Goal: Task Accomplishment & Management: Manage account settings

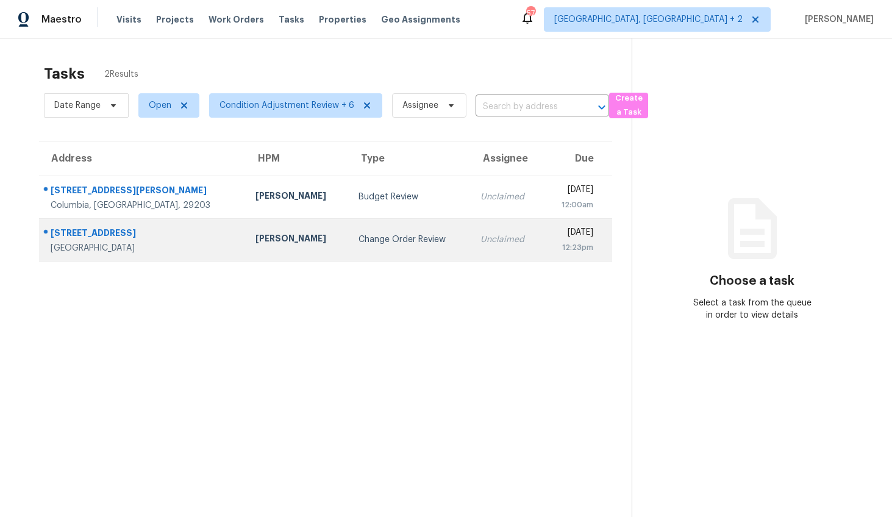
click at [159, 233] on div "4412 Abby Dr" at bounding box center [143, 234] width 185 height 15
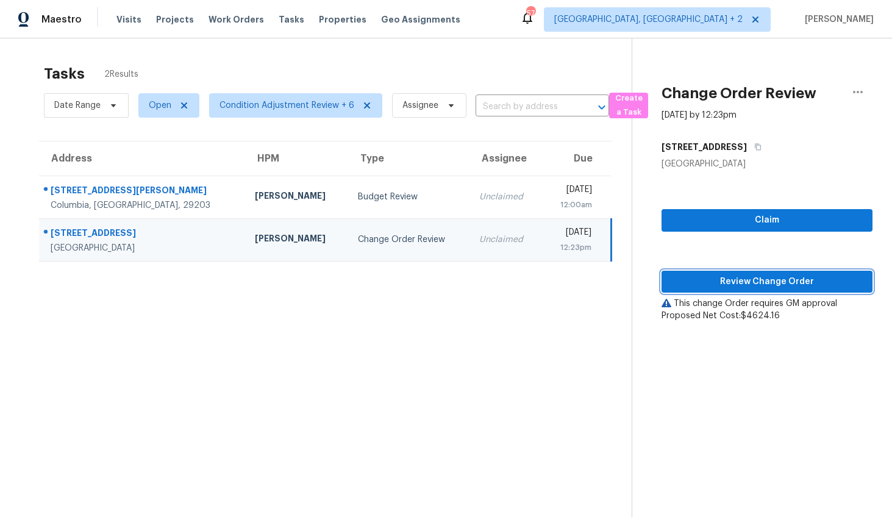
click at [764, 286] on span "Review Change Order" at bounding box center [766, 281] width 191 height 15
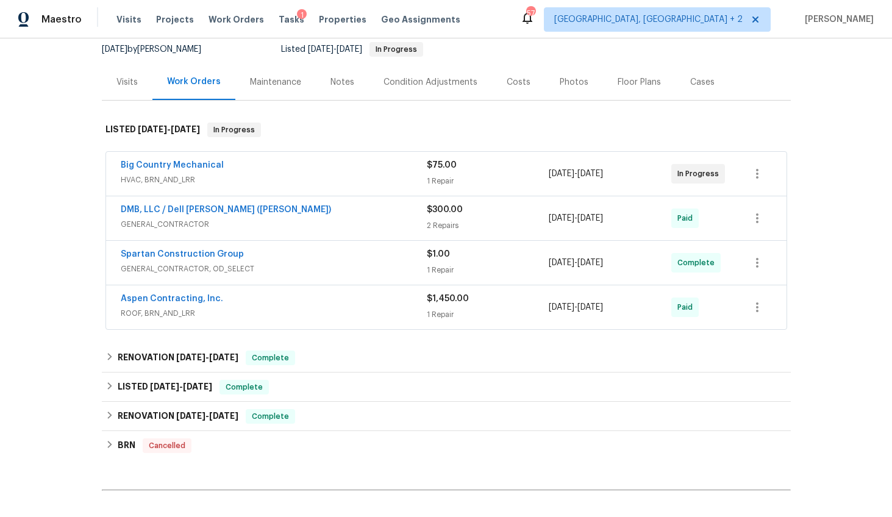
scroll to position [113, 0]
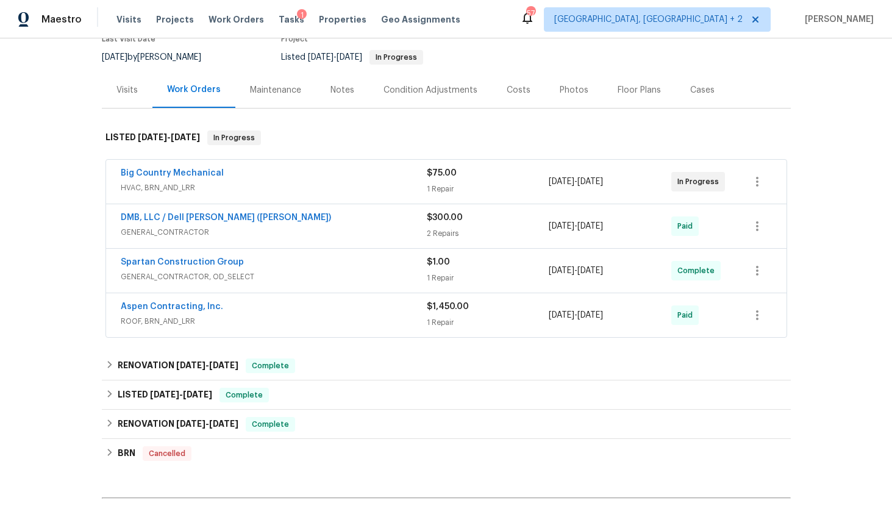
click at [542, 174] on div "$75.00" at bounding box center [488, 173] width 123 height 12
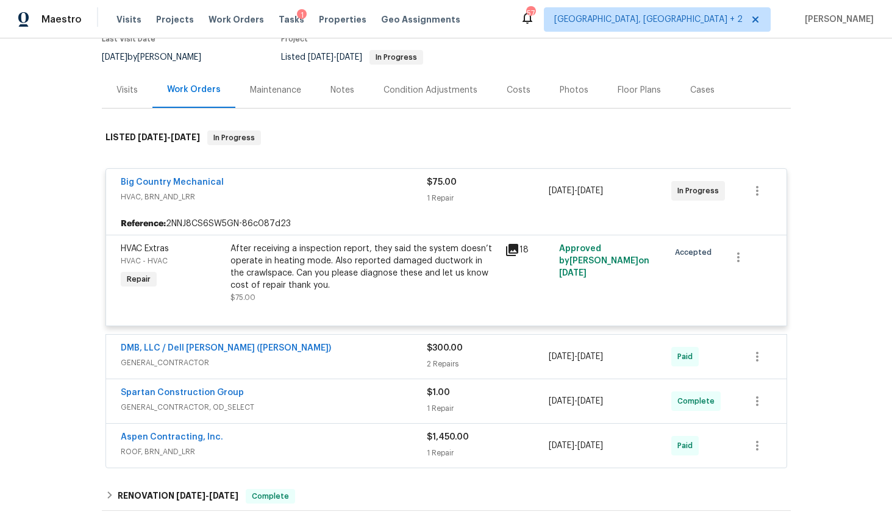
click at [538, 191] on div "$75.00 1 Repair" at bounding box center [488, 190] width 123 height 29
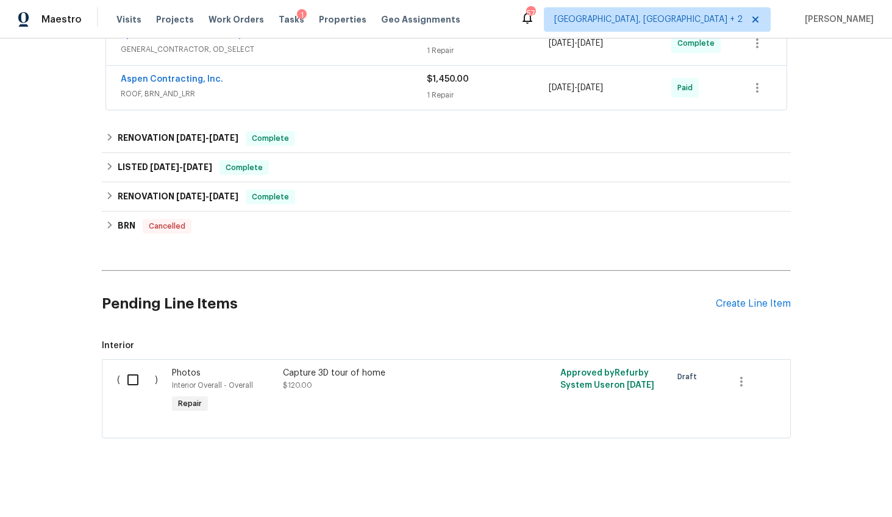
scroll to position [354, 0]
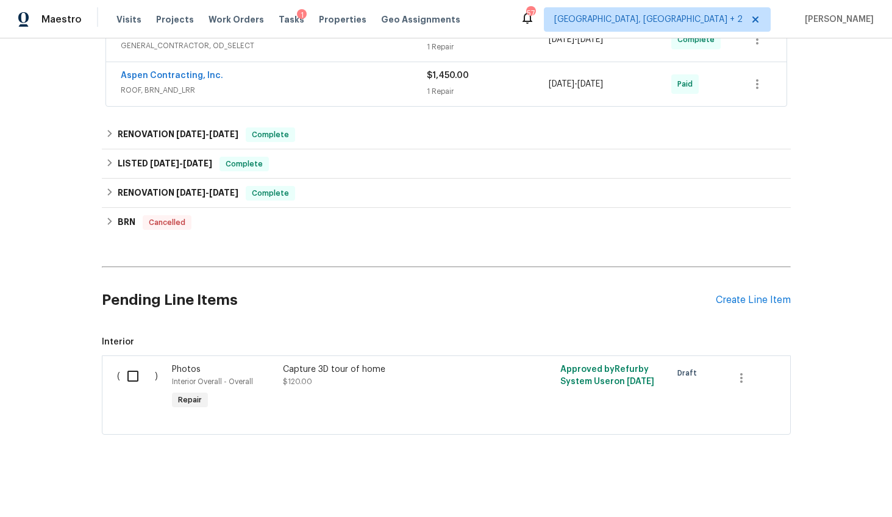
scroll to position [350, 0]
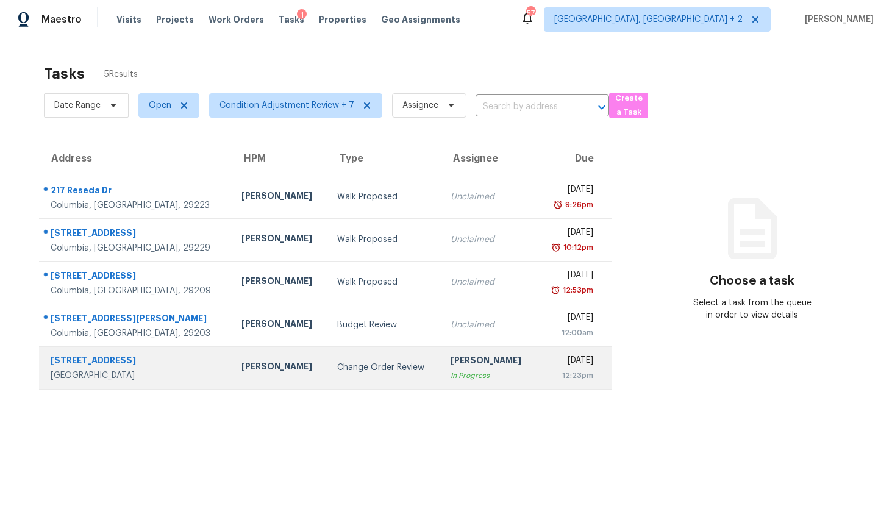
click at [286, 379] on td "[PERSON_NAME]" at bounding box center [280, 367] width 96 height 43
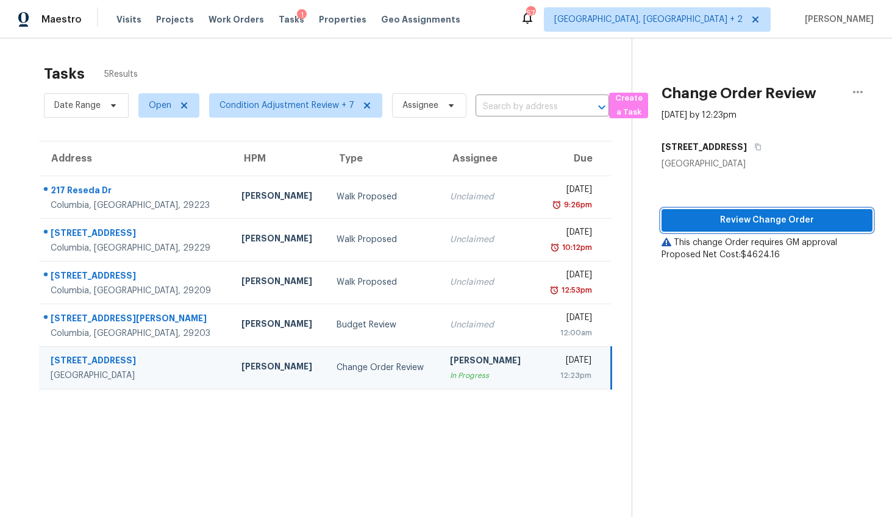
click at [766, 226] on span "Review Change Order" at bounding box center [766, 220] width 191 height 15
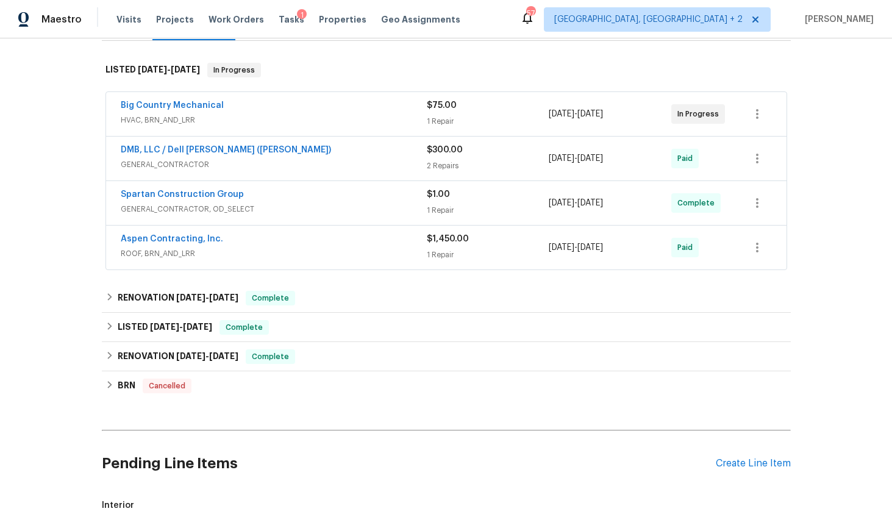
scroll to position [194, 0]
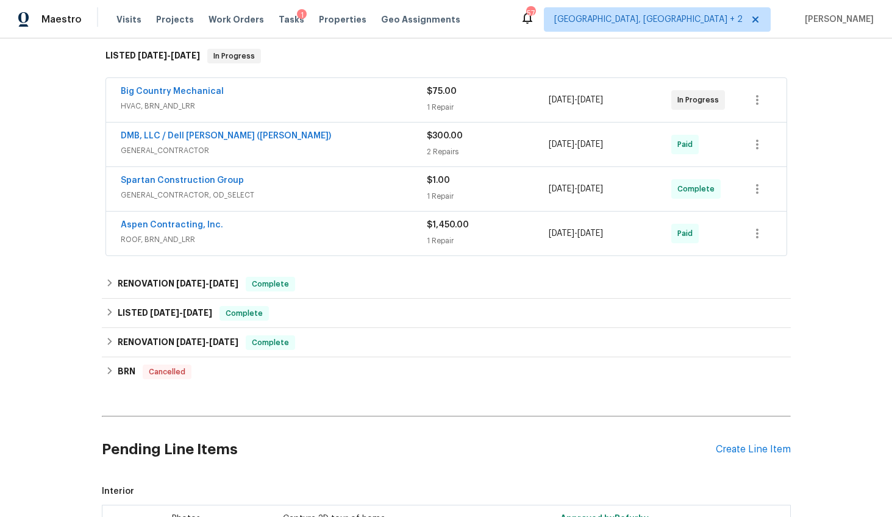
click at [564, 112] on div "5/29/2025 - 6/6/2025" at bounding box center [610, 99] width 123 height 29
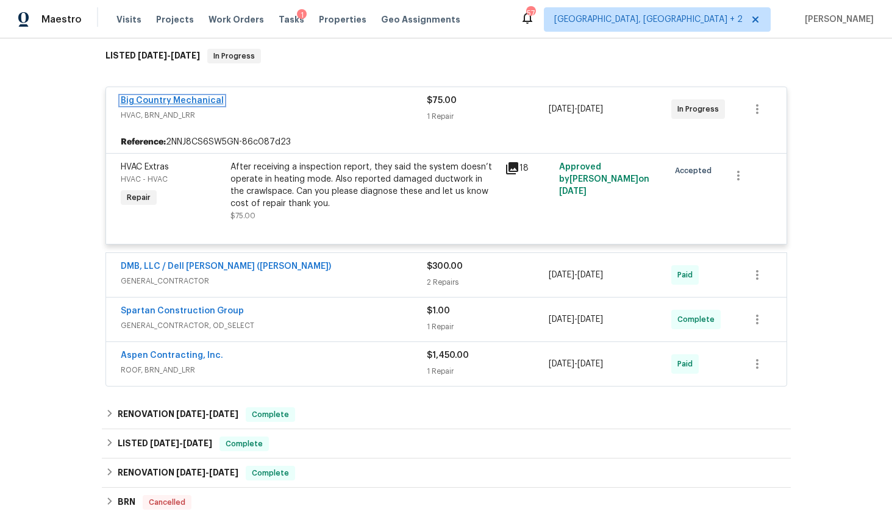
click at [190, 101] on link "Big Country Mechanical" at bounding box center [172, 100] width 103 height 9
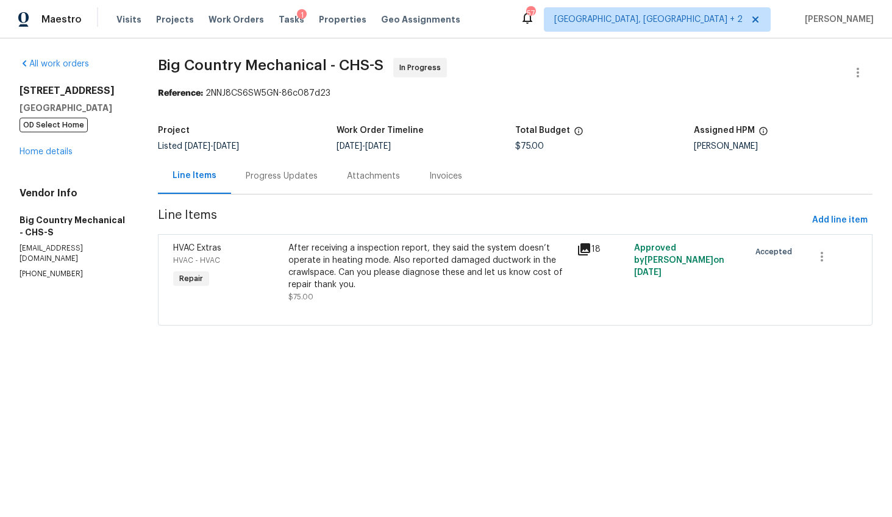
click at [265, 188] on div "Progress Updates" at bounding box center [281, 176] width 101 height 36
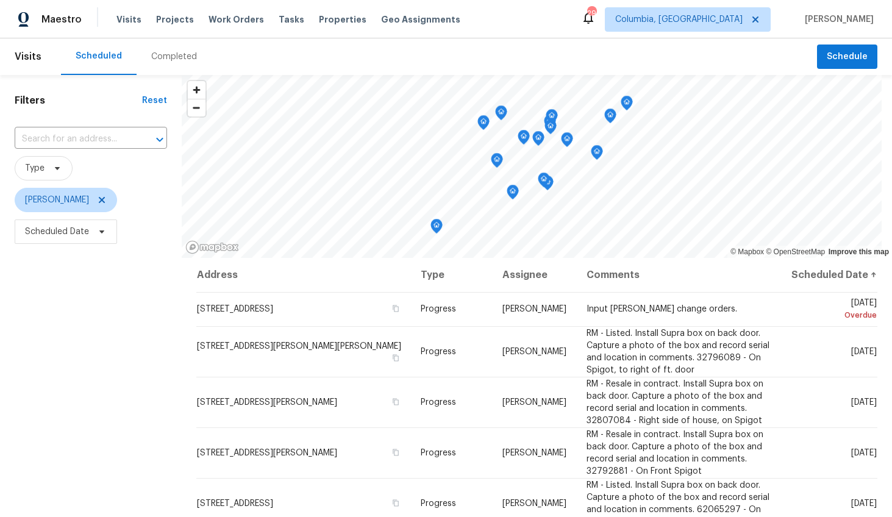
click at [165, 57] on div "Completed" at bounding box center [174, 57] width 46 height 12
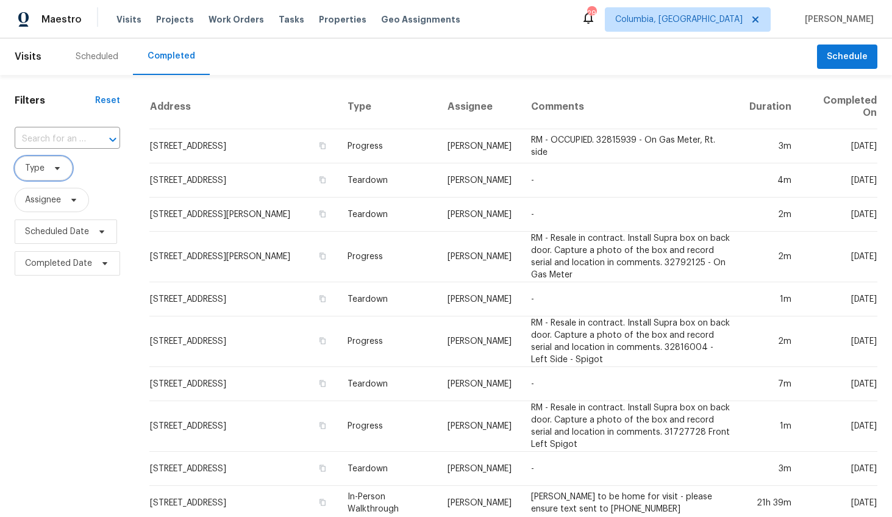
click at [52, 170] on icon at bounding box center [57, 168] width 10 height 10
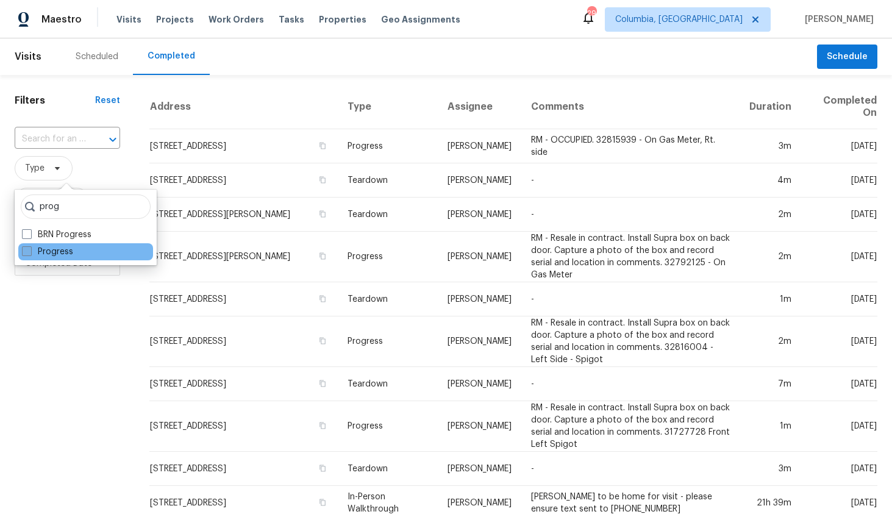
type input "prog"
click at [42, 249] on label "Progress" at bounding box center [47, 252] width 51 height 12
click at [30, 249] on input "Progress" at bounding box center [26, 250] width 8 height 8
checkbox input "true"
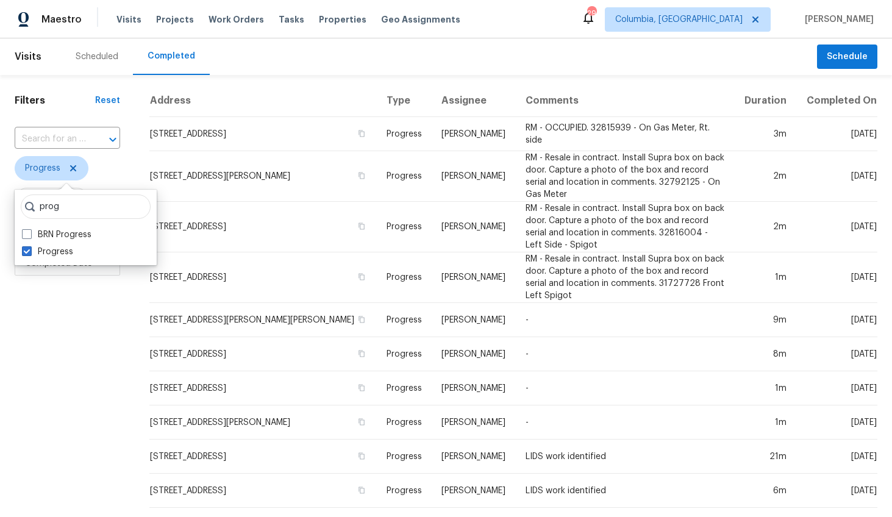
click at [49, 349] on div "Filters Reset ​ Progress Assignee Scheduled Date Completed Date" at bounding box center [67, 478] width 135 height 806
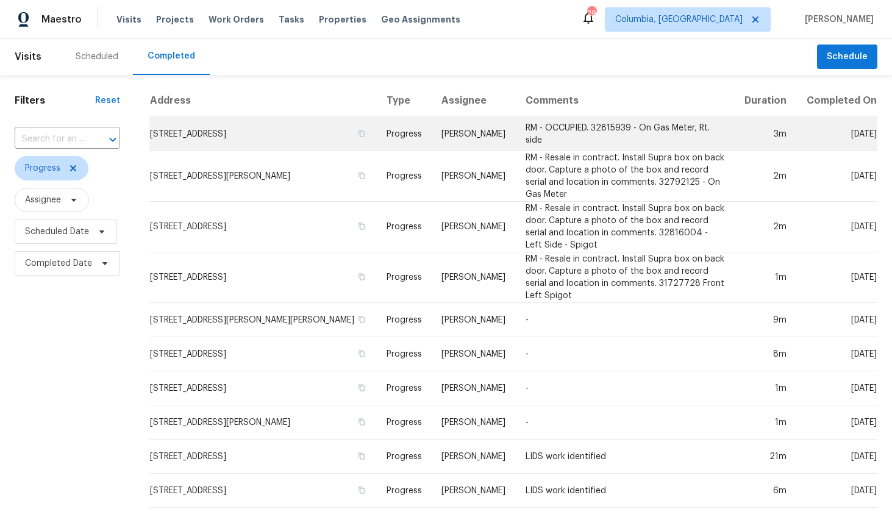
click at [516, 139] on td "RM - OCCUPIED. 32815939 - On Gas Meter, Rt. side" at bounding box center [625, 134] width 218 height 34
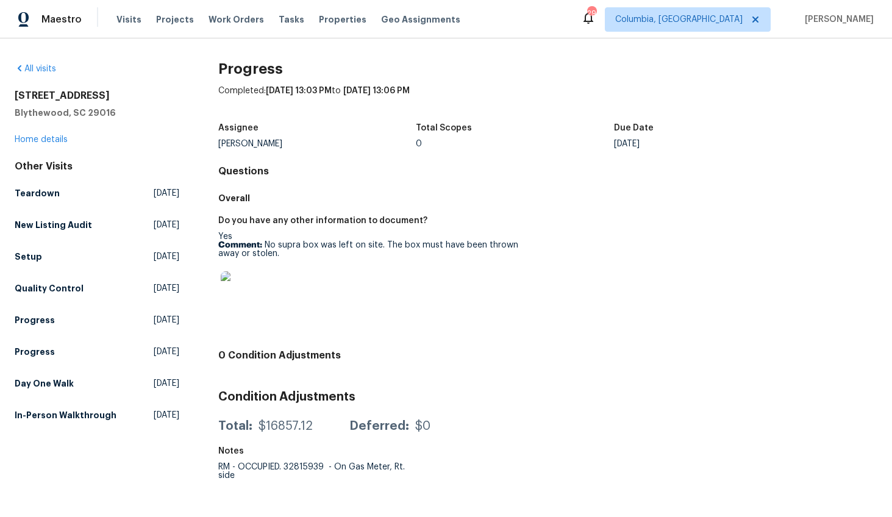
click at [236, 283] on img at bounding box center [240, 290] width 39 height 39
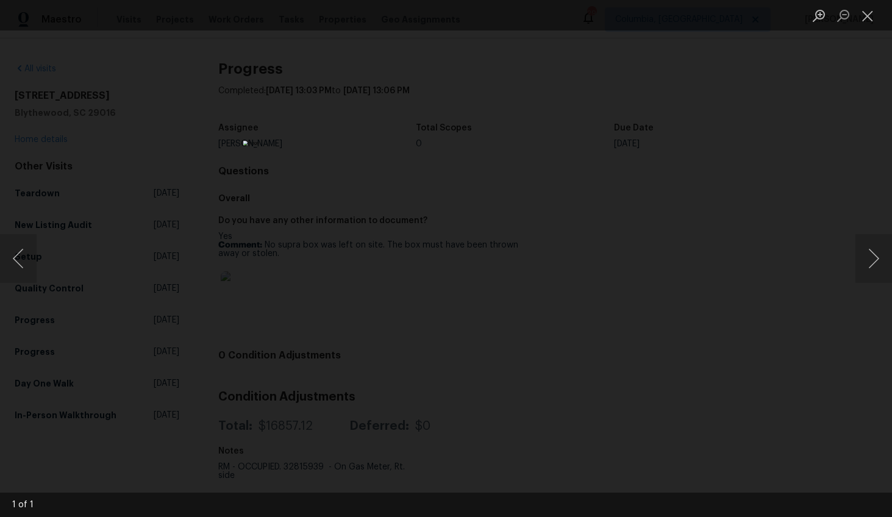
click at [750, 329] on div "Lightbox" at bounding box center [446, 258] width 892 height 517
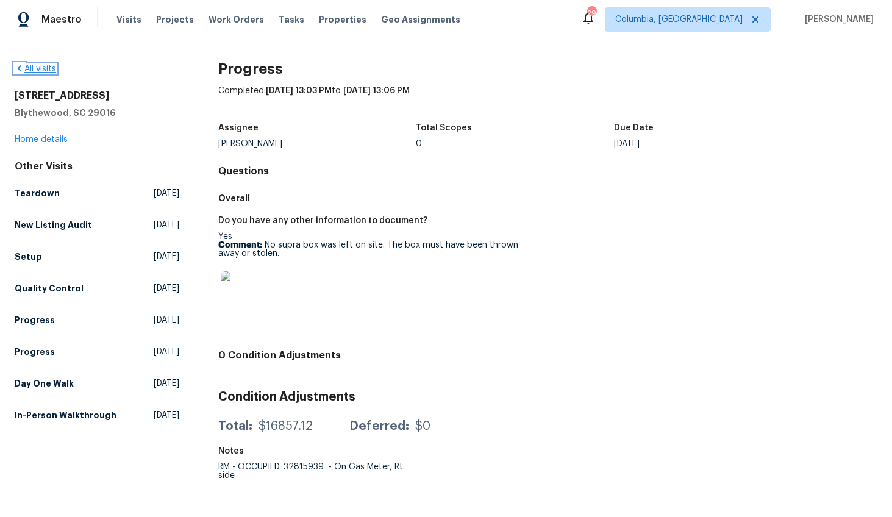
click at [37, 73] on link "All visits" at bounding box center [35, 69] width 41 height 9
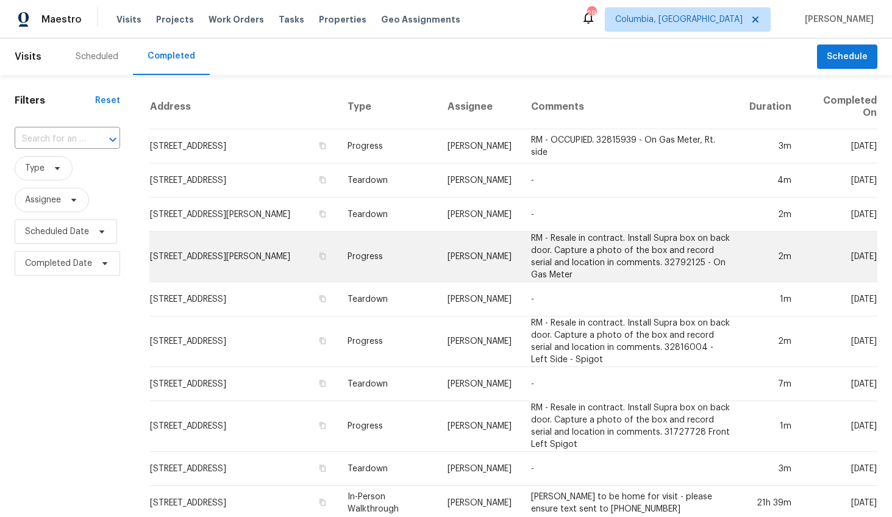
click at [258, 250] on td "145 Beckett Ln, Columbia, SC 29223" at bounding box center [243, 257] width 188 height 51
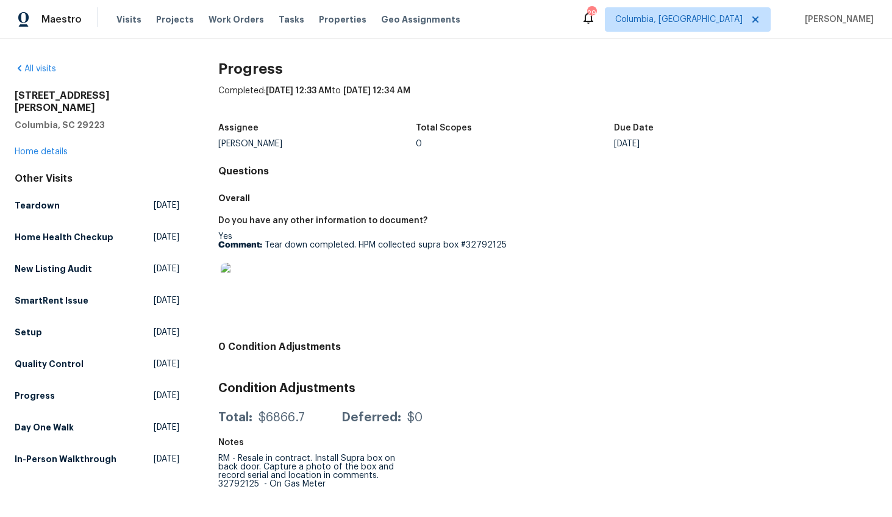
click at [234, 288] on img at bounding box center [240, 282] width 39 height 39
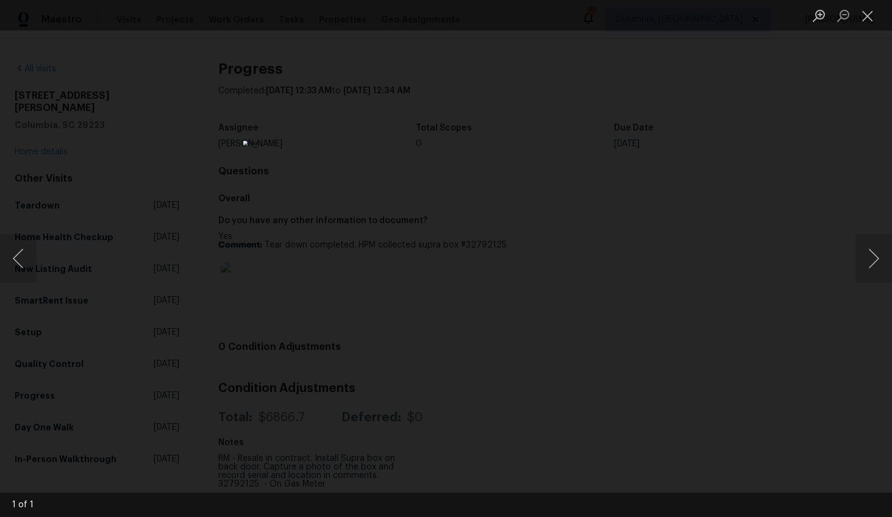
click at [719, 340] on div "Lightbox" at bounding box center [446, 258] width 892 height 517
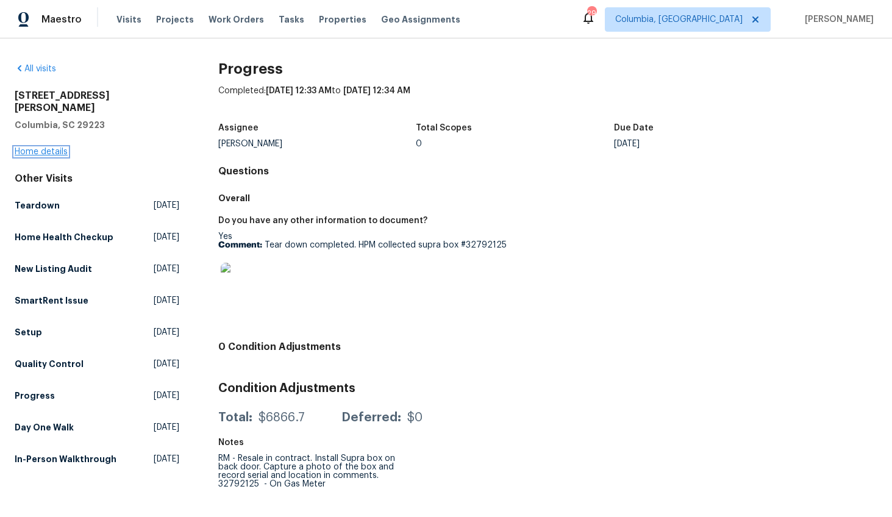
click at [44, 148] on link "Home details" at bounding box center [41, 152] width 53 height 9
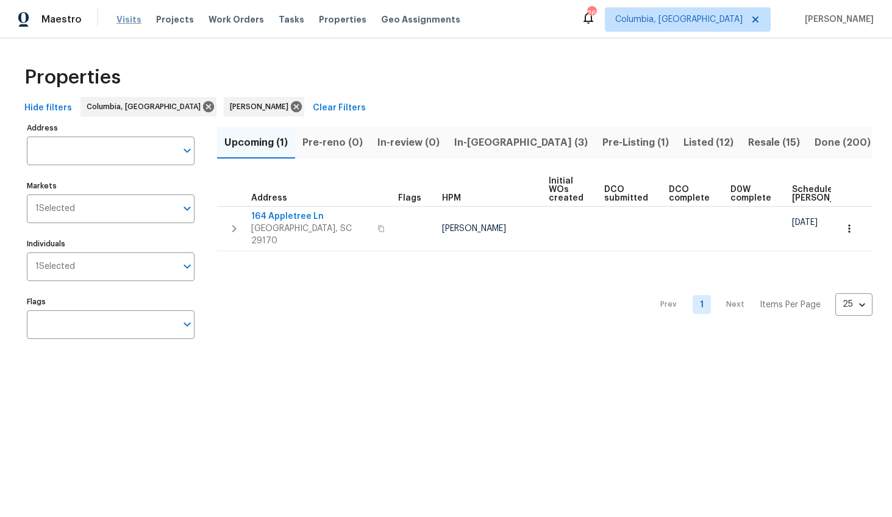
click at [130, 19] on span "Visits" at bounding box center [128, 19] width 25 height 12
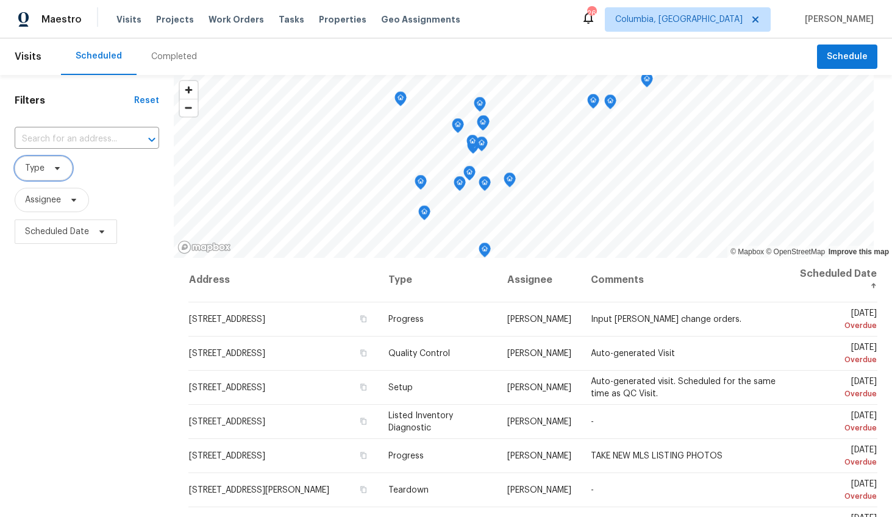
click at [62, 170] on span "Type" at bounding box center [44, 168] width 58 height 24
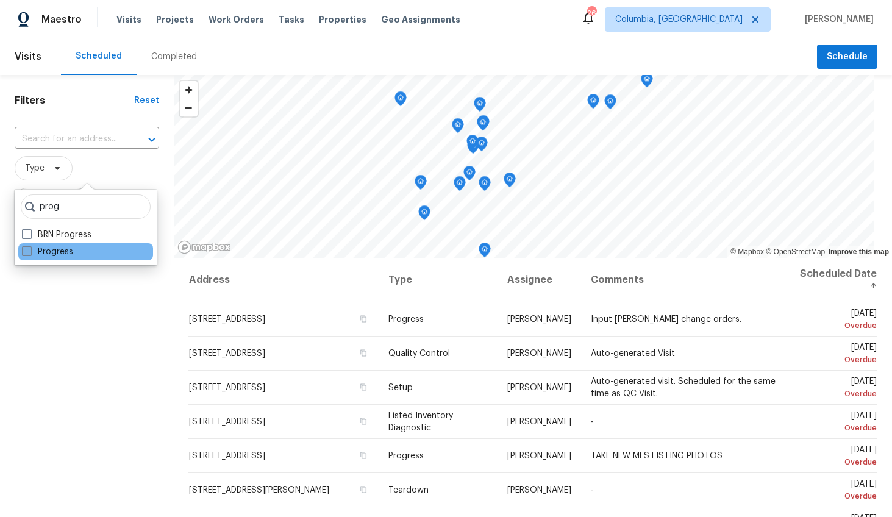
type input "prog"
click at [72, 255] on label "Progress" at bounding box center [47, 252] width 51 height 12
click at [30, 254] on input "Progress" at bounding box center [26, 250] width 8 height 8
checkbox input "true"
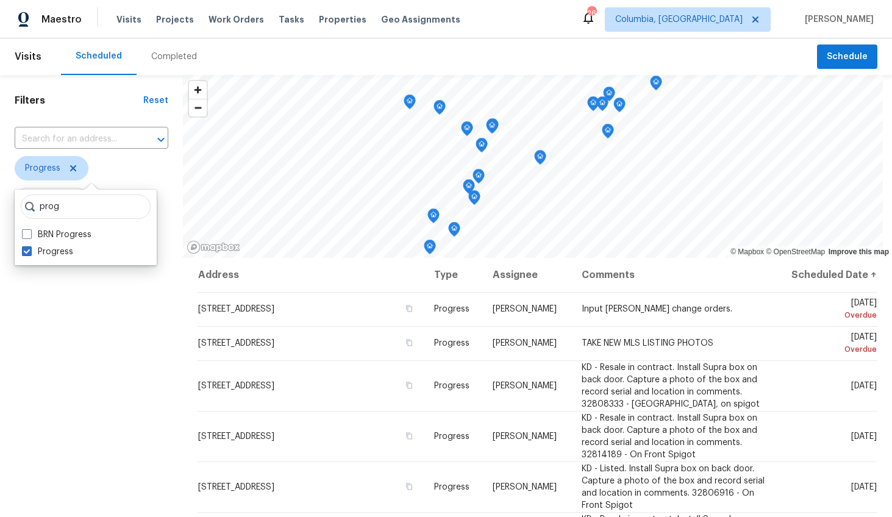
click at [60, 311] on div "Filters Reset ​ Progress Assignee Scheduled Date" at bounding box center [91, 373] width 183 height 596
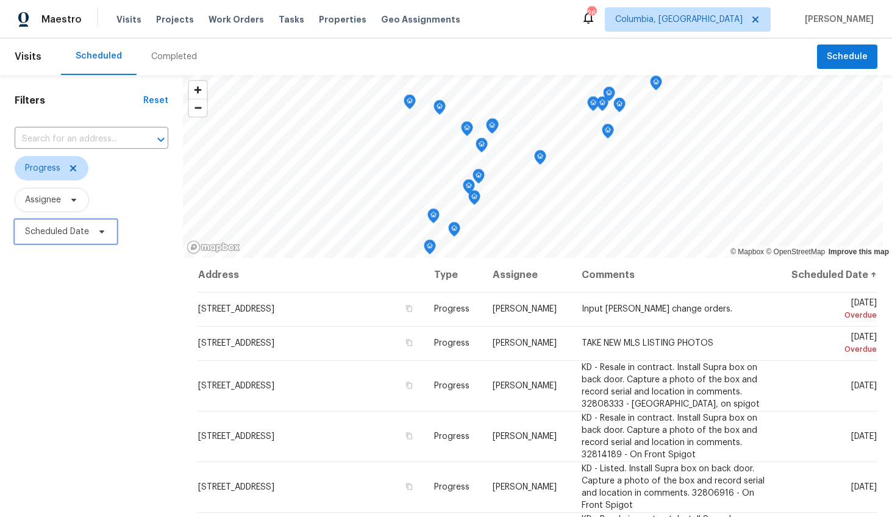
click at [57, 229] on span "Scheduled Date" at bounding box center [57, 232] width 64 height 12
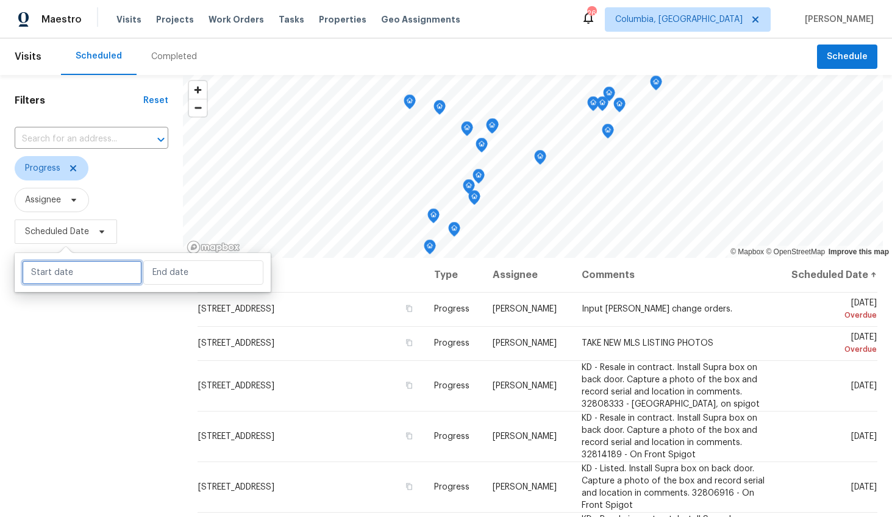
click at [60, 273] on input "text" at bounding box center [82, 272] width 120 height 24
select select "8"
select select "2025"
select select "9"
select select "2025"
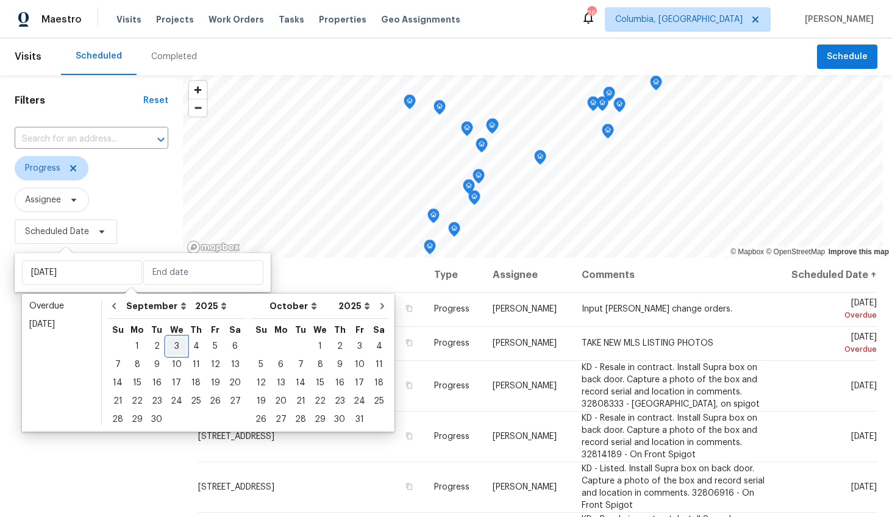
click at [174, 350] on div "3" at bounding box center [176, 346] width 20 height 17
type input "[DATE]"
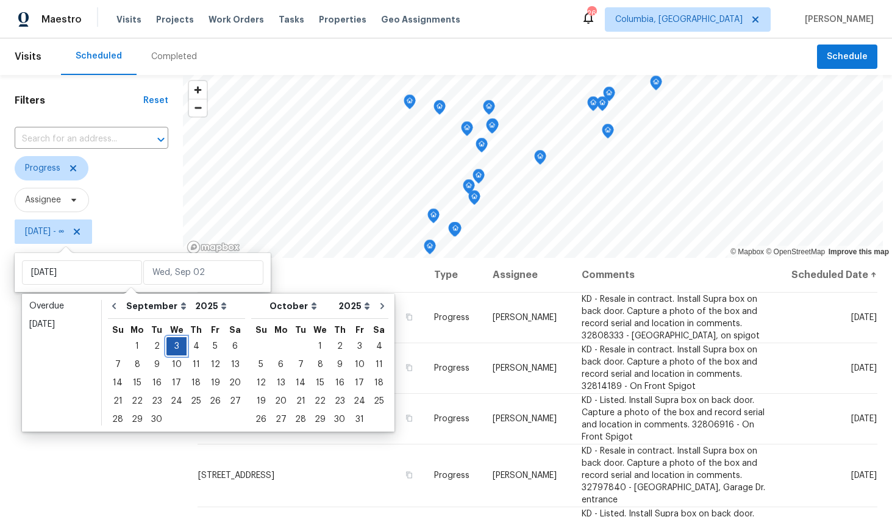
click at [174, 350] on div "3" at bounding box center [176, 346] width 20 height 17
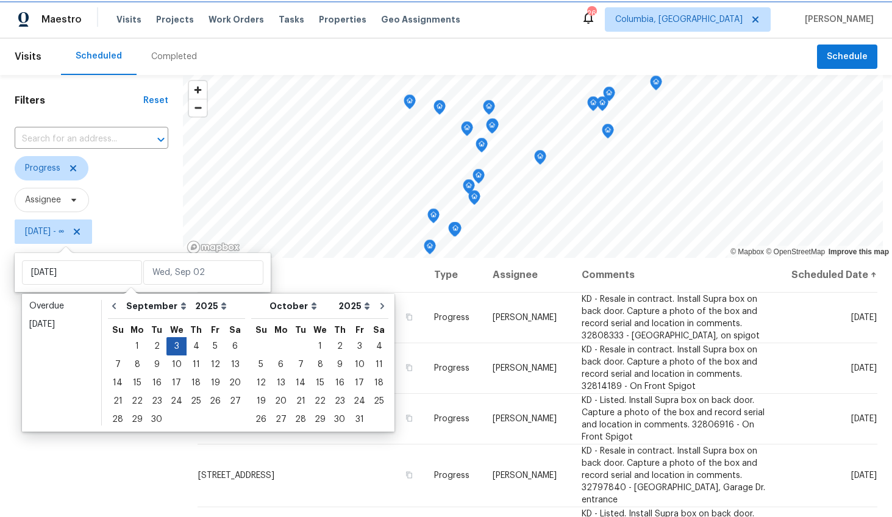
type input "[DATE]"
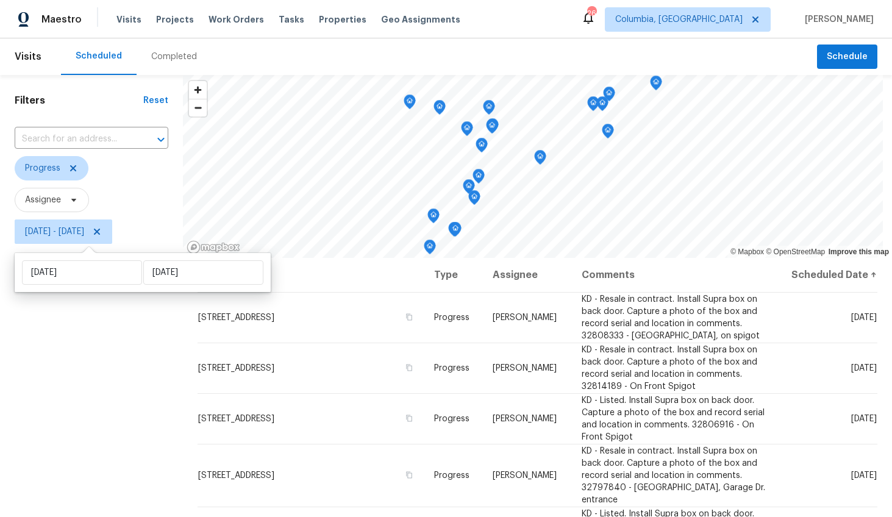
click at [129, 386] on div "Filters Reset ​ Progress Assignee Wed, Sep 03 - Wed, Sep 03" at bounding box center [91, 373] width 183 height 596
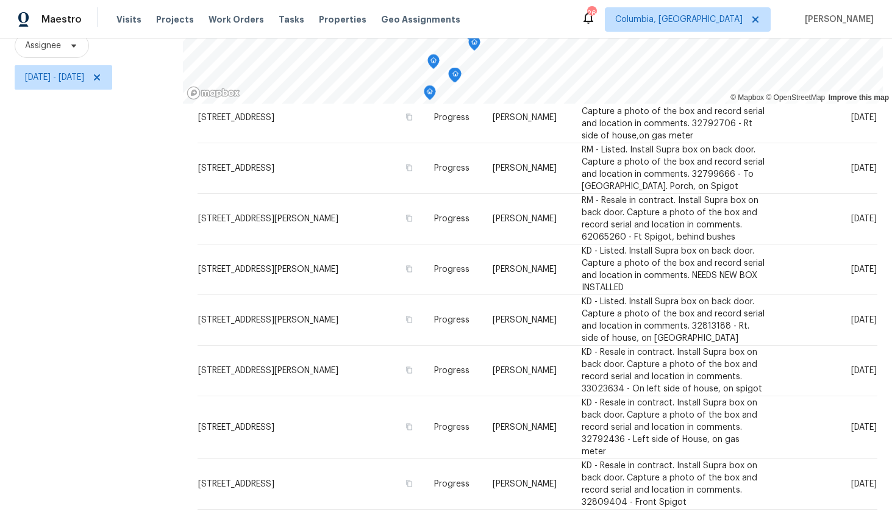
scroll to position [666, 0]
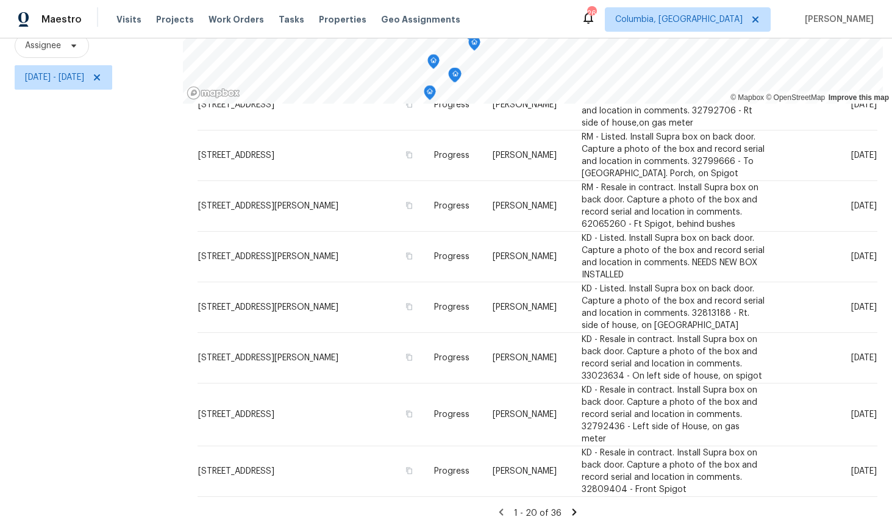
click at [569, 507] on icon at bounding box center [574, 512] width 11 height 11
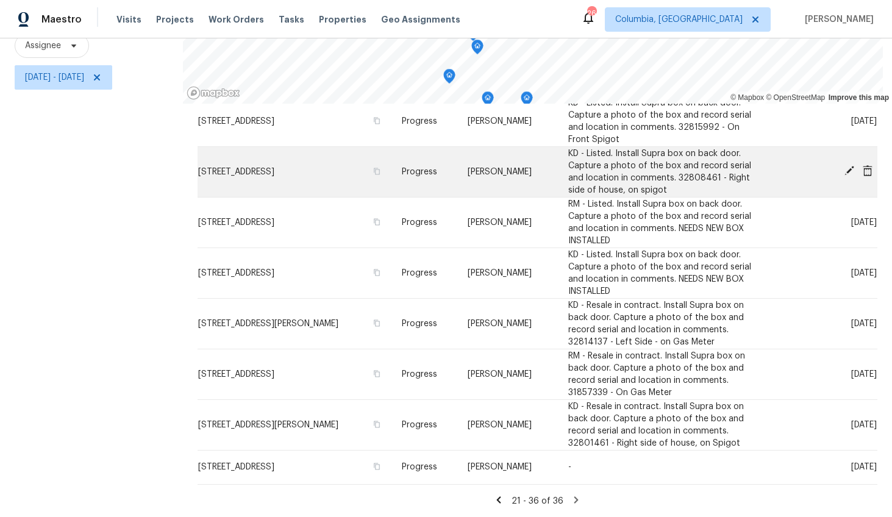
scroll to position [150, 0]
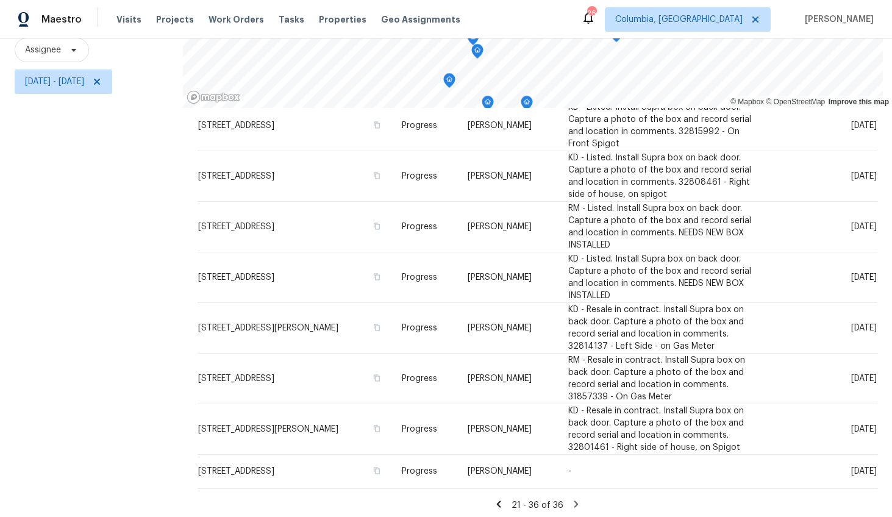
click at [574, 505] on icon at bounding box center [576, 503] width 4 height 7
click at [574, 503] on icon at bounding box center [576, 503] width 4 height 7
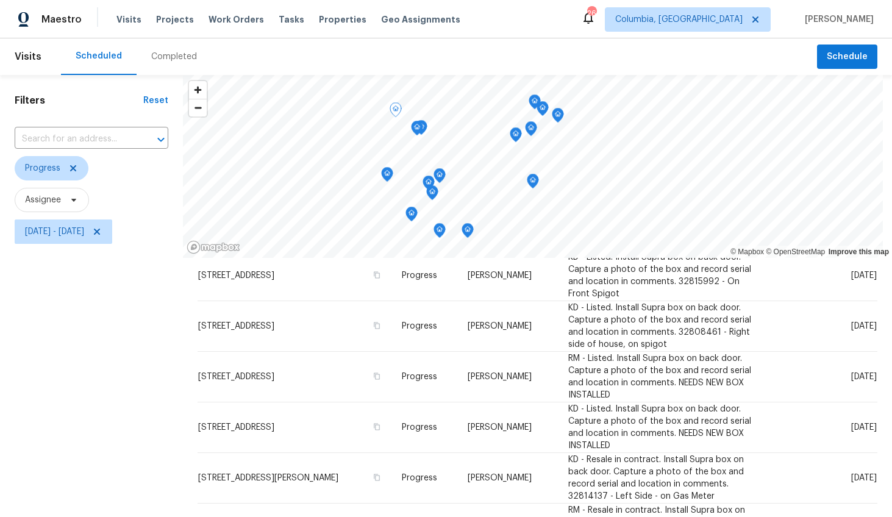
scroll to position [163, 0]
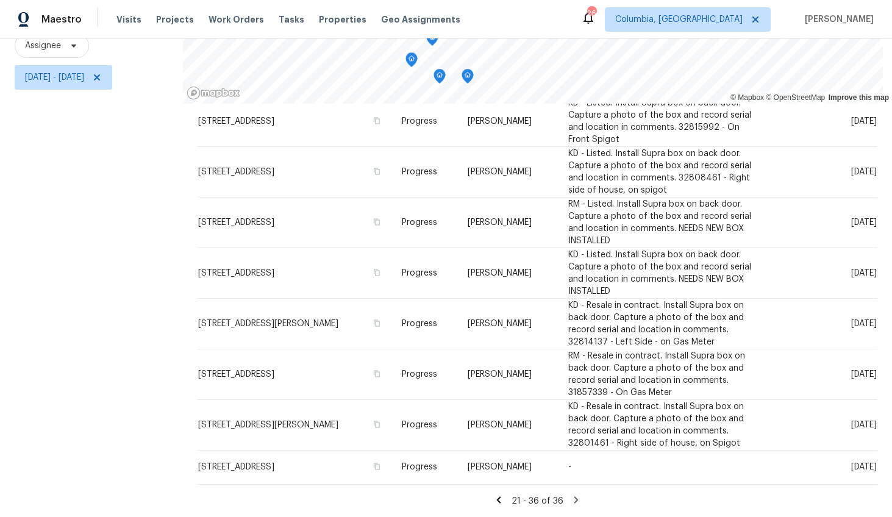
click at [493, 494] on icon at bounding box center [498, 499] width 11 height 11
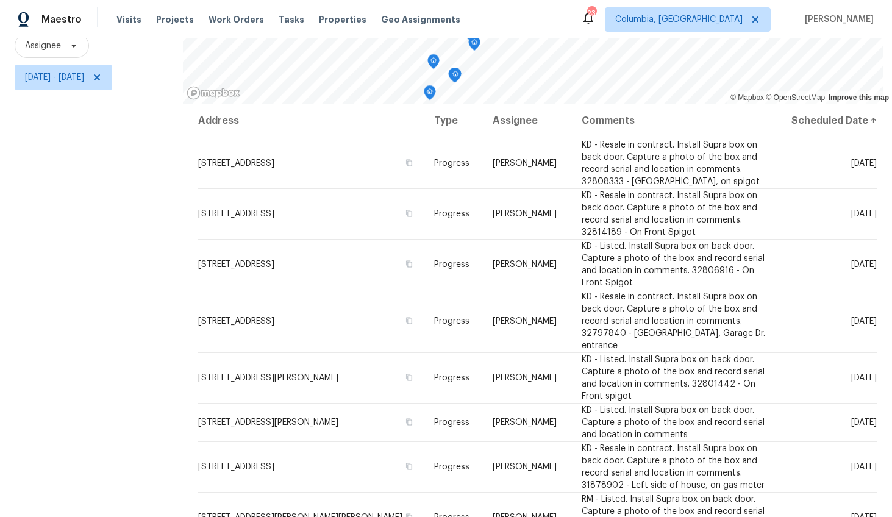
scroll to position [0, 0]
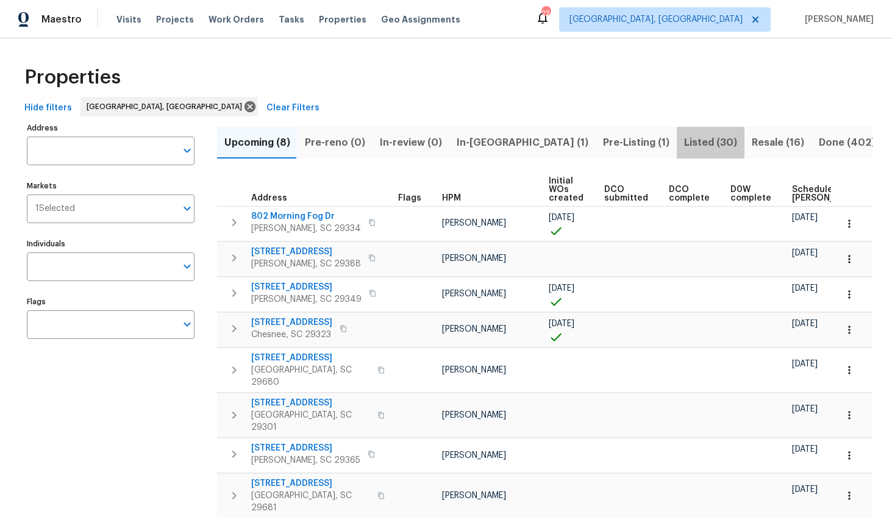
click at [684, 142] on span "Listed (30)" at bounding box center [710, 142] width 53 height 17
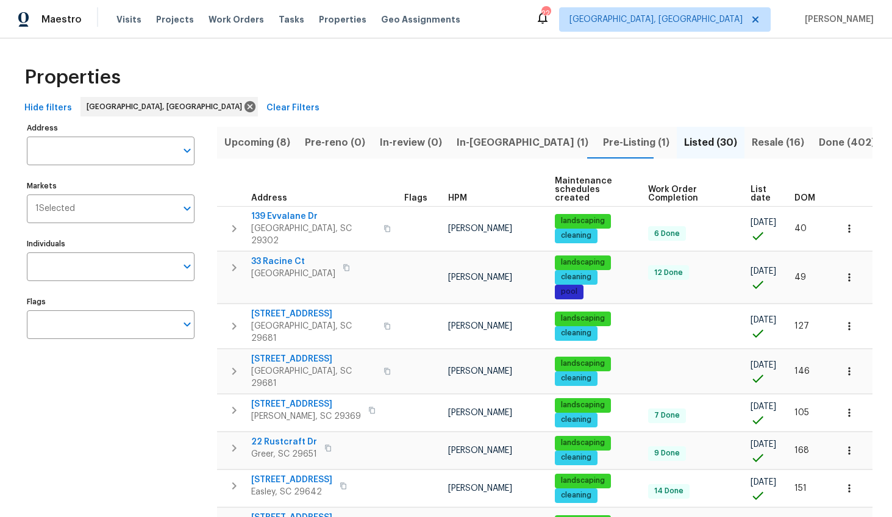
click at [794, 197] on span "DOM" at bounding box center [804, 198] width 21 height 9
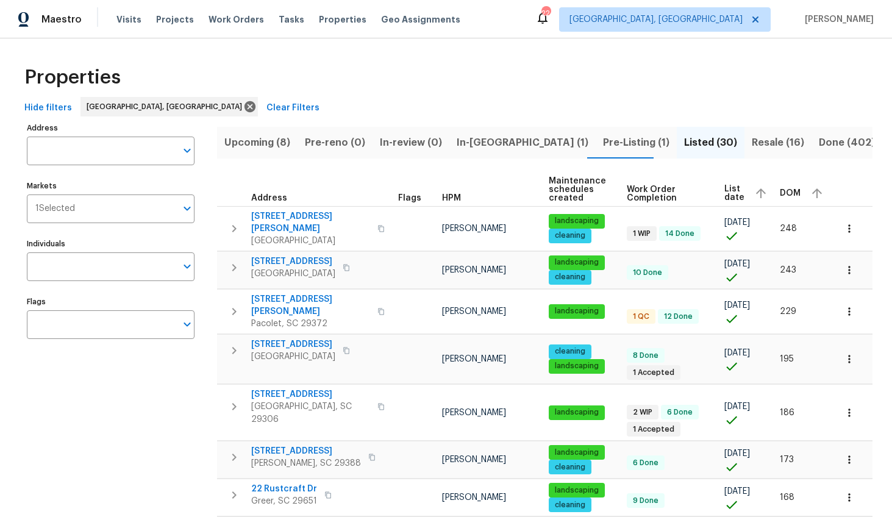
click at [792, 190] on div "DOM" at bounding box center [803, 193] width 46 height 18
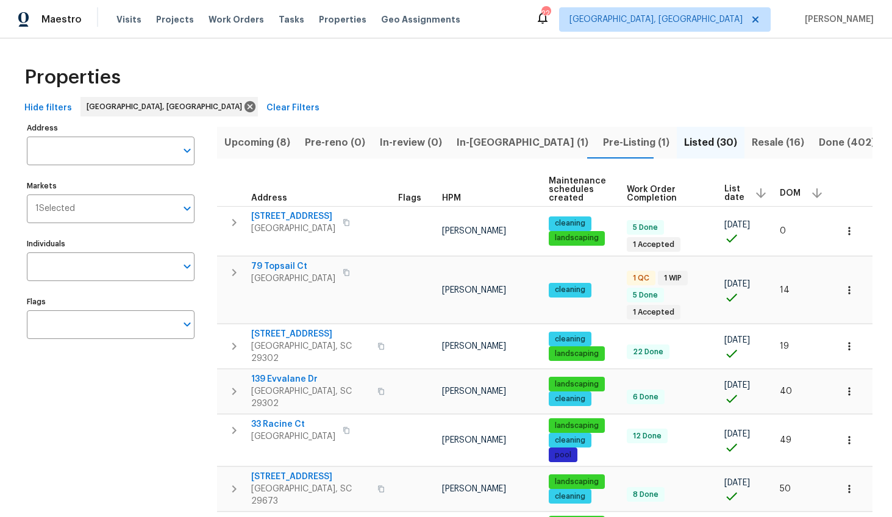
click at [603, 146] on span "Pre-Listing (1)" at bounding box center [636, 142] width 66 height 17
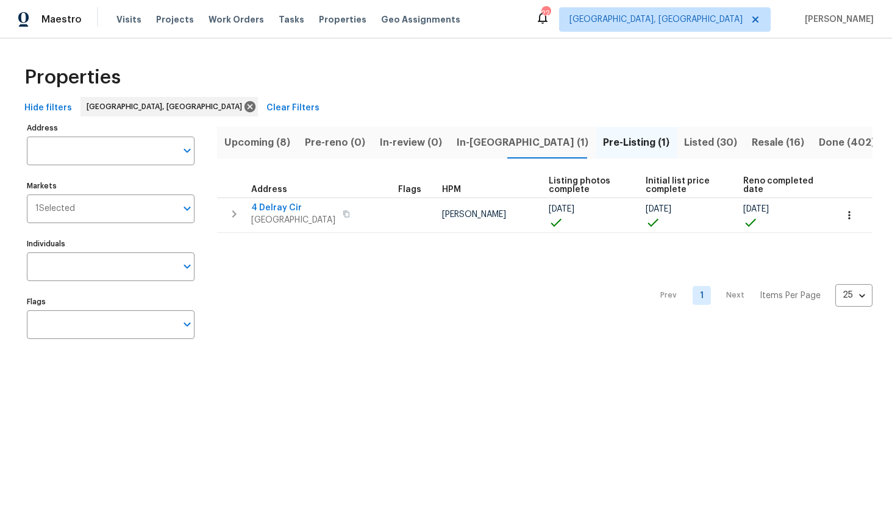
click at [752, 147] on span "Resale (16)" at bounding box center [778, 142] width 52 height 17
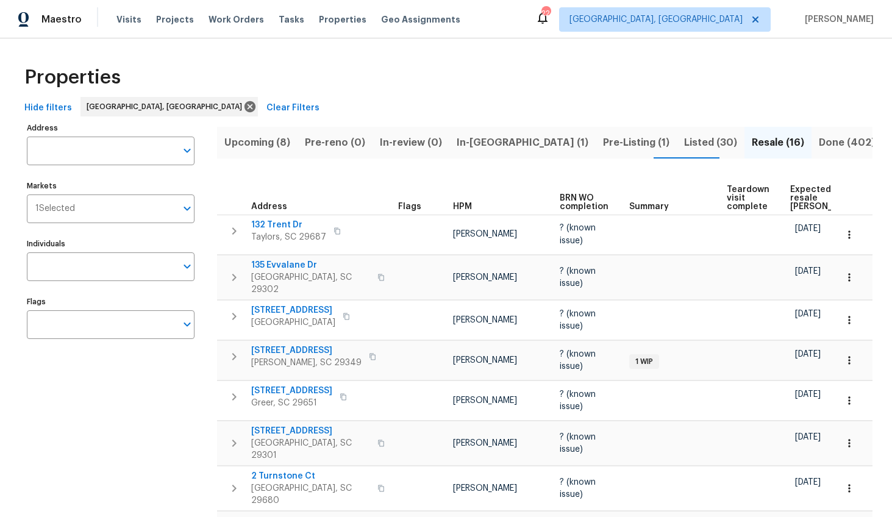
click at [819, 150] on span "Done (402)" at bounding box center [847, 142] width 56 height 17
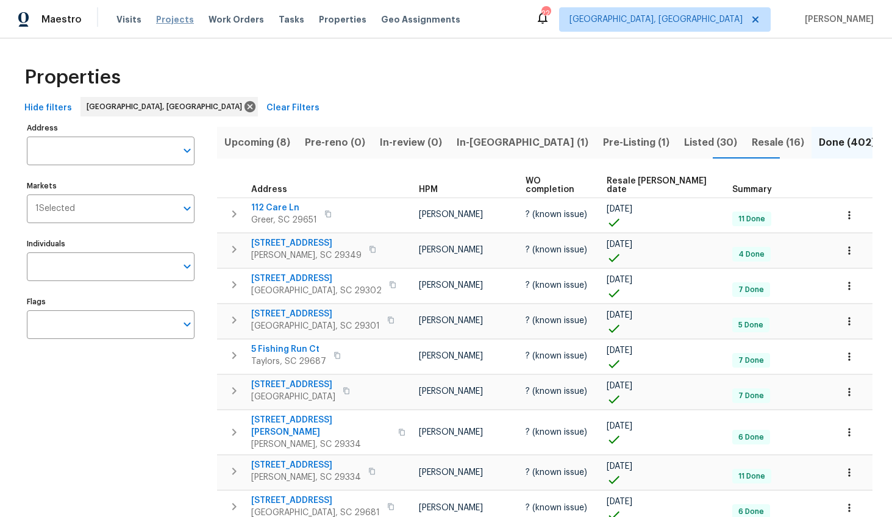
click at [173, 24] on span "Projects" at bounding box center [175, 19] width 38 height 12
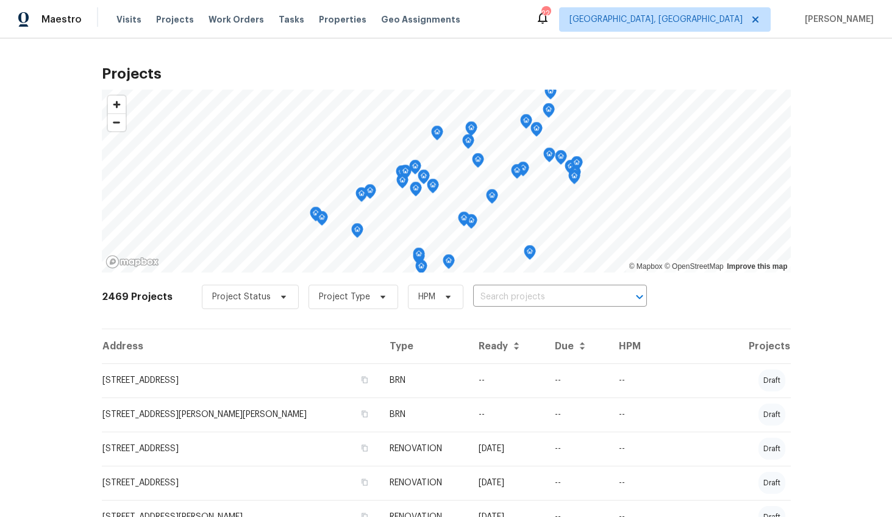
click at [520, 292] on input "text" at bounding box center [543, 297] width 140 height 19
type input "8 howell"
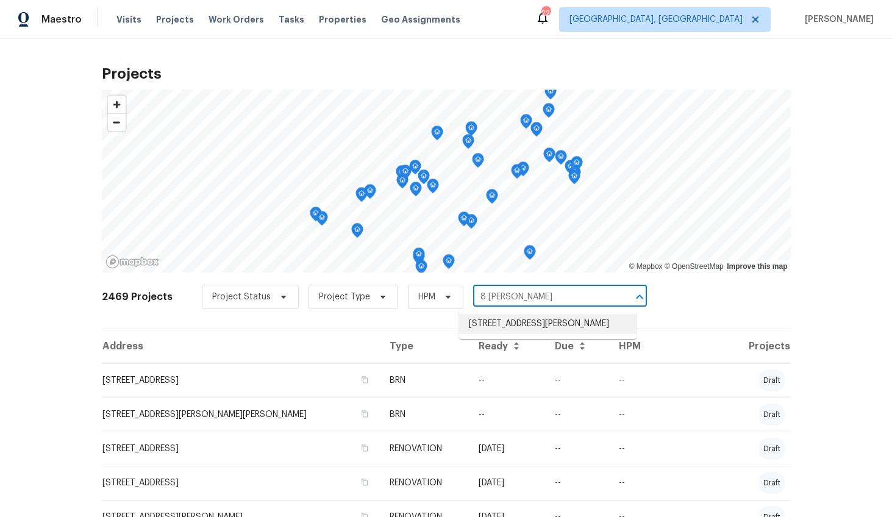
click at [538, 322] on li "8 Howell Cir, Greenville, SC 29615" at bounding box center [547, 324] width 177 height 20
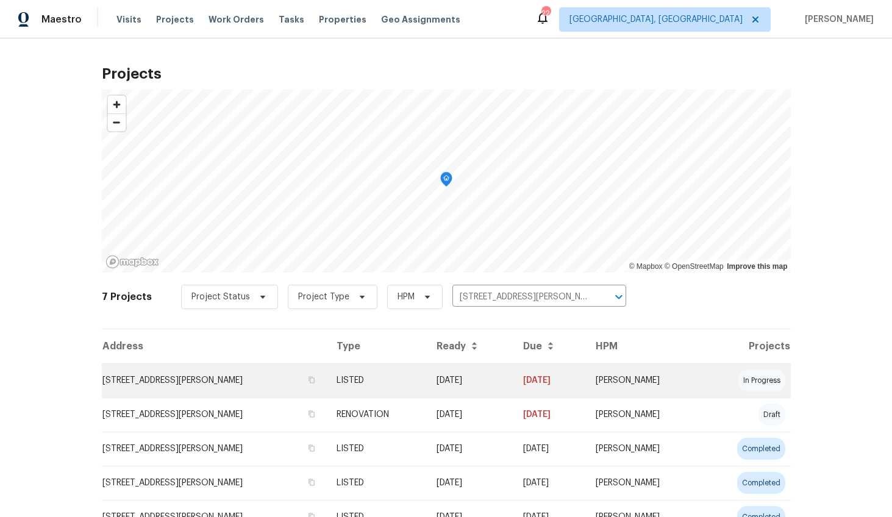
click at [152, 385] on td "8 Howell Cir, Greenville, SC 29615" at bounding box center [214, 380] width 225 height 34
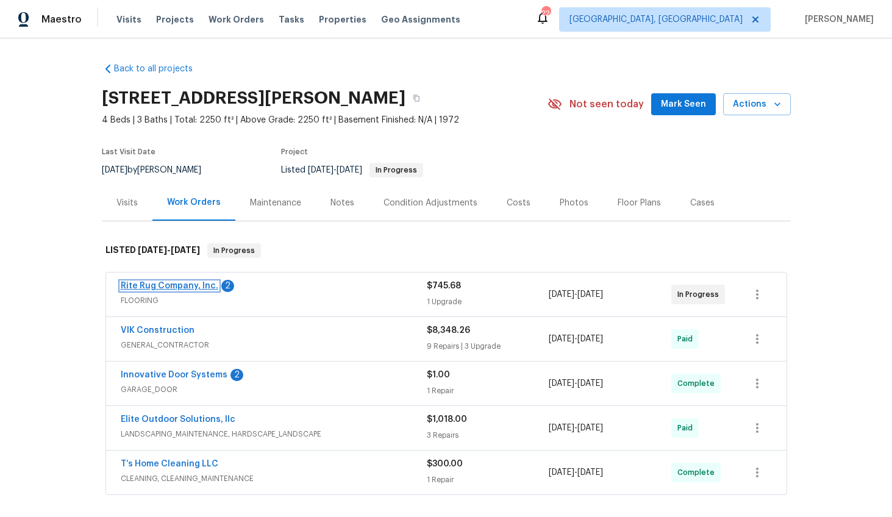
click at [194, 287] on link "Rite Rug Company, Inc." at bounding box center [170, 286] width 98 height 9
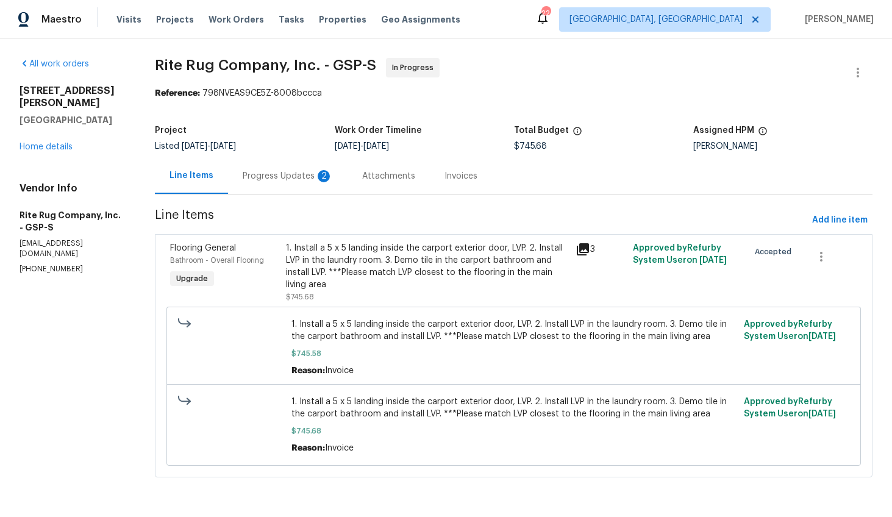
click at [312, 172] on div "Progress Updates 2" at bounding box center [288, 176] width 90 height 12
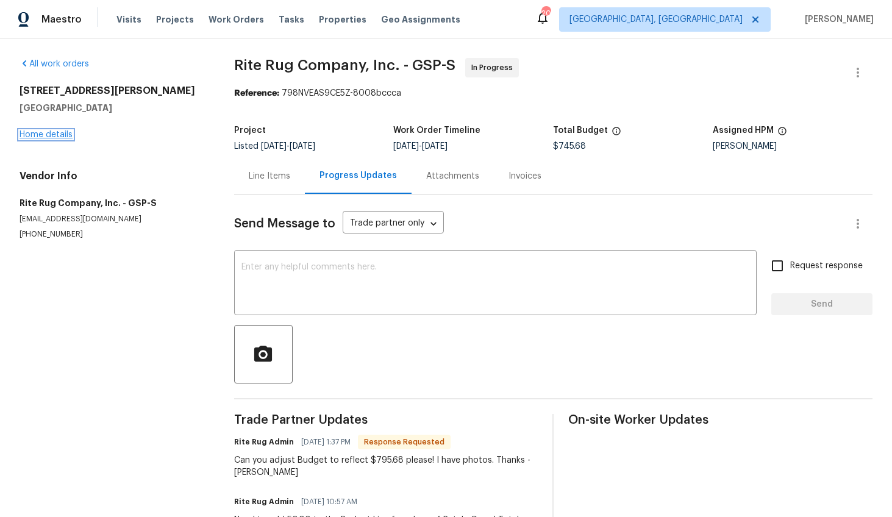
click at [58, 134] on link "Home details" at bounding box center [46, 134] width 53 height 9
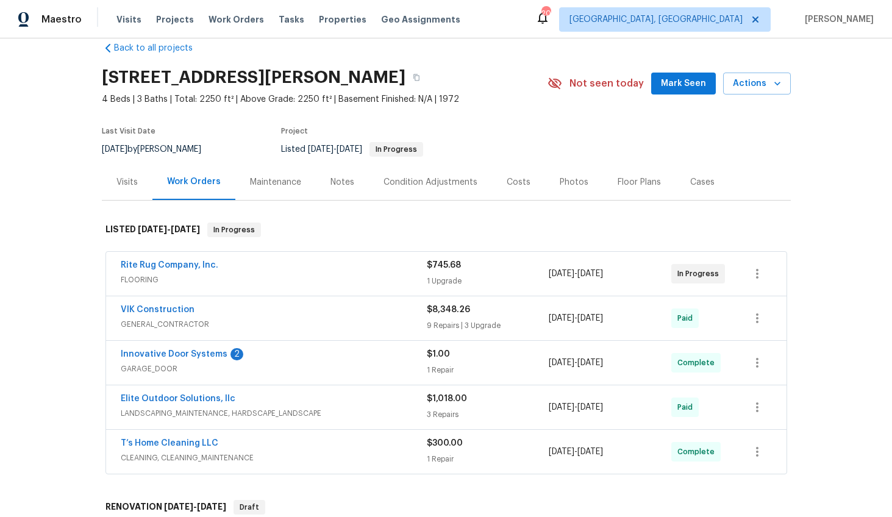
scroll to position [52, 0]
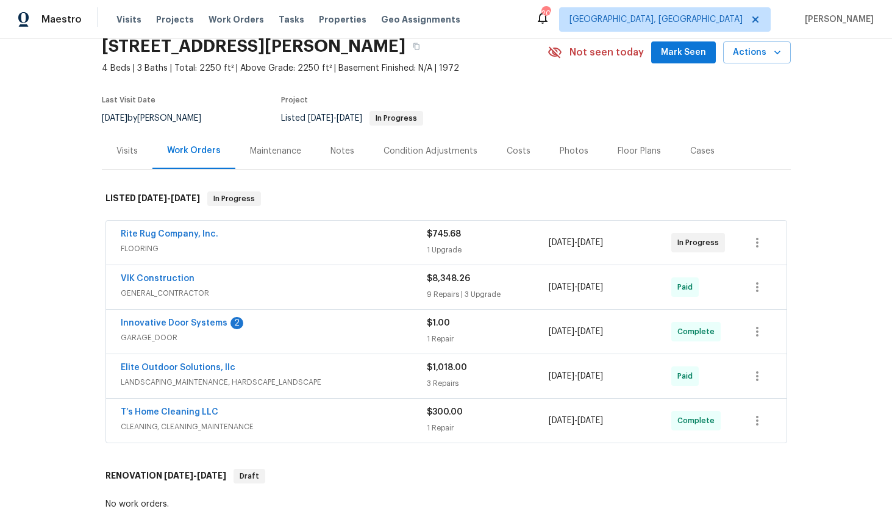
click at [545, 151] on div "Photos" at bounding box center [574, 151] width 58 height 36
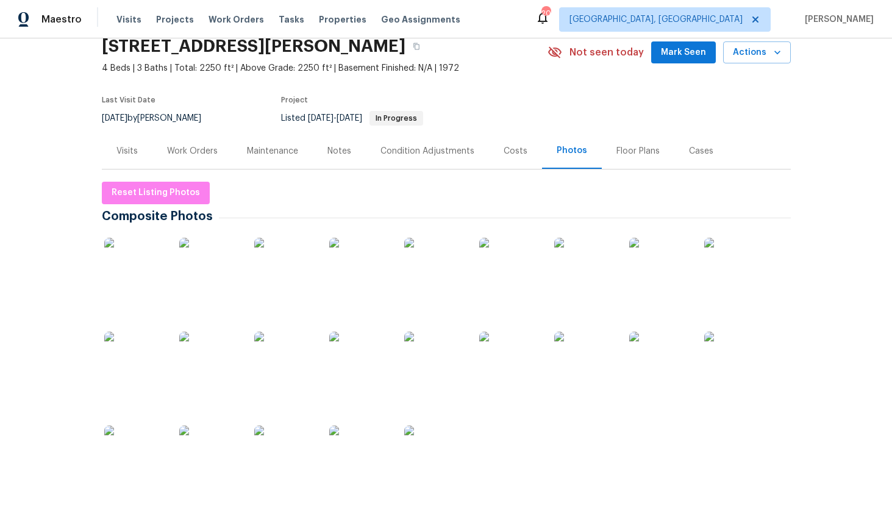
click at [340, 446] on img at bounding box center [359, 455] width 61 height 61
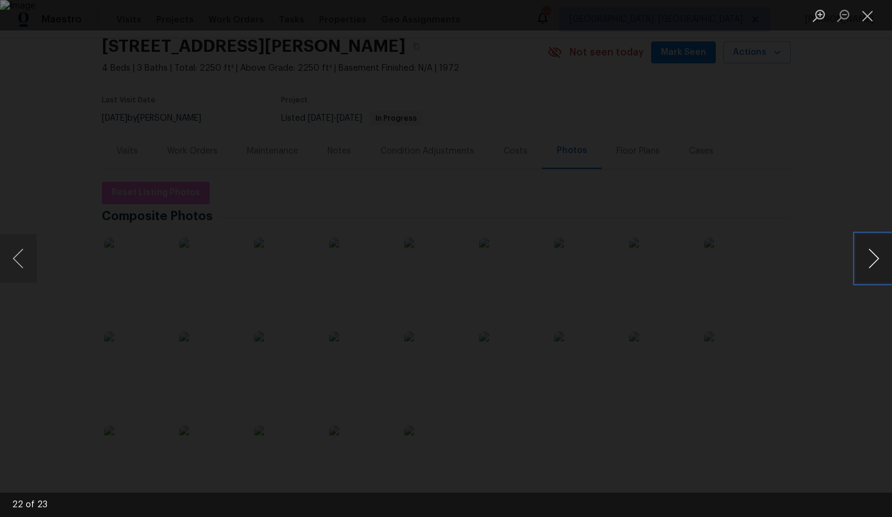
click at [866, 256] on button "Next image" at bounding box center [873, 258] width 37 height 49
click at [833, 360] on div "Lightbox" at bounding box center [446, 258] width 892 height 517
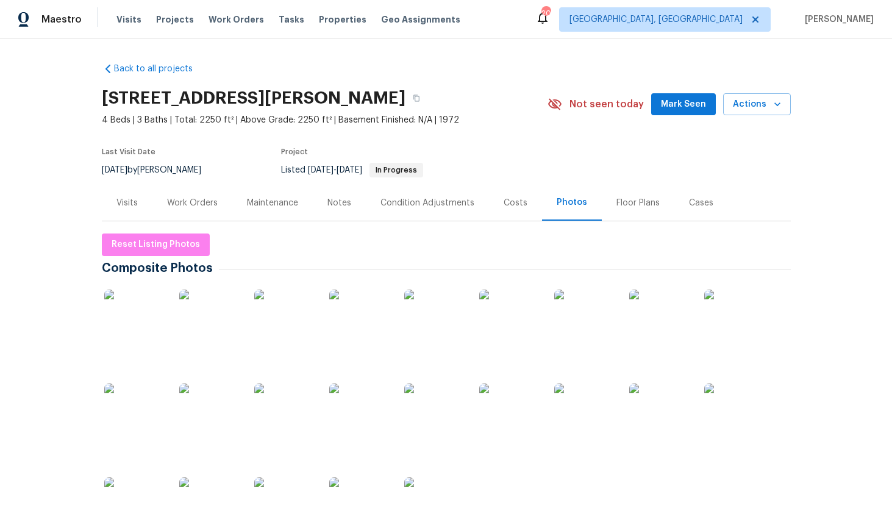
scroll to position [27, 0]
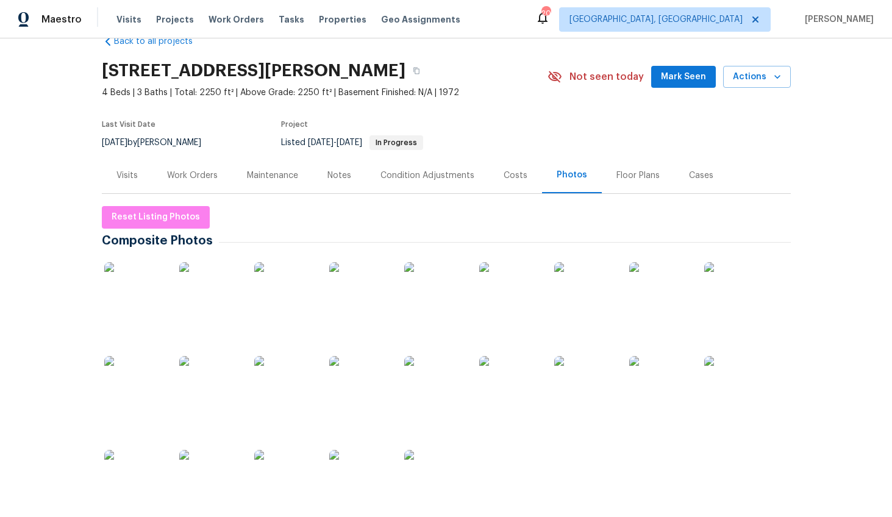
click at [176, 182] on div "Work Orders" at bounding box center [192, 175] width 80 height 36
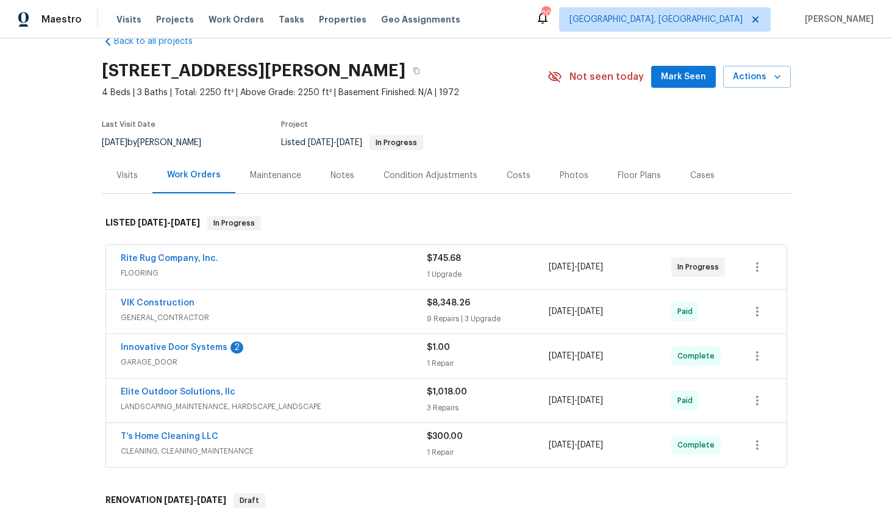
click at [104, 168] on div "Visits" at bounding box center [127, 175] width 51 height 36
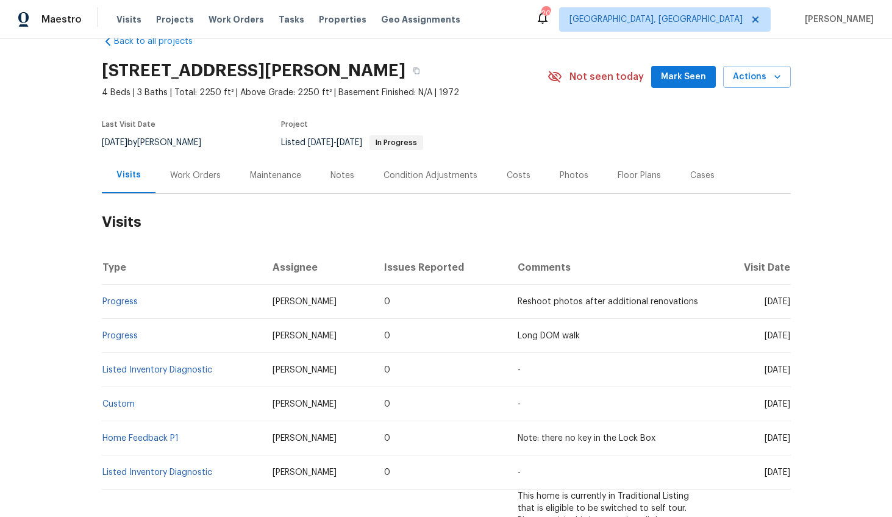
click at [173, 172] on div "Work Orders" at bounding box center [195, 175] width 51 height 12
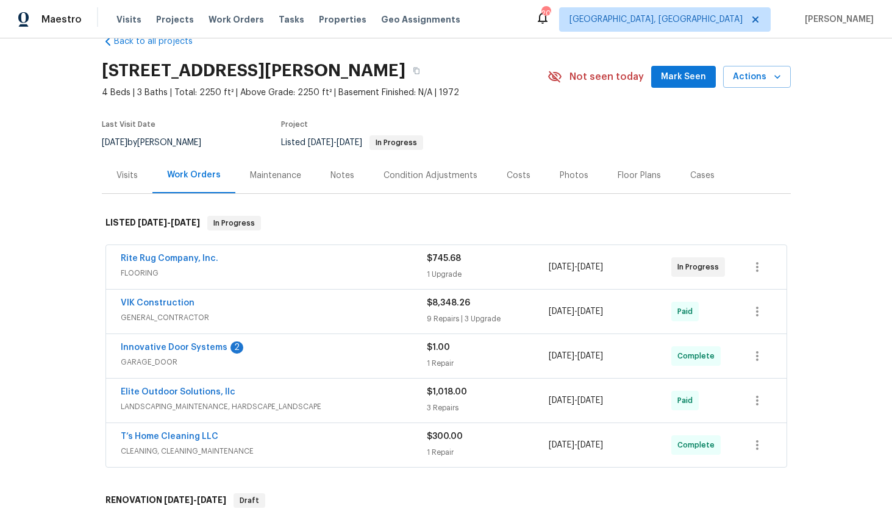
click at [235, 271] on span "FLOORING" at bounding box center [274, 273] width 306 height 12
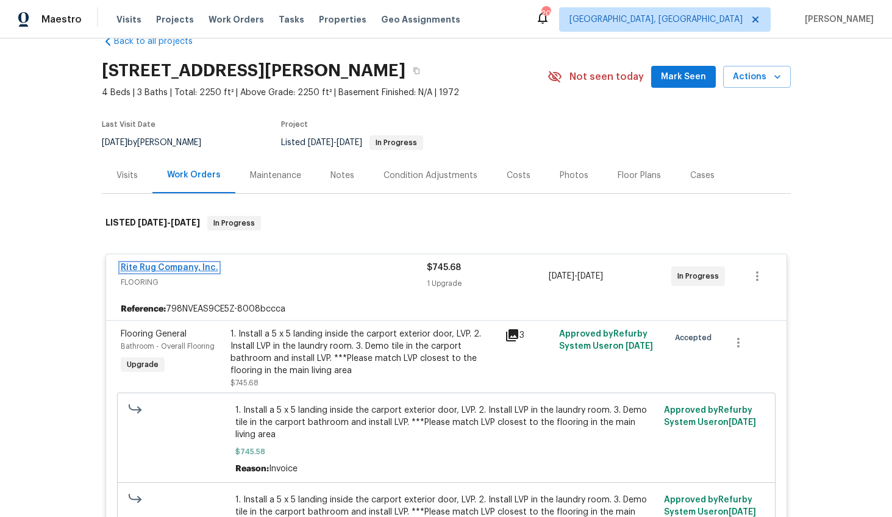
click at [185, 263] on link "Rite Rug Company, Inc." at bounding box center [170, 267] width 98 height 9
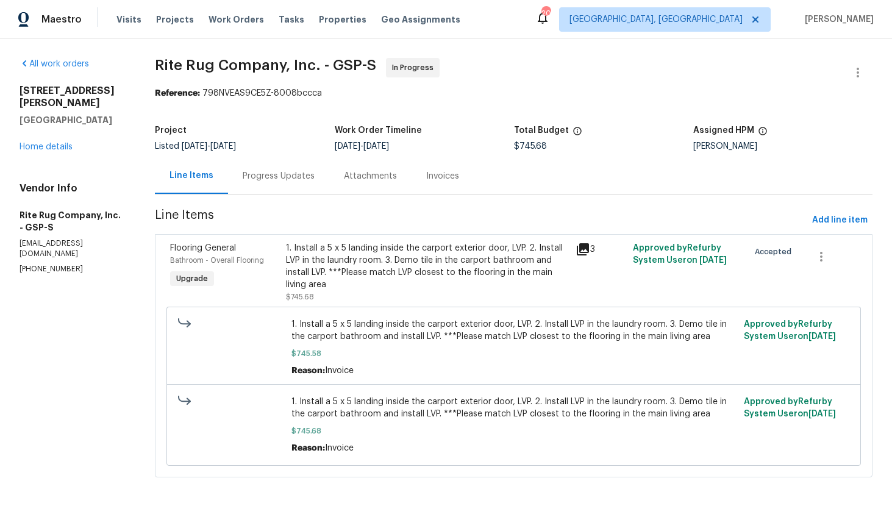
click at [285, 178] on div "Progress Updates" at bounding box center [279, 176] width 72 height 12
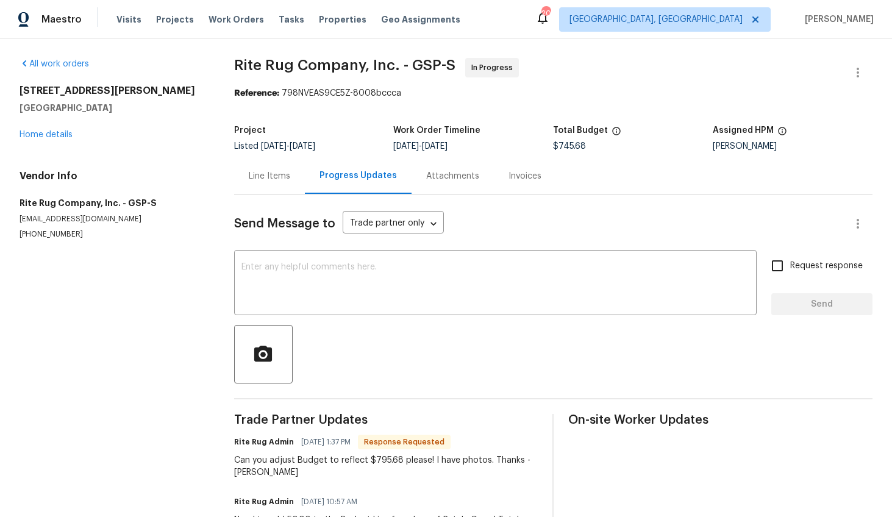
click at [280, 187] on div "Line Items" at bounding box center [269, 176] width 71 height 36
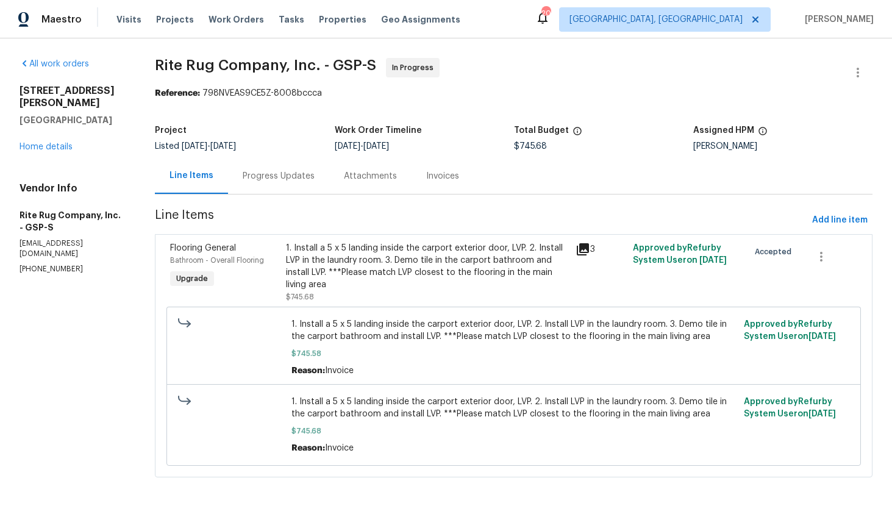
click at [379, 283] on div "1. Install a 5 x 5 landing inside the carport exterior door, LVP. 2. Install LV…" at bounding box center [427, 266] width 282 height 49
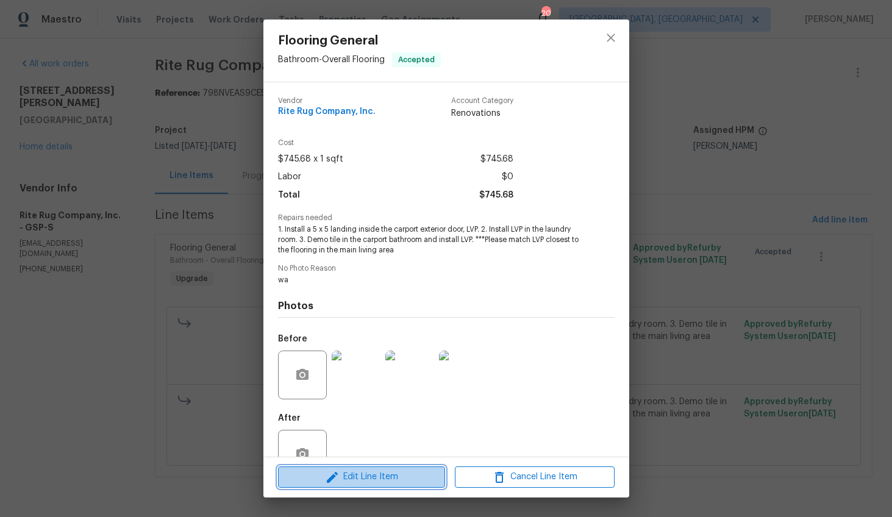
click at [338, 475] on icon "button" at bounding box center [332, 477] width 15 height 15
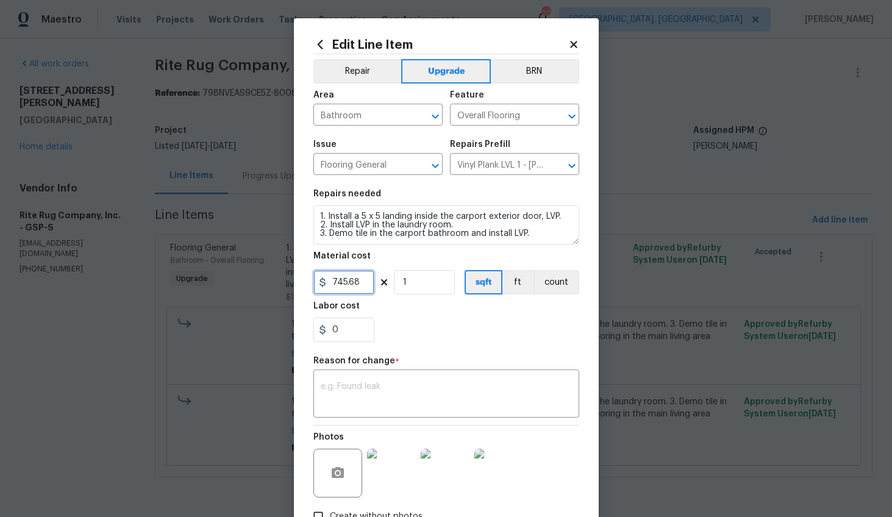
drag, startPoint x: 360, startPoint y: 282, endPoint x: 289, endPoint y: 274, distance: 71.1
click at [294, 274] on div "Edit Line Item Repair Upgrade BRN Area Bathroom ​ Feature Overall Flooring ​ Is…" at bounding box center [446, 300] width 305 height 564
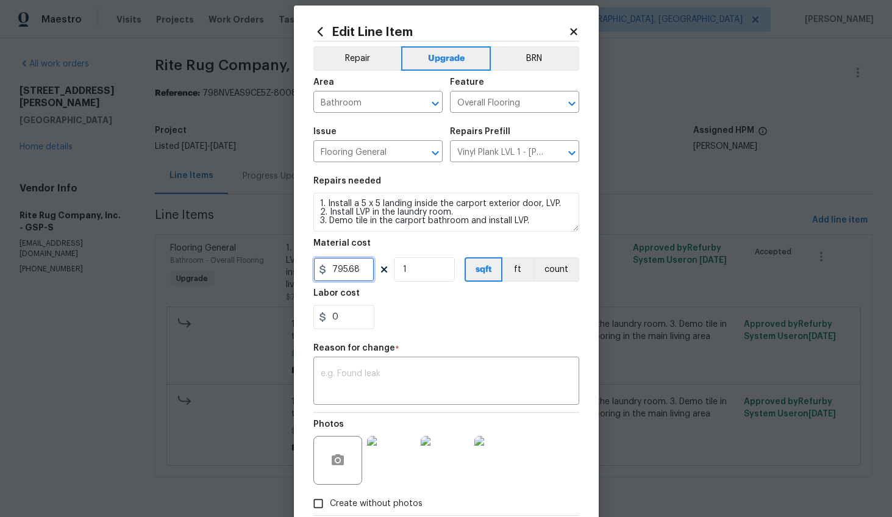
scroll to position [84, 0]
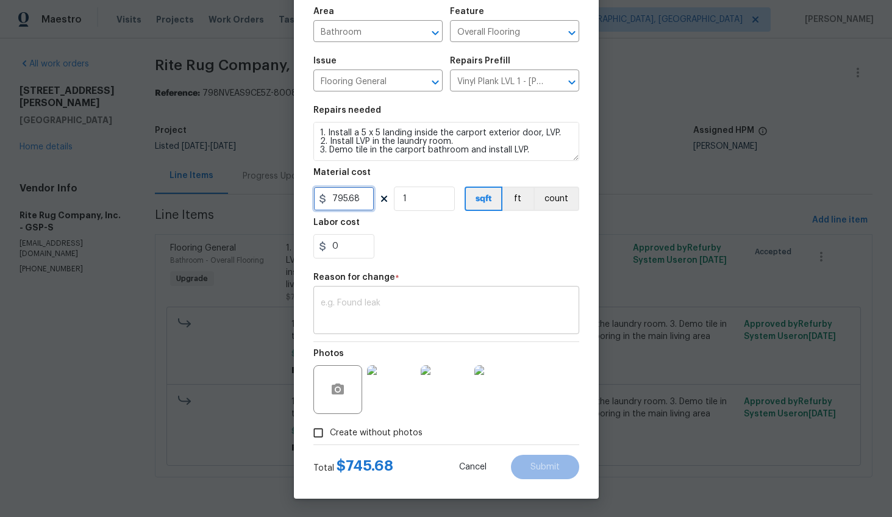
type input "795.68"
click at [371, 319] on textarea at bounding box center [446, 312] width 251 height 26
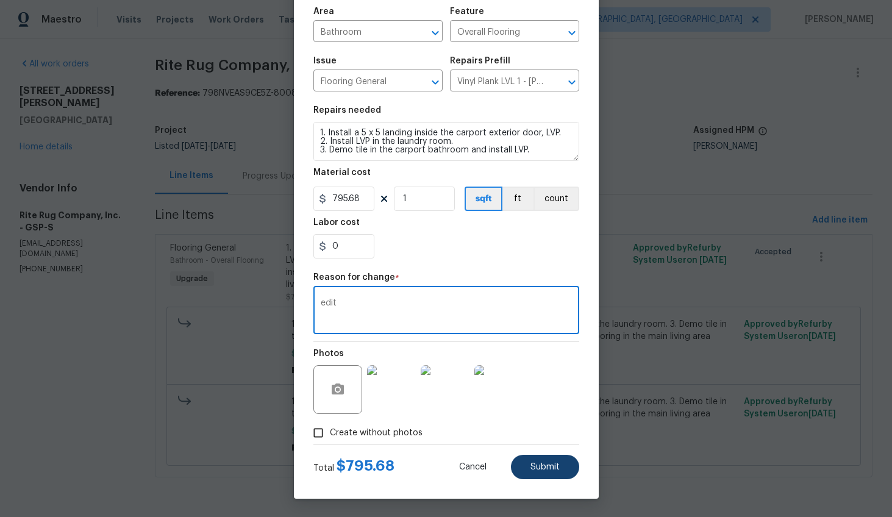
type textarea "edit"
click at [524, 469] on button "Submit" at bounding box center [545, 467] width 68 height 24
type input "745.68"
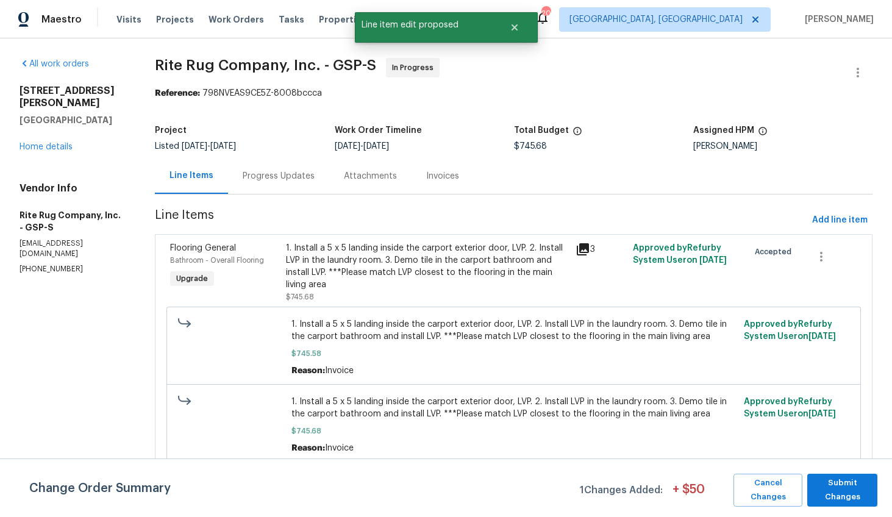
scroll to position [0, 0]
click at [844, 507] on div "Change Order Summary 1 Changes Added: + $ 50 Cancel Changes Submit Changes" at bounding box center [446, 487] width 892 height 59
click at [846, 494] on span "Submit Changes" at bounding box center [842, 490] width 58 height 28
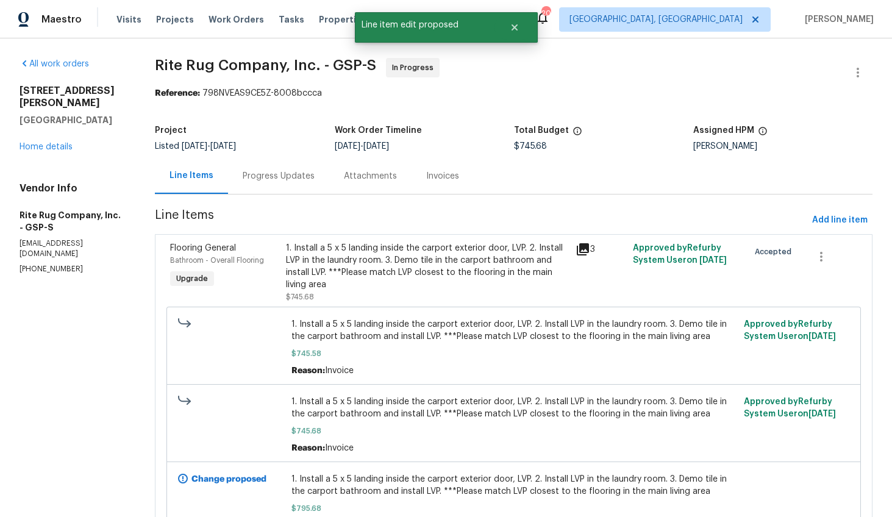
click at [315, 183] on div "Progress Updates" at bounding box center [278, 176] width 101 height 36
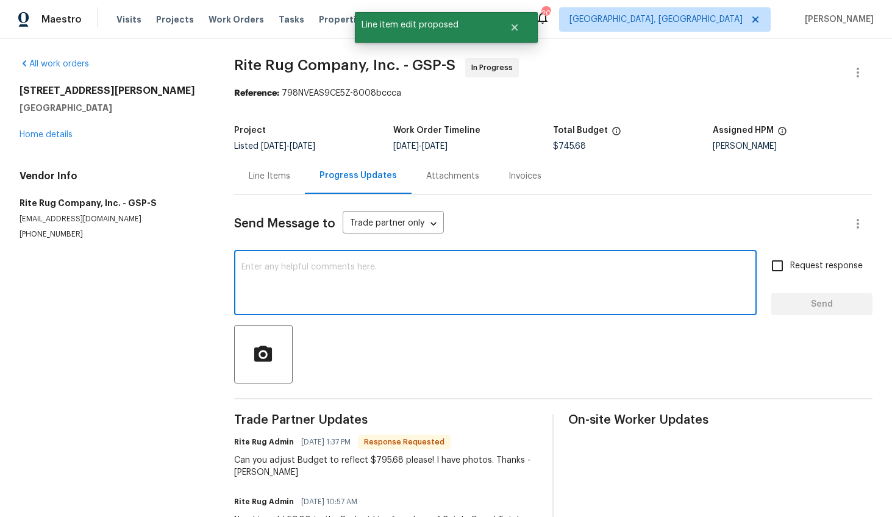
click at [308, 291] on textarea at bounding box center [495, 284] width 508 height 43
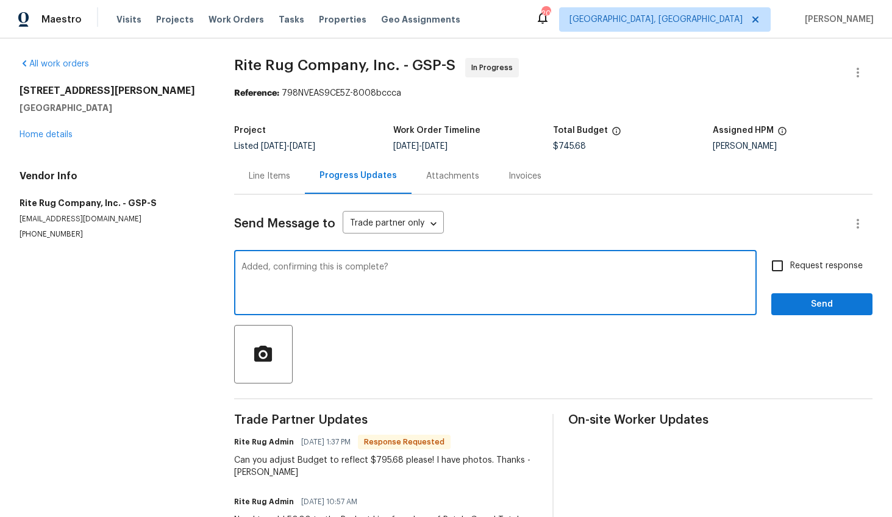
type textarea "Added, confirming this is complete?"
click at [809, 269] on span "Request response" at bounding box center [826, 266] width 73 height 13
click at [790, 269] on input "Request response" at bounding box center [777, 266] width 26 height 26
checkbox input "true"
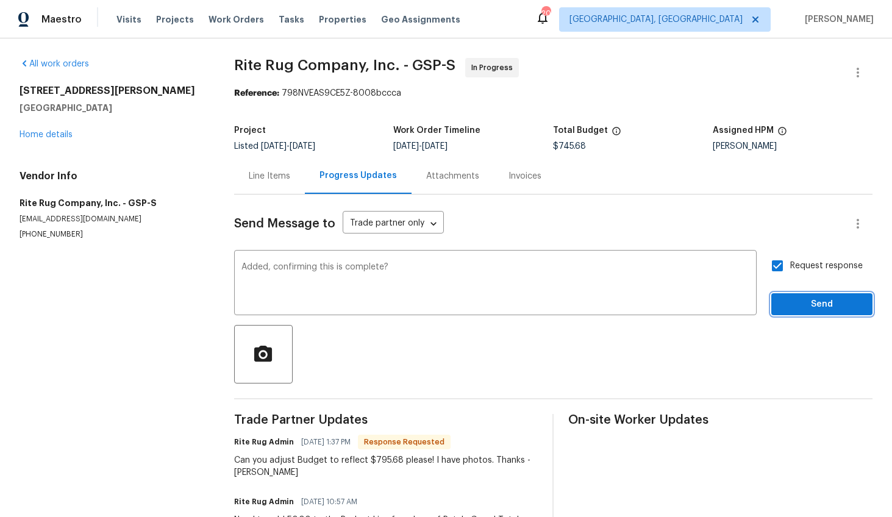
click at [808, 304] on span "Send" at bounding box center [822, 304] width 82 height 15
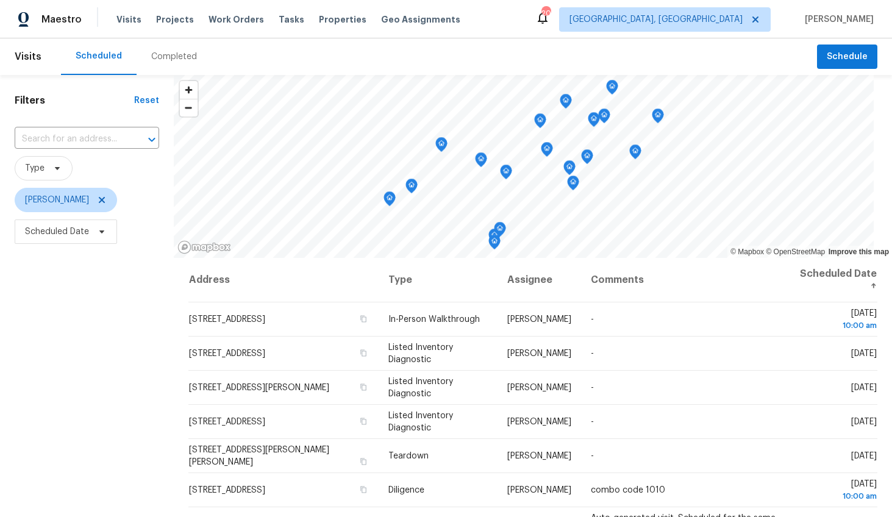
click at [166, 58] on div "Completed" at bounding box center [174, 57] width 46 height 12
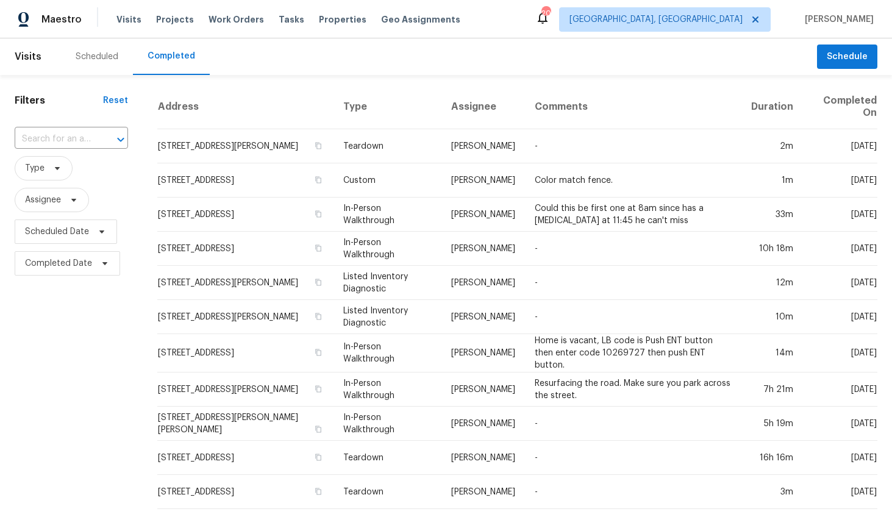
click at [90, 48] on div "Scheduled" at bounding box center [97, 56] width 72 height 37
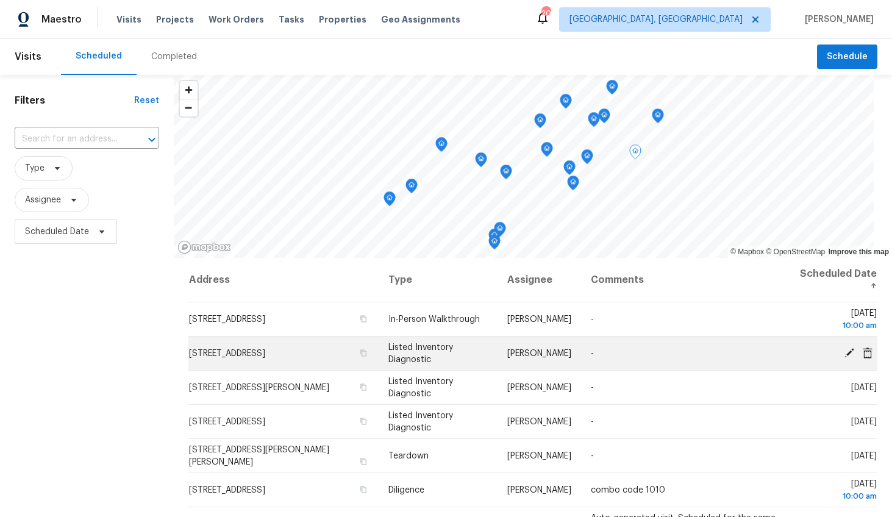
click at [265, 355] on span "[STREET_ADDRESS]" at bounding box center [227, 353] width 76 height 9
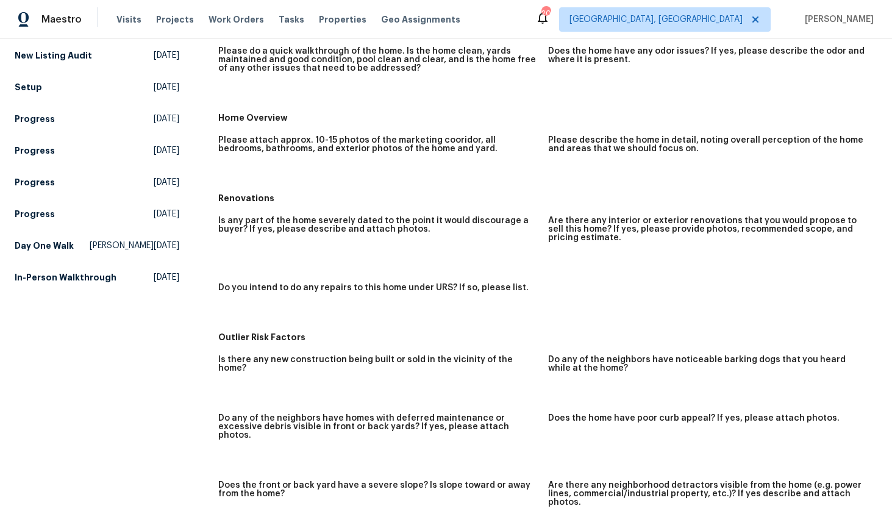
scroll to position [21, 0]
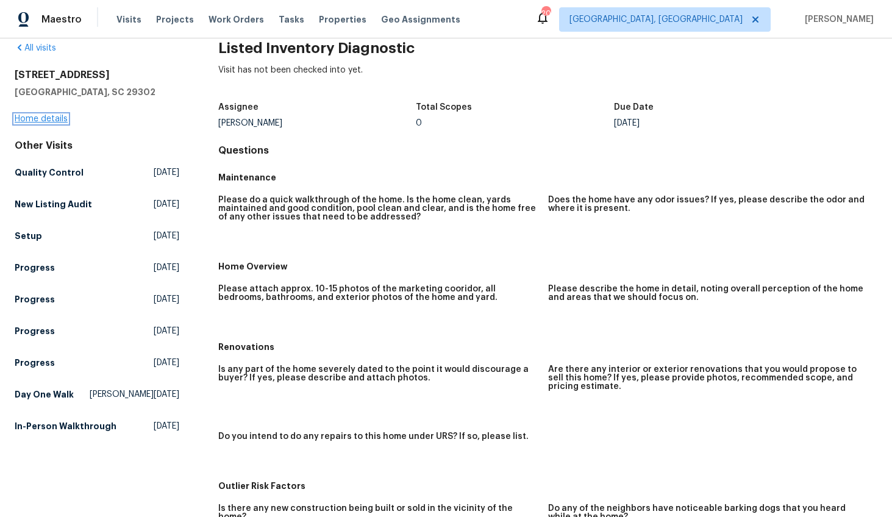
click at [55, 118] on link "Home details" at bounding box center [41, 119] width 53 height 9
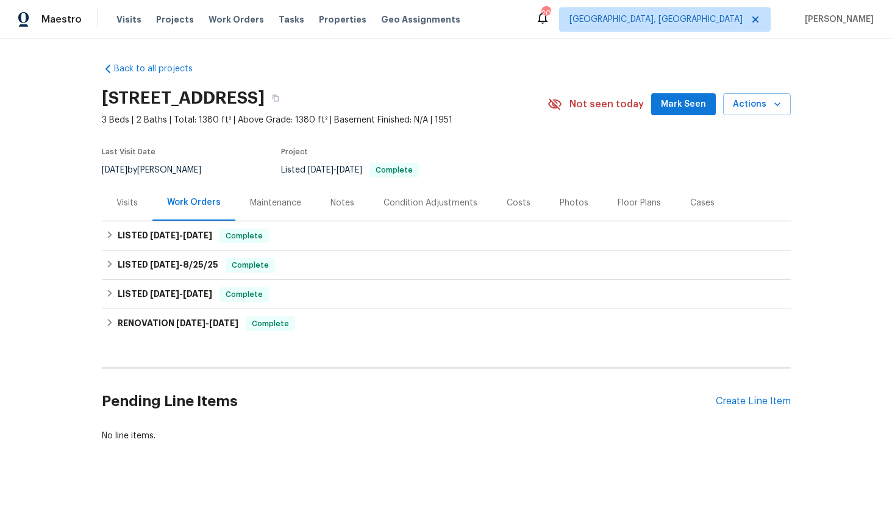
click at [130, 203] on div "Visits" at bounding box center [126, 203] width 21 height 12
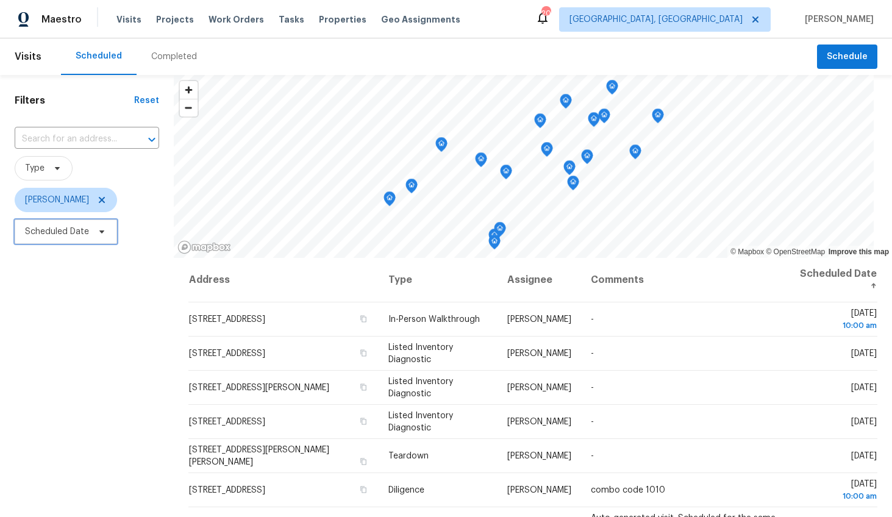
click at [77, 230] on span "Scheduled Date" at bounding box center [57, 232] width 64 height 12
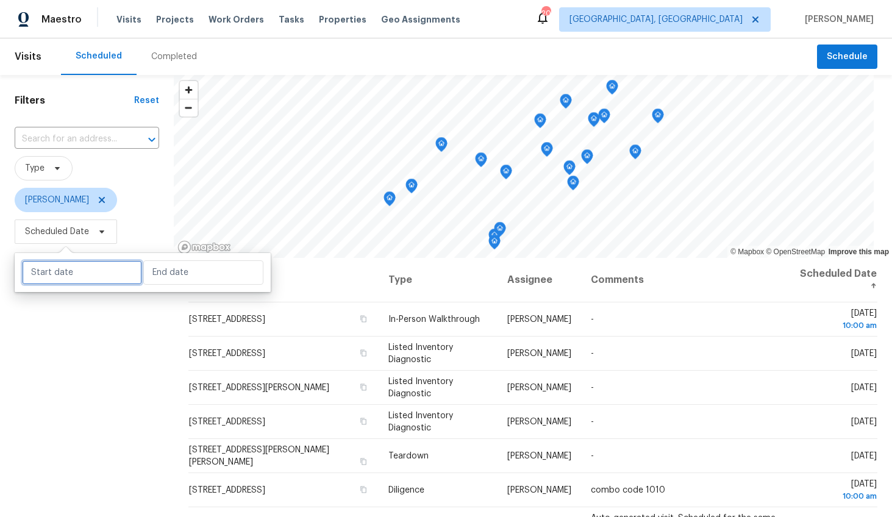
click at [80, 269] on input "text" at bounding box center [82, 272] width 120 height 24
select select "8"
select select "2025"
select select "9"
select select "2025"
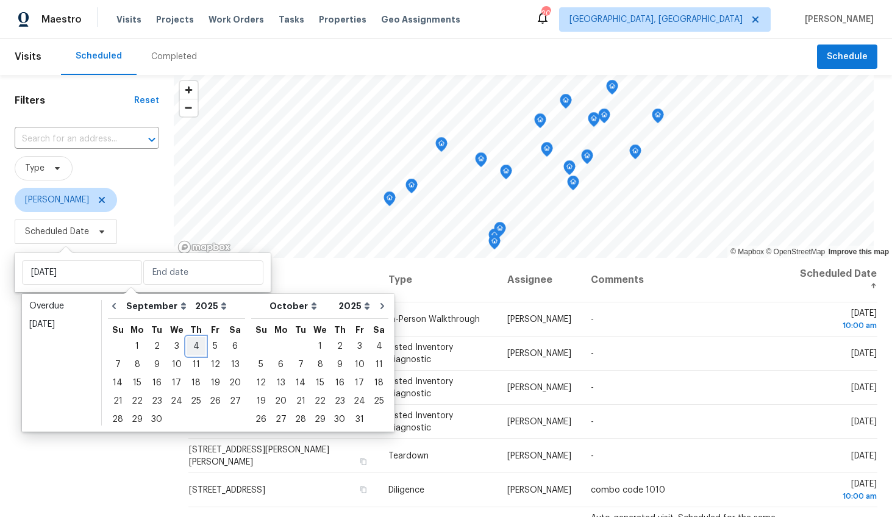
click at [194, 349] on div "4" at bounding box center [196, 346] width 19 height 17
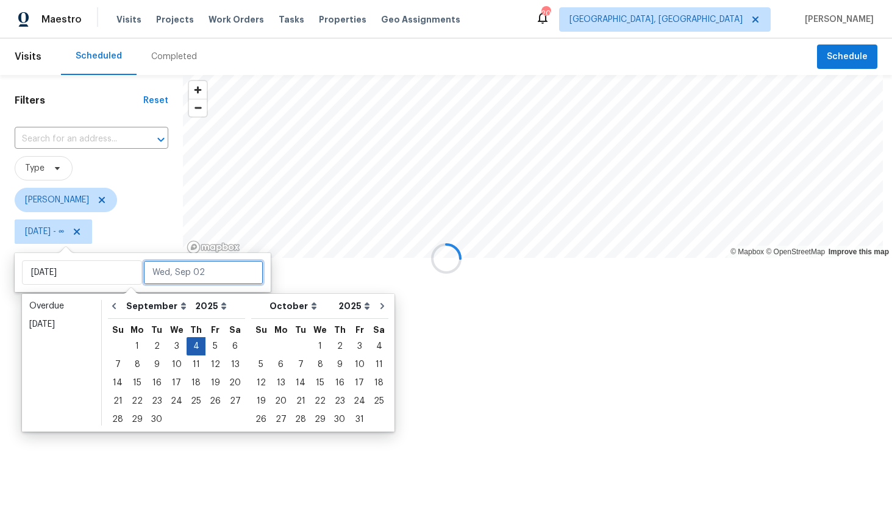
type input "Thu, Sep 04"
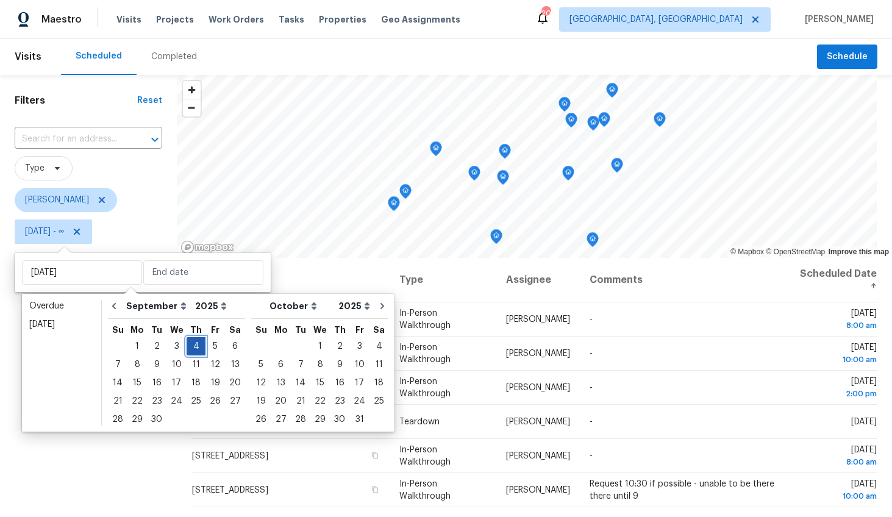
click at [194, 349] on div "4" at bounding box center [196, 346] width 19 height 17
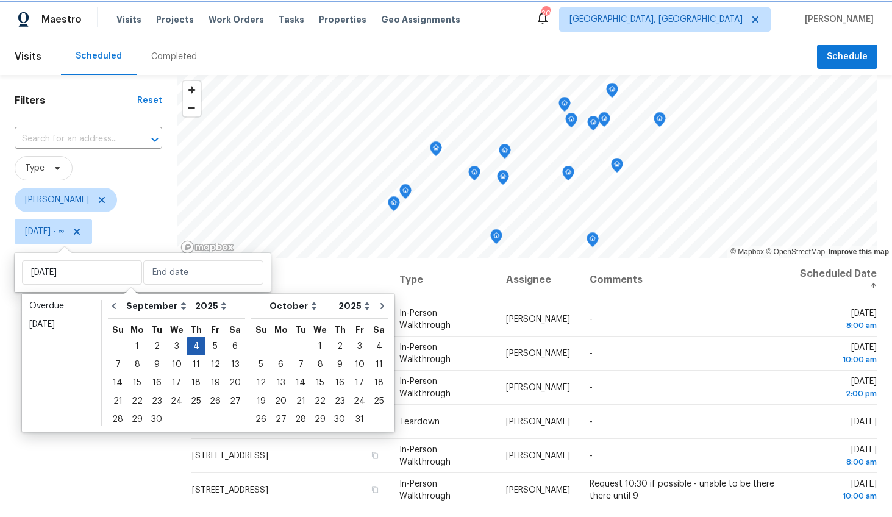
type input "Thu, Sep 04"
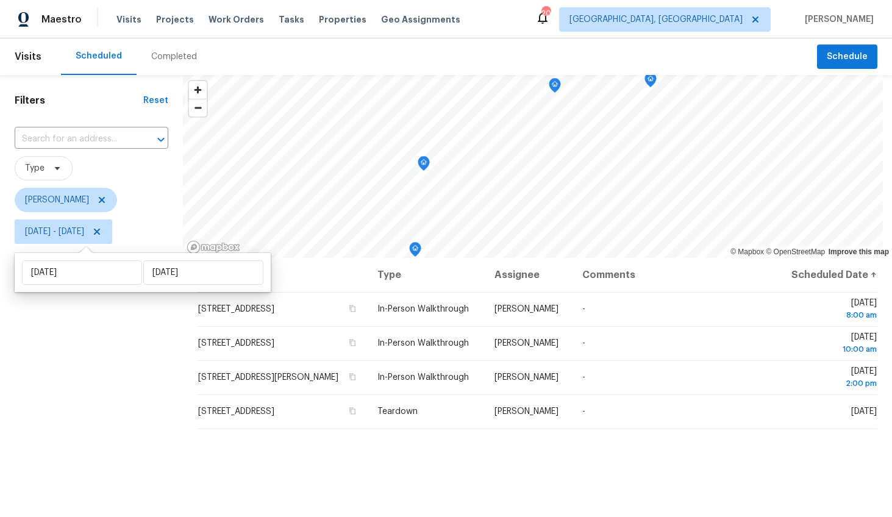
click at [146, 377] on div "Filters Reset ​ Type William Bynum Thu, Sep 04 - Thu, Sep 04" at bounding box center [91, 373] width 183 height 596
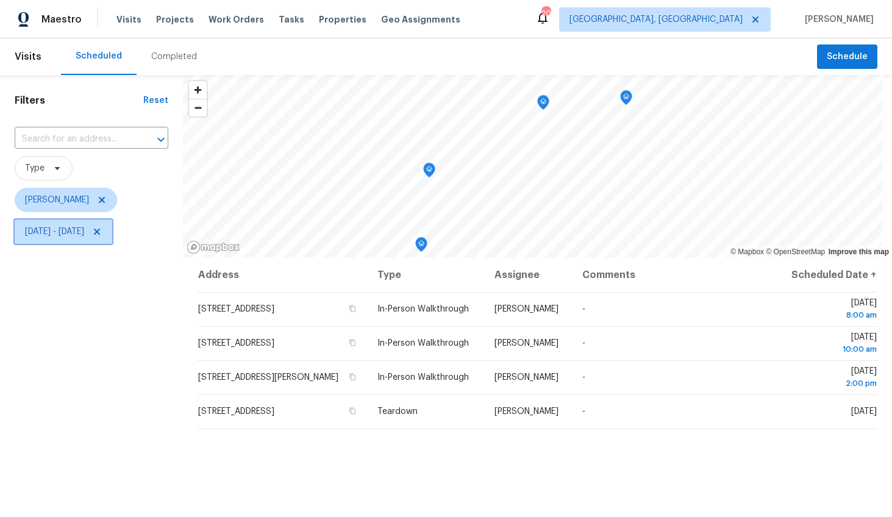
click at [52, 229] on span "Thu, Sep 04 - Thu, Sep 04" at bounding box center [54, 232] width 59 height 12
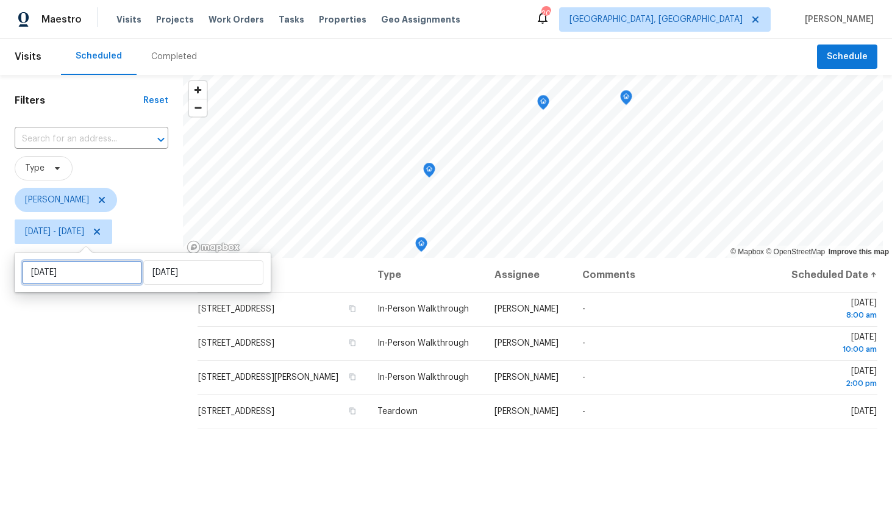
click at [66, 271] on input "Thu, Sep 04" at bounding box center [82, 272] width 120 height 24
select select "8"
select select "2025"
select select "9"
select select "2025"
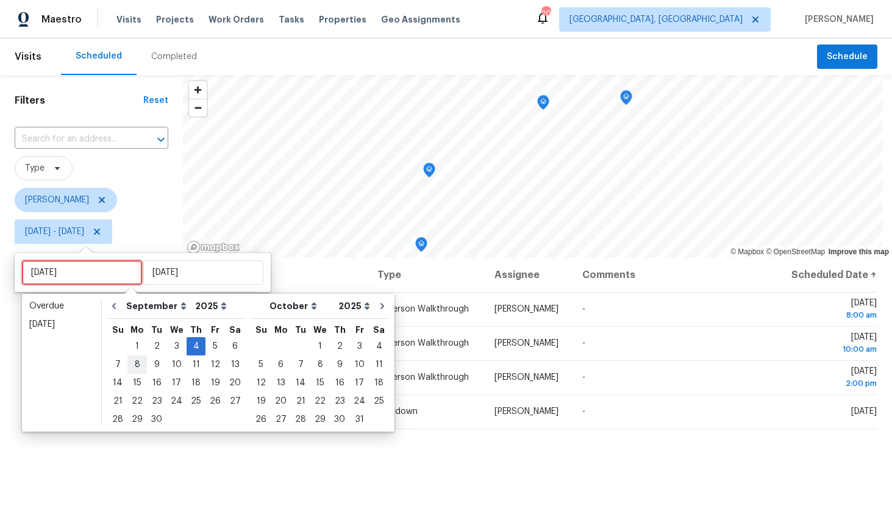
type input "Mon, Sep 08"
click at [133, 360] on div "8" at bounding box center [137, 364] width 20 height 17
type input "[DATE]"
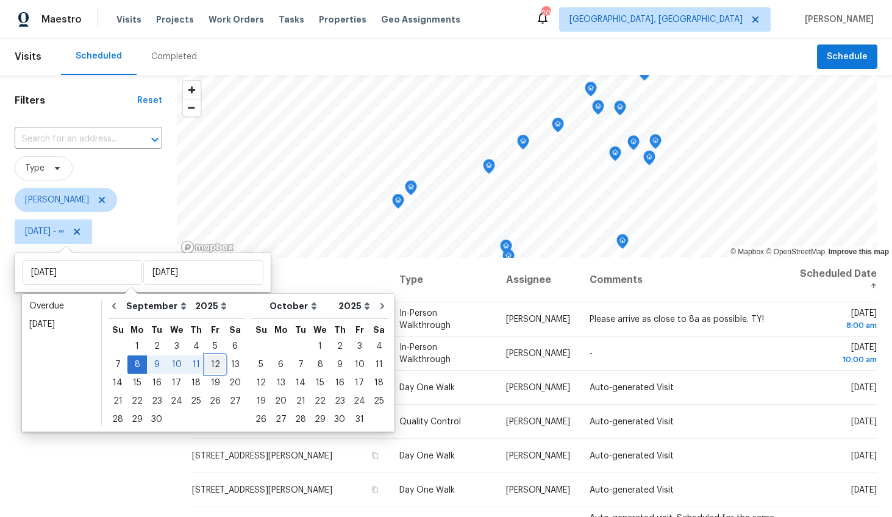
click at [215, 361] on div "12" at bounding box center [215, 364] width 20 height 17
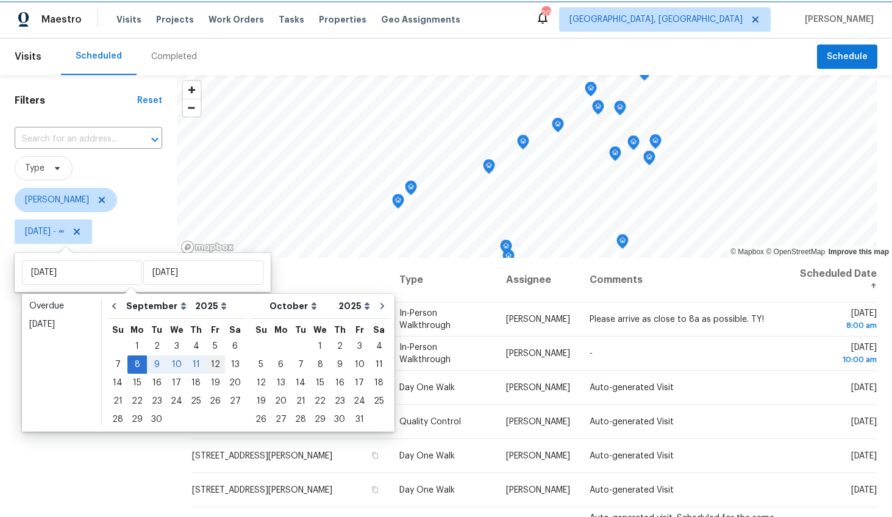
type input "Fri, Sep 12"
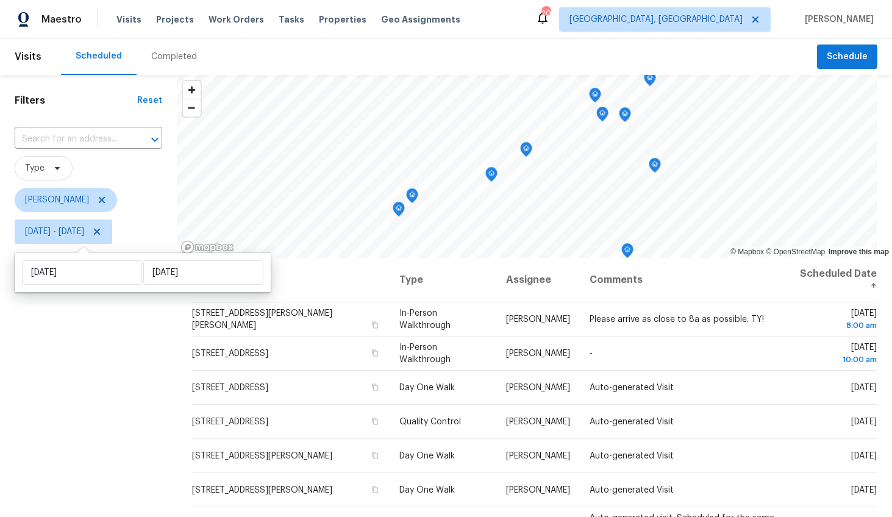
click at [95, 372] on div "Filters Reset ​ Type William Bynum Mon, Sep 08 - Fri, Sep 12" at bounding box center [88, 373] width 177 height 596
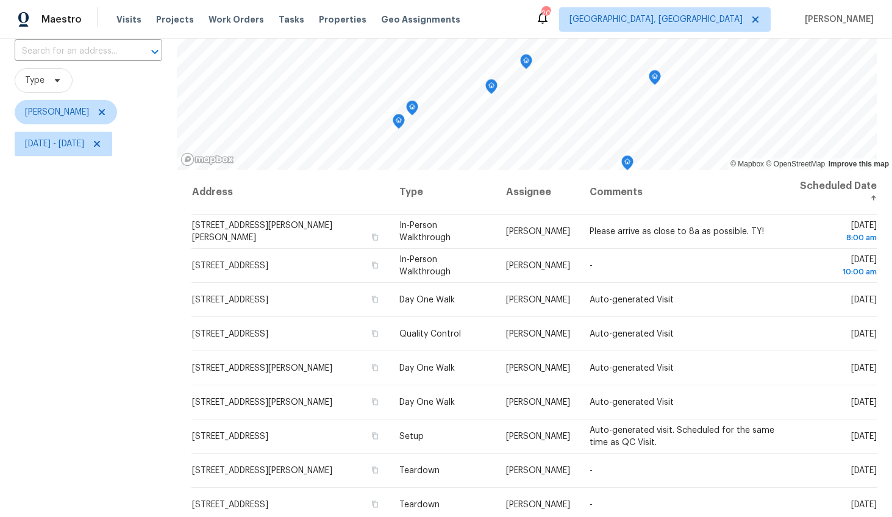
scroll to position [115, 0]
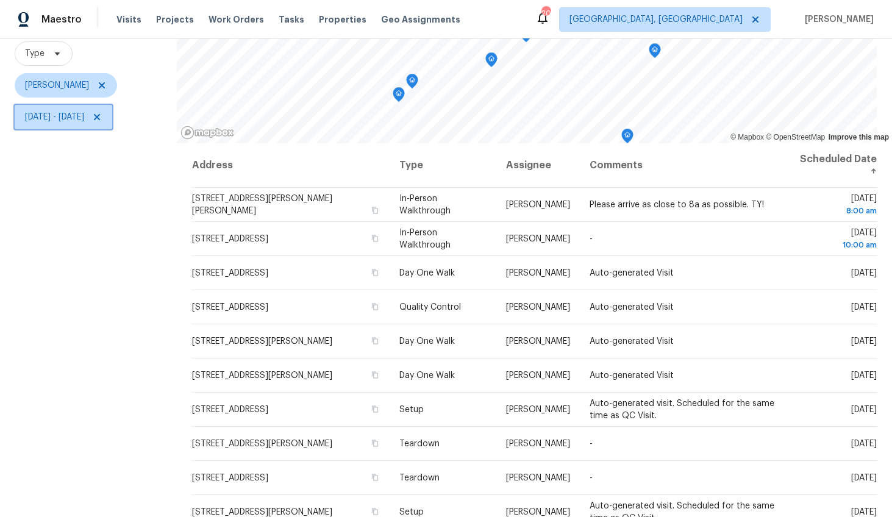
click at [57, 123] on span "Mon, Sep 08 - Fri, Sep 12" at bounding box center [64, 117] width 98 height 24
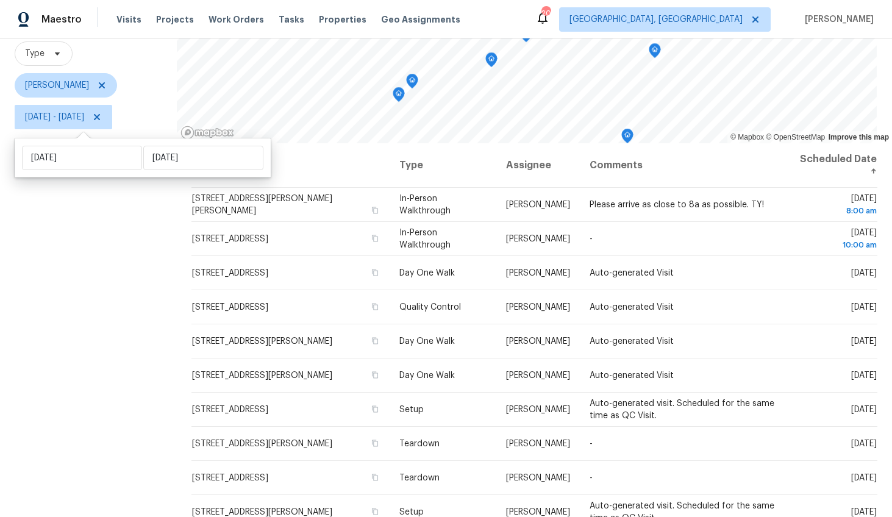
click at [82, 172] on div "Mon, Sep 08 Fri, Sep 12" at bounding box center [143, 157] width 256 height 39
select select "8"
select select "2025"
select select "9"
select select "2025"
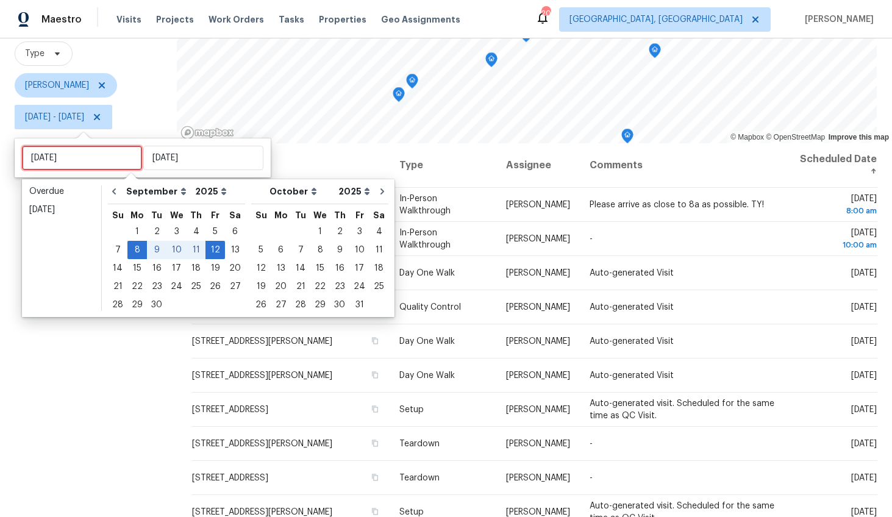
click at [91, 162] on input "[DATE]" at bounding box center [82, 158] width 120 height 24
click at [154, 248] on div "9" at bounding box center [157, 249] width 20 height 17
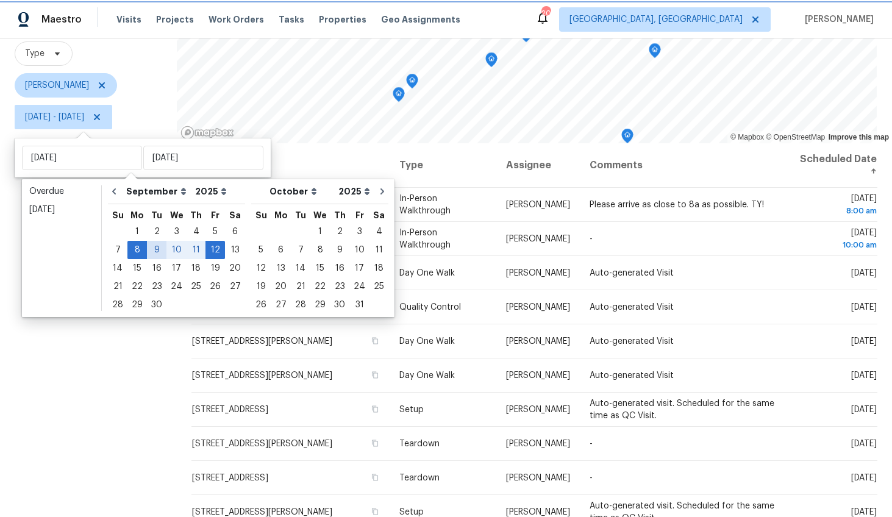
type input "Tue, Sep 09"
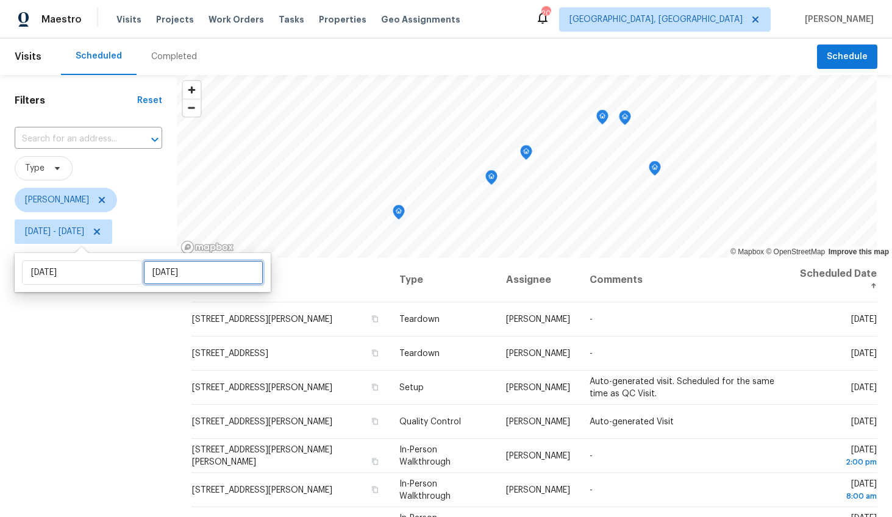
select select "8"
select select "2025"
select select "9"
select select "2025"
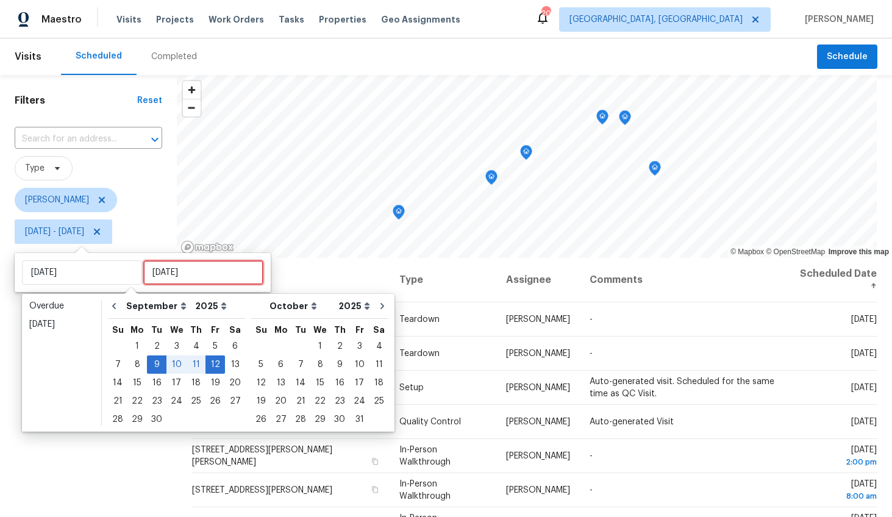
click at [197, 268] on input "Fri, Sep 12" at bounding box center [203, 272] width 120 height 24
type input "Mon, Sep 08"
type input "Tue, Sep 09"
type input "Fri, Sep 12"
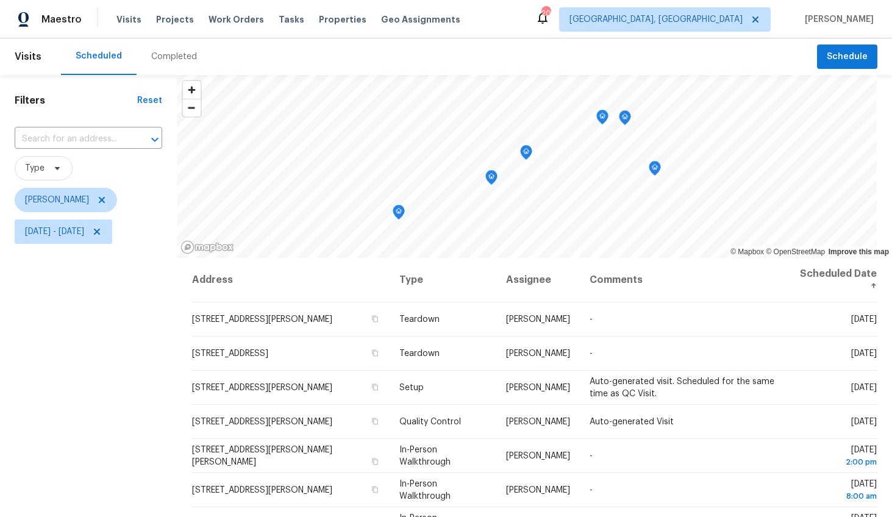
click at [133, 482] on div "Filters Reset ​ Type William Bynum Tue, Sep 09 - Fri, Sep 12" at bounding box center [88, 373] width 177 height 596
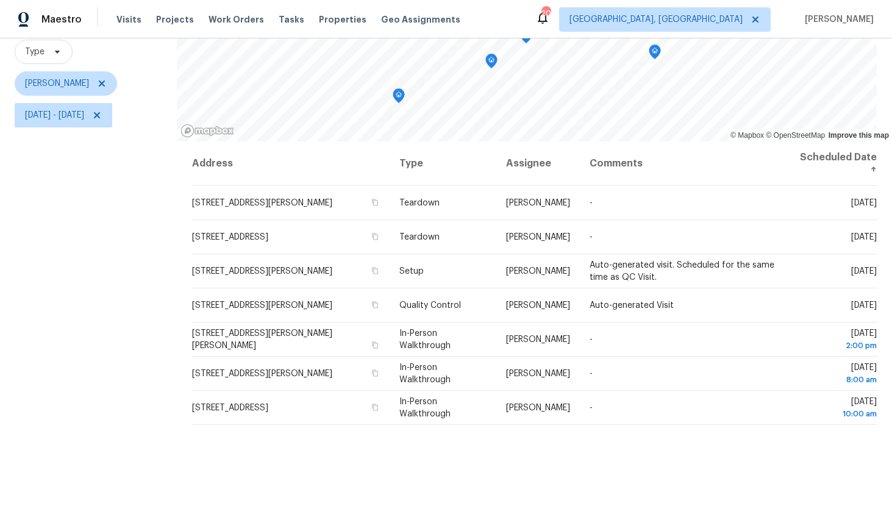
scroll to position [113, 0]
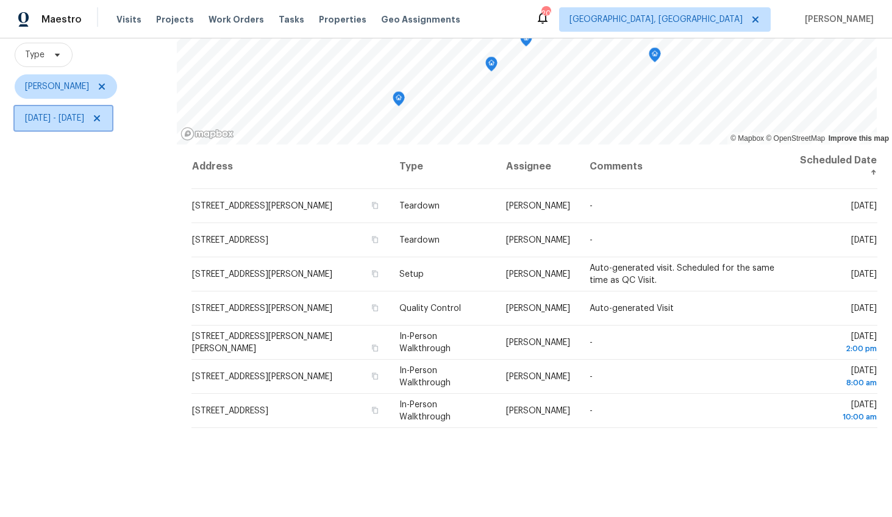
click at [76, 111] on span "Tue, Sep 09 - Fri, Sep 12" at bounding box center [64, 118] width 98 height 24
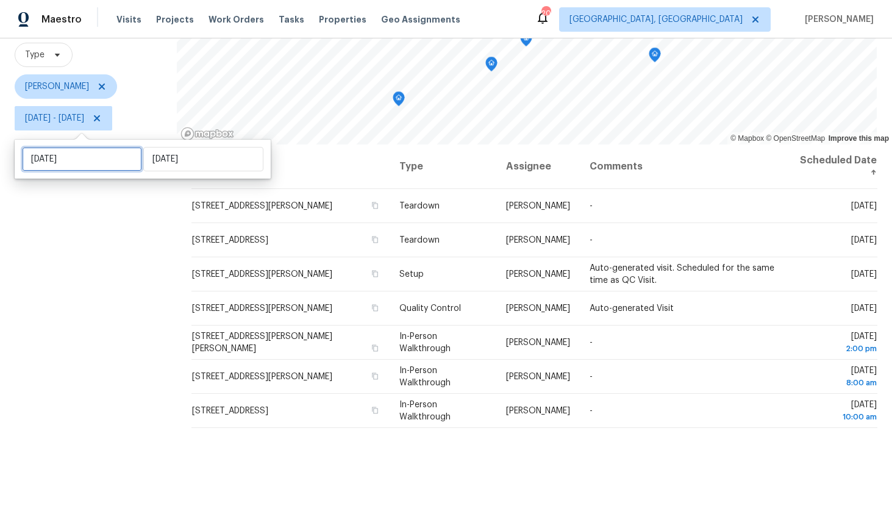
select select "8"
select select "2025"
select select "9"
select select "2025"
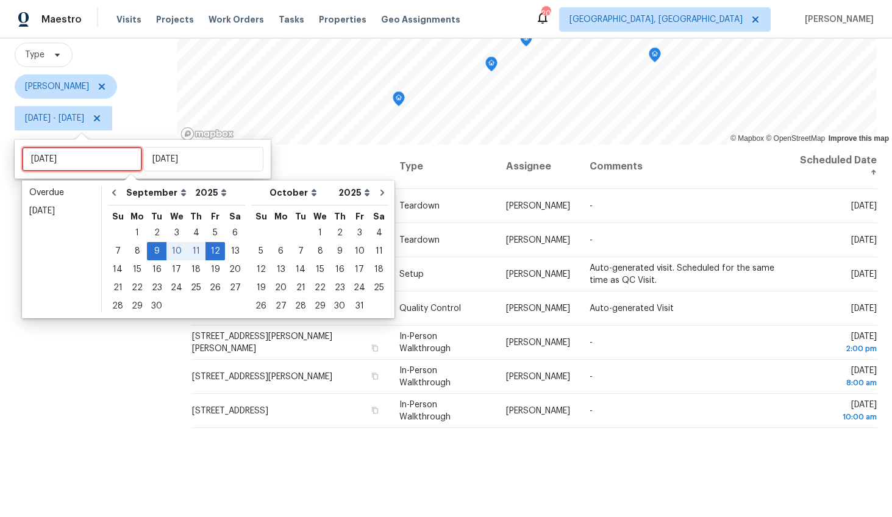
click at [76, 148] on input "Tue, Sep 09" at bounding box center [82, 159] width 120 height 24
click at [135, 246] on div "8" at bounding box center [137, 251] width 20 height 17
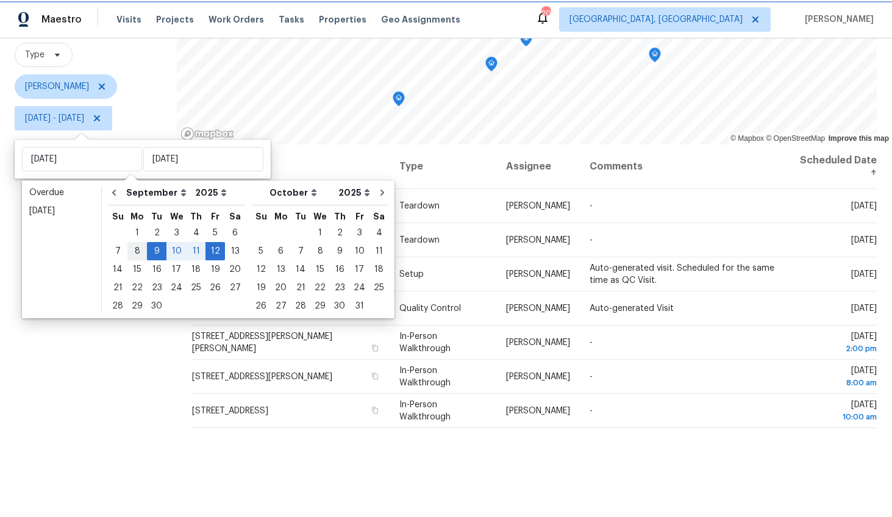
type input "Mon, Sep 08"
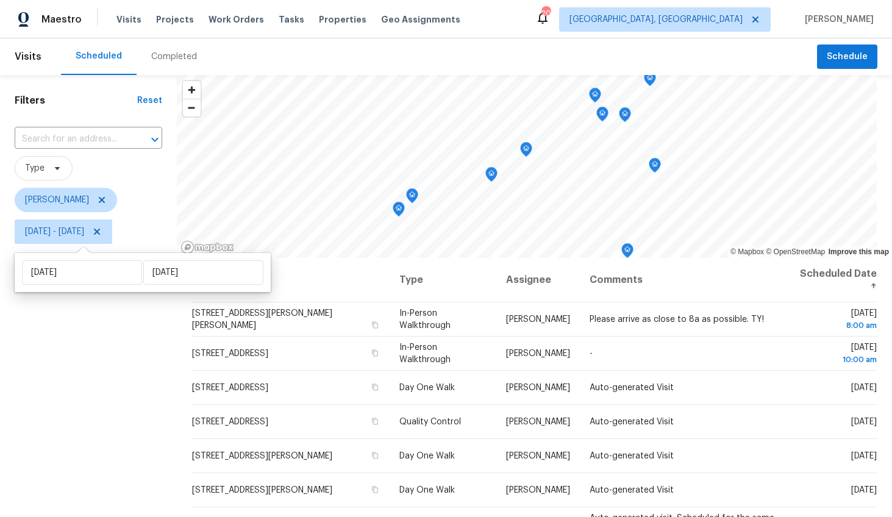
click at [108, 350] on div "Filters Reset ​ Type William Bynum Mon, Sep 08 - Fri, Sep 12" at bounding box center [88, 373] width 177 height 596
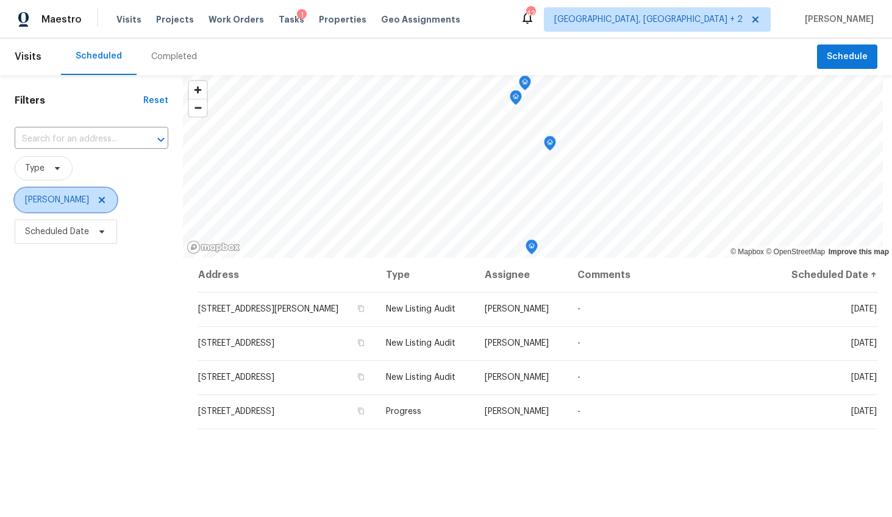
click at [97, 201] on icon at bounding box center [102, 200] width 10 height 10
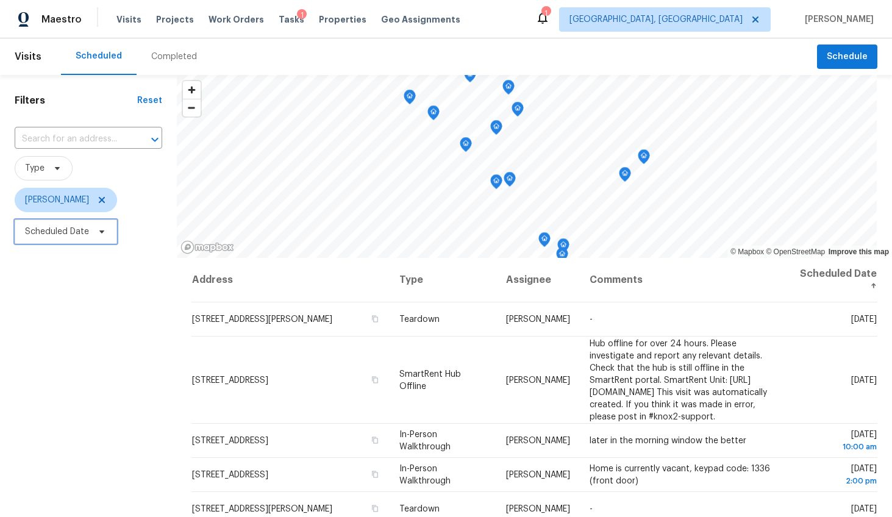
click at [71, 233] on span "Scheduled Date" at bounding box center [57, 232] width 64 height 12
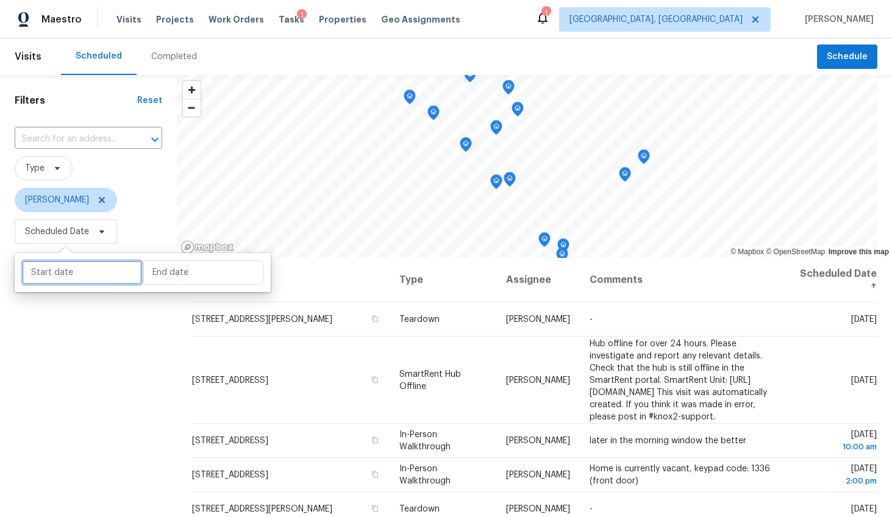
click at [74, 269] on input "text" at bounding box center [82, 272] width 120 height 24
select select "8"
select select "2025"
select select "9"
select select "2025"
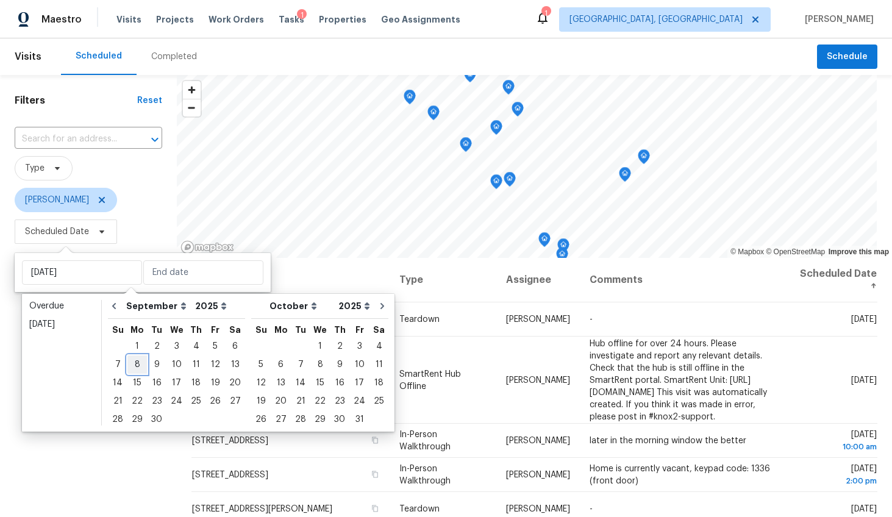
click at [140, 361] on div "8" at bounding box center [137, 364] width 20 height 17
type input "[DATE]"
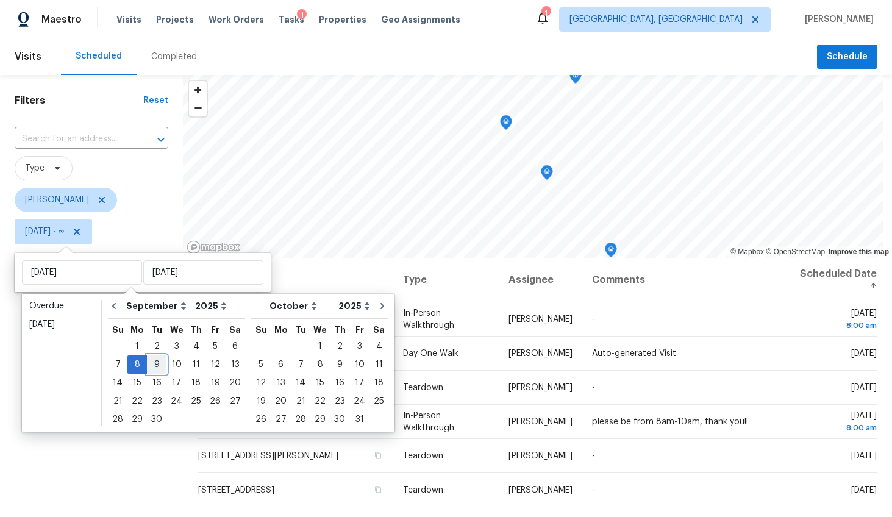
click at [149, 362] on div "9" at bounding box center [157, 364] width 20 height 17
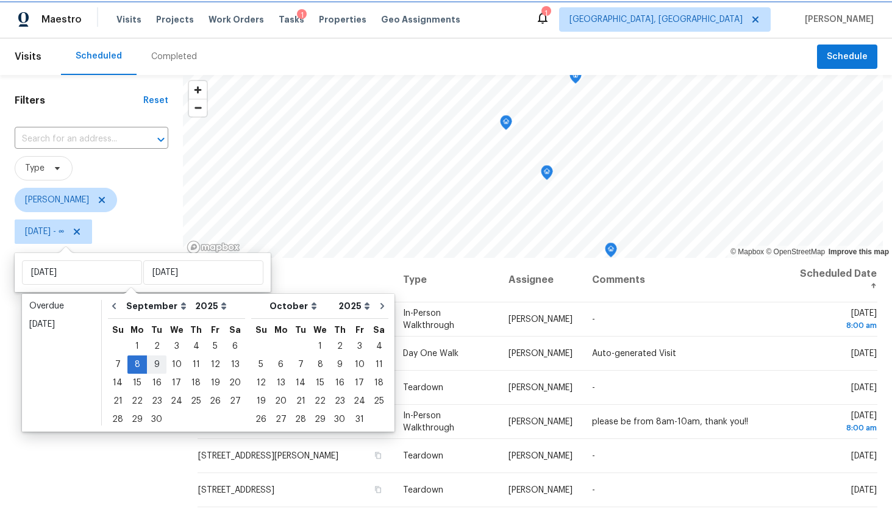
type input "[DATE]"
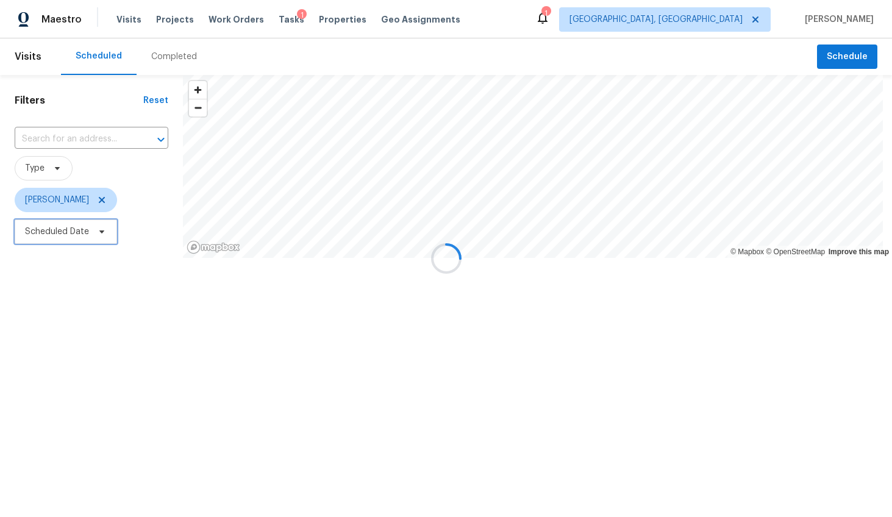
click at [58, 235] on span "Scheduled Date" at bounding box center [57, 232] width 64 height 12
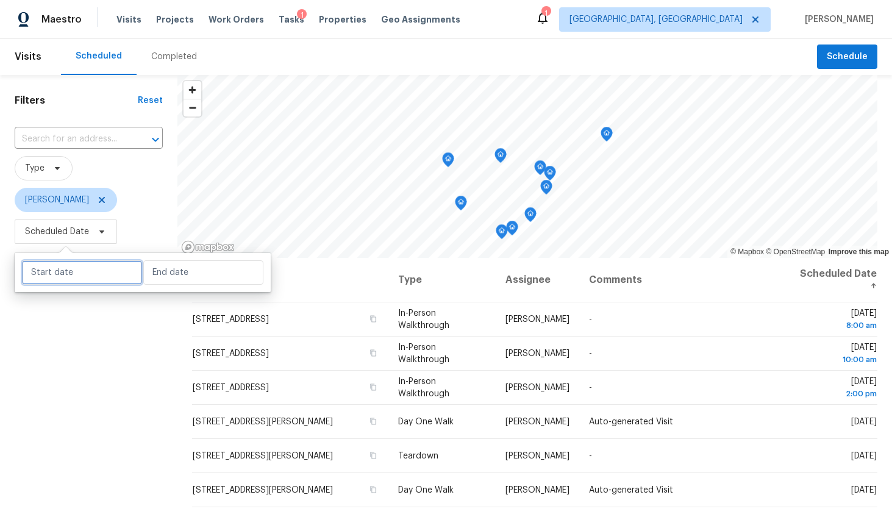
click at [62, 265] on input "text" at bounding box center [82, 272] width 120 height 24
select select "8"
select select "2025"
select select "9"
select select "2025"
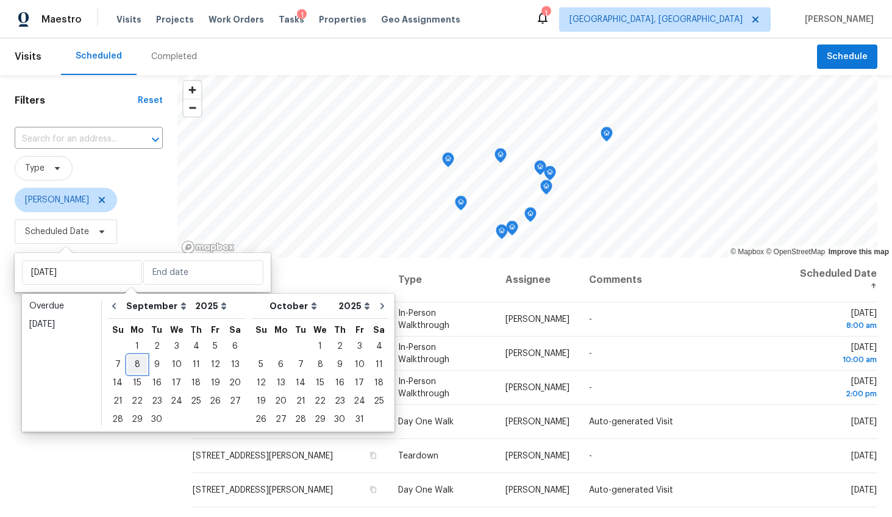
click at [141, 366] on div "8" at bounding box center [137, 364] width 20 height 17
type input "[DATE]"
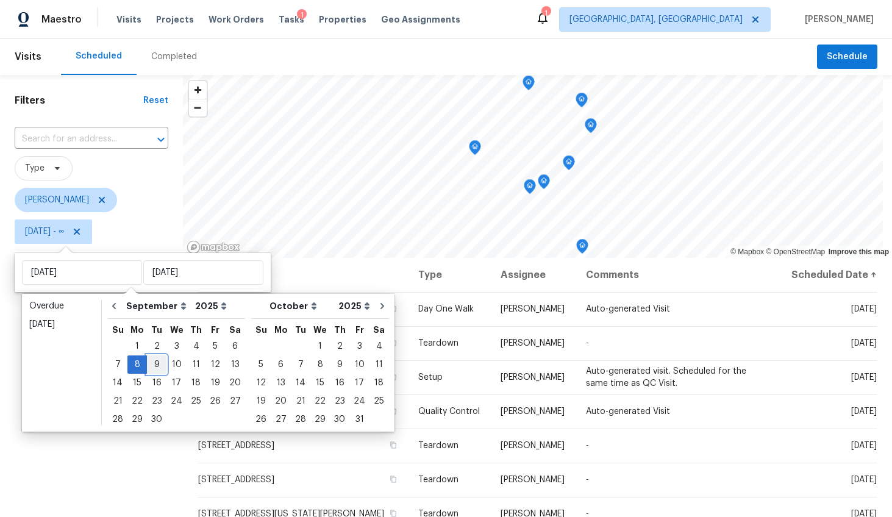
click at [152, 363] on div "9" at bounding box center [157, 364] width 20 height 17
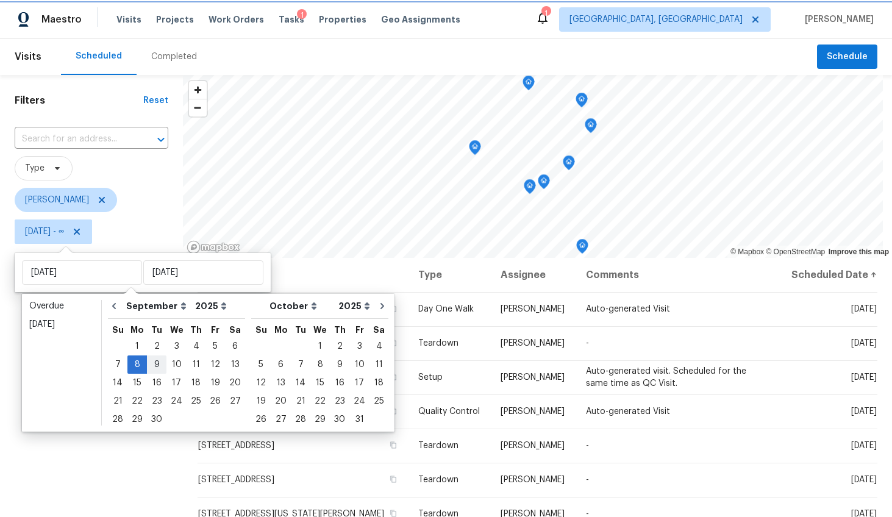
type input "[DATE]"
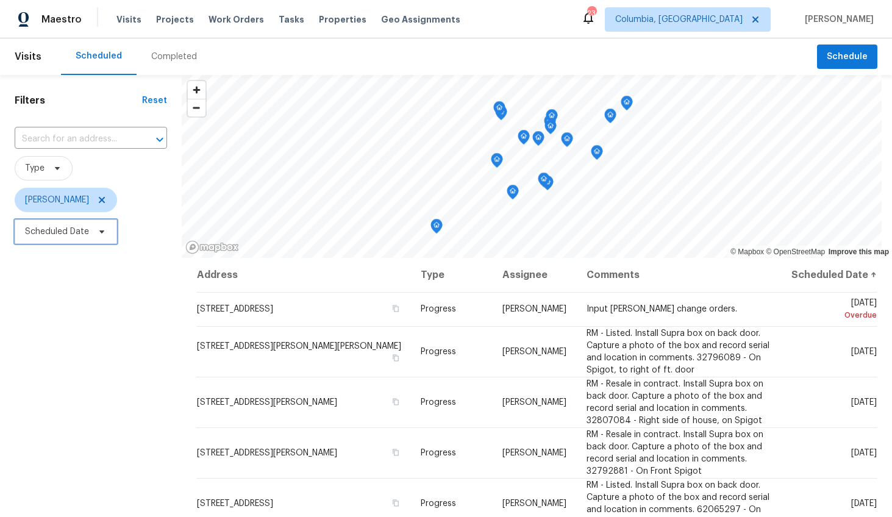
click at [68, 235] on span "Scheduled Date" at bounding box center [57, 232] width 64 height 12
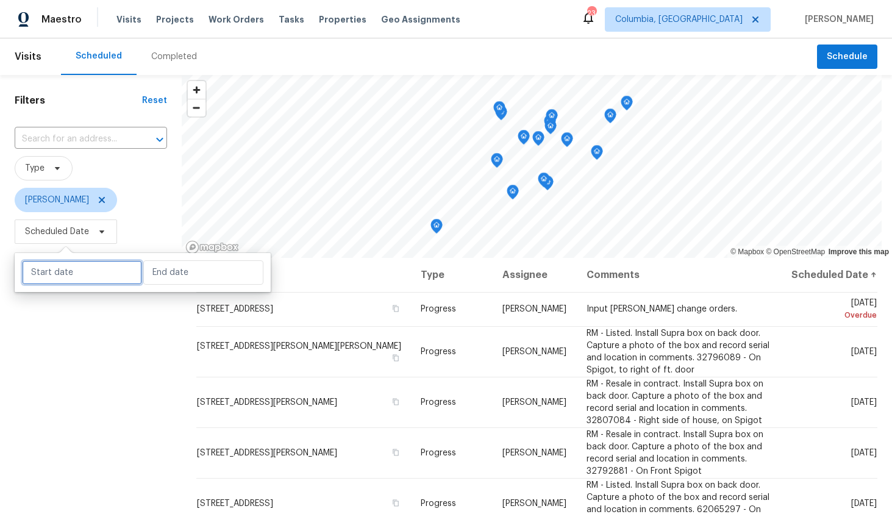
click at [76, 277] on input "text" at bounding box center [82, 272] width 120 height 24
select select "8"
select select "2025"
select select "9"
select select "2025"
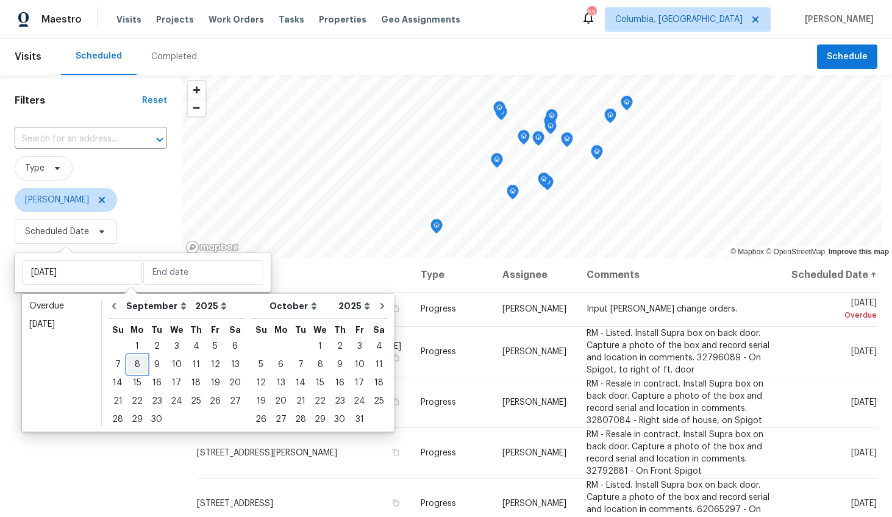
click at [133, 362] on div "8" at bounding box center [137, 364] width 20 height 17
type input "Mon, Sep 08"
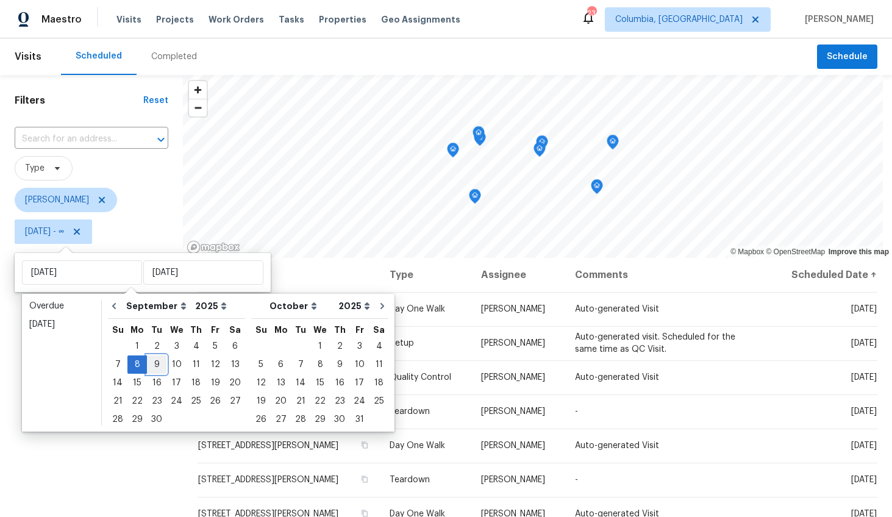
click at [150, 363] on div "9" at bounding box center [157, 364] width 20 height 17
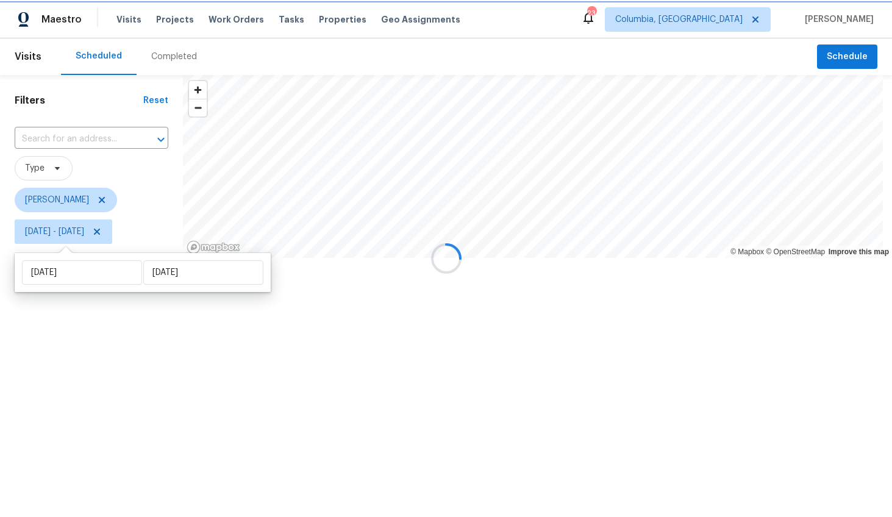
type input "Tue, Sep 09"
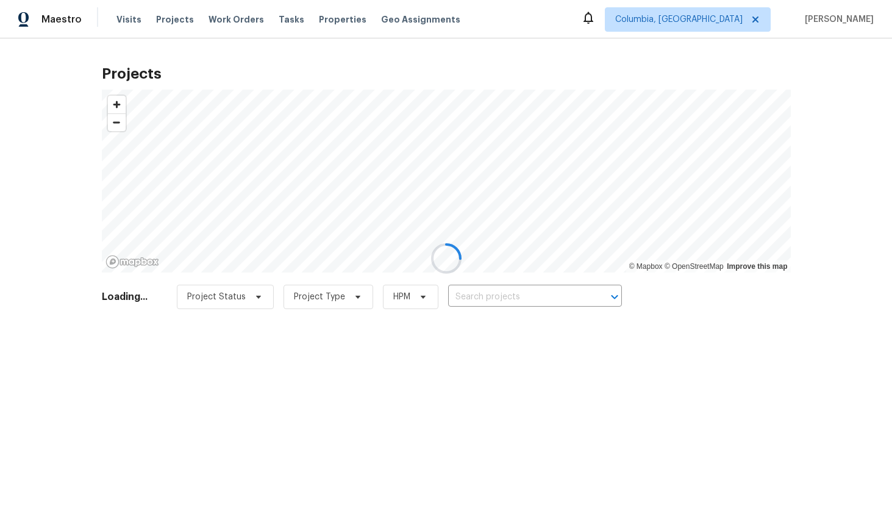
click at [738, 18] on div at bounding box center [446, 258] width 892 height 517
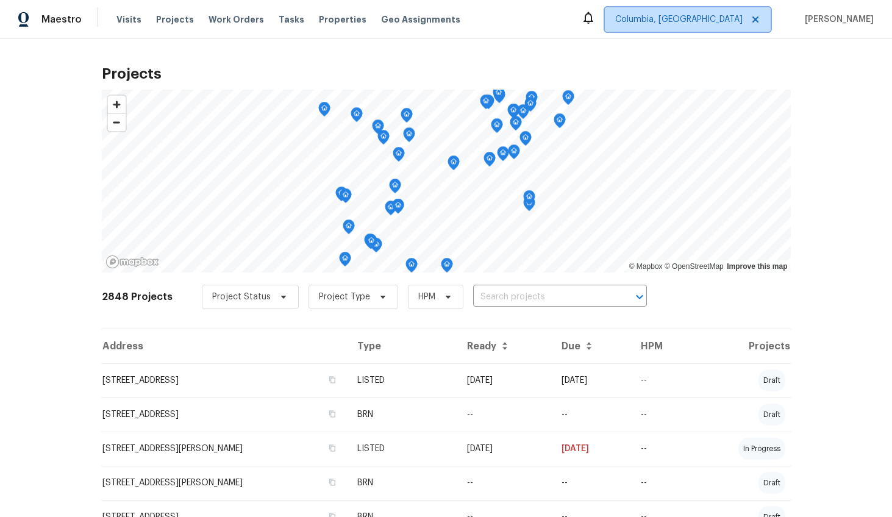
click at [739, 21] on span "Columbia, [GEOGRAPHIC_DATA]" at bounding box center [678, 19] width 127 height 12
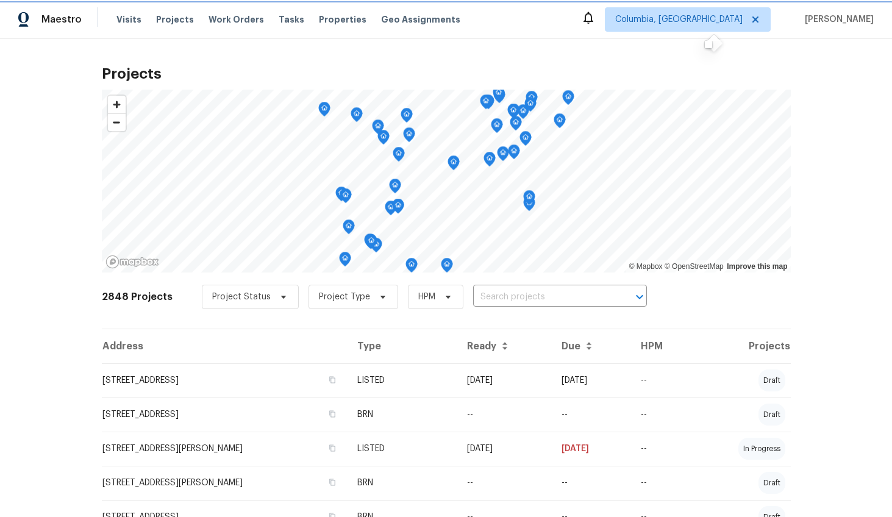
click at [739, 21] on span "Columbia, [GEOGRAPHIC_DATA]" at bounding box center [678, 19] width 127 height 12
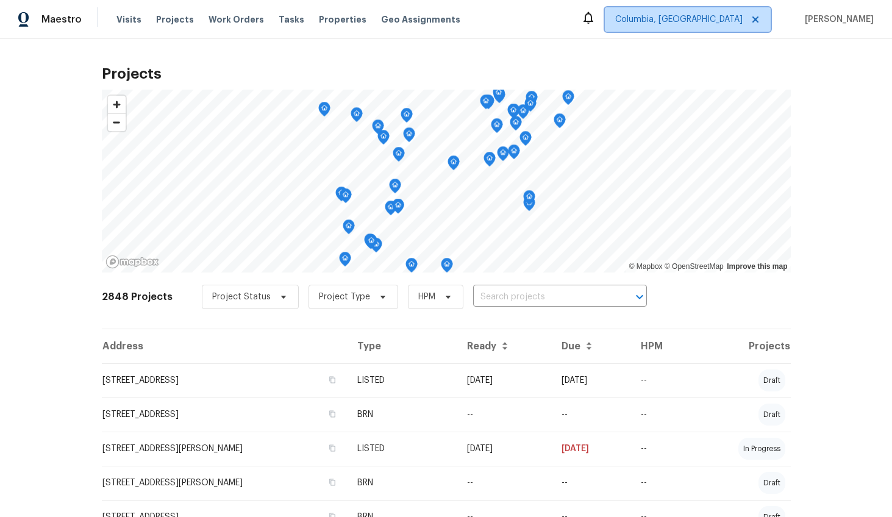
click at [742, 20] on span "Columbia, [GEOGRAPHIC_DATA]" at bounding box center [678, 19] width 127 height 12
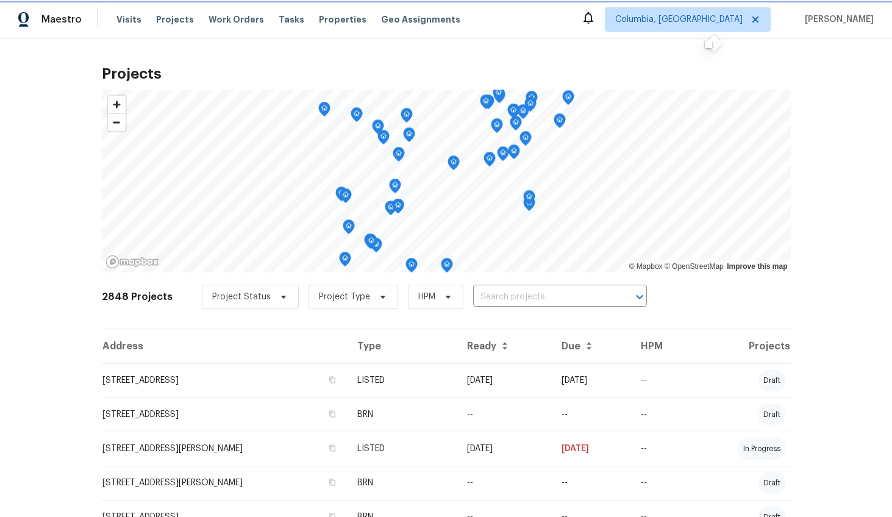
click at [742, 23] on span "Columbia, [GEOGRAPHIC_DATA]" at bounding box center [678, 19] width 127 height 12
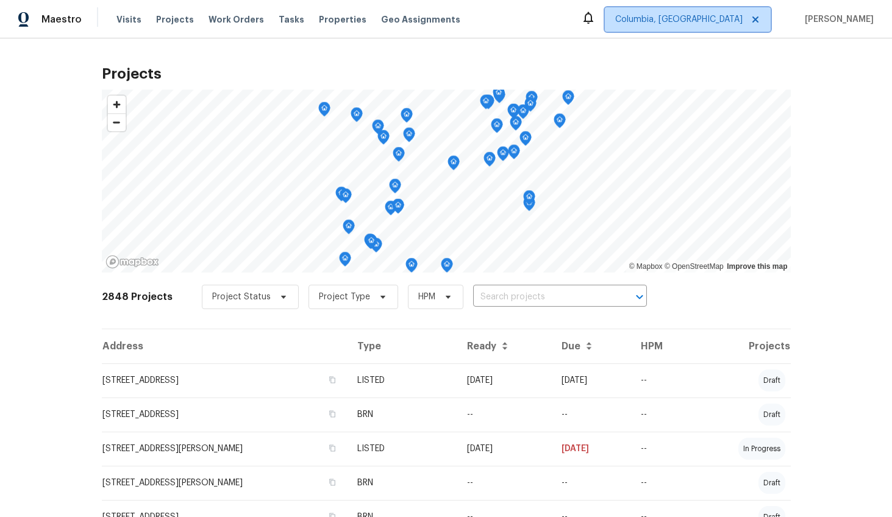
click at [770, 17] on span "Columbia, [GEOGRAPHIC_DATA]" at bounding box center [688, 19] width 166 height 24
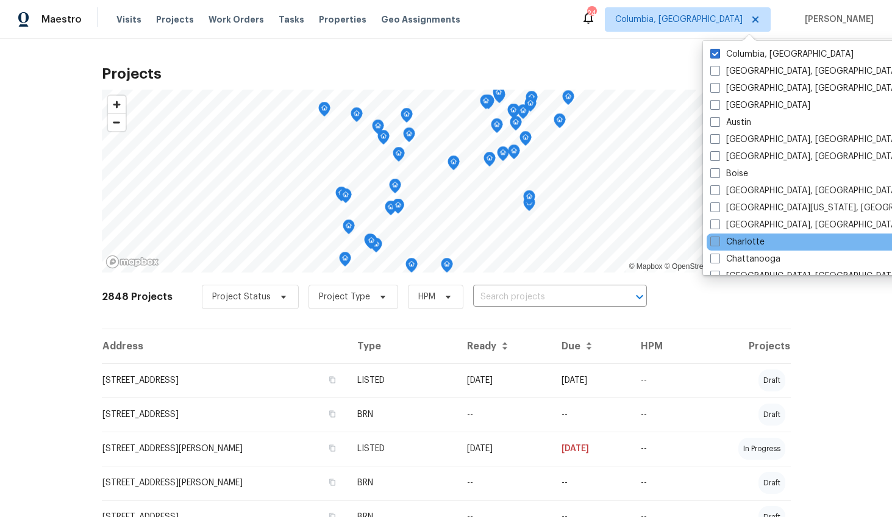
click at [713, 240] on span at bounding box center [715, 241] width 10 height 10
click at [713, 240] on input "Charlotte" at bounding box center [714, 240] width 8 height 8
checkbox input "true"
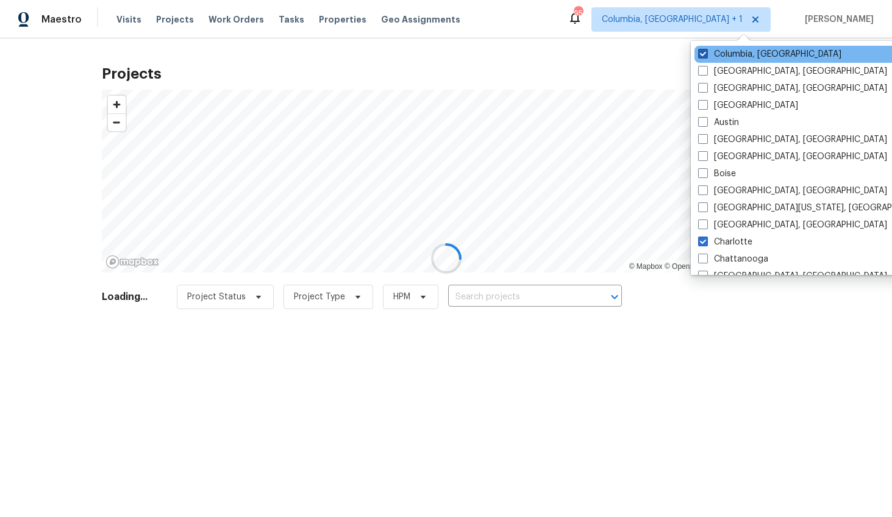
click at [702, 51] on span at bounding box center [703, 54] width 10 height 10
click at [702, 51] on input "Columbia, SC" at bounding box center [702, 52] width 8 height 8
checkbox input "false"
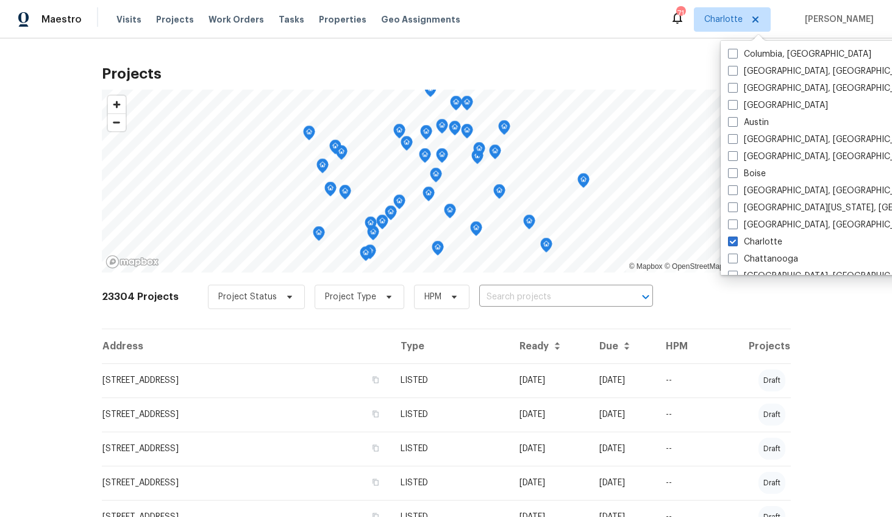
click at [487, 296] on input "text" at bounding box center [549, 297] width 140 height 19
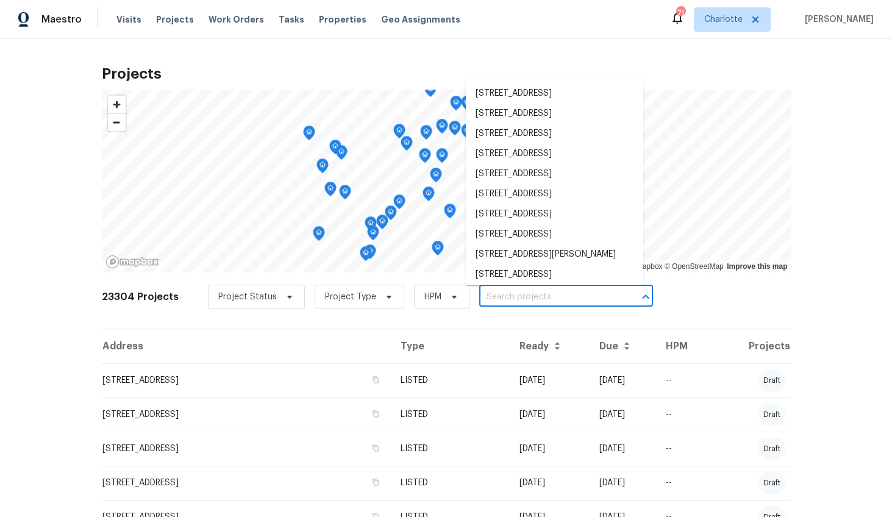
paste input "1047 Mallard Dr, Rock Hill, SC 29732"
type input "1047 Mallard Dr, Rock Hill, SC 29732"
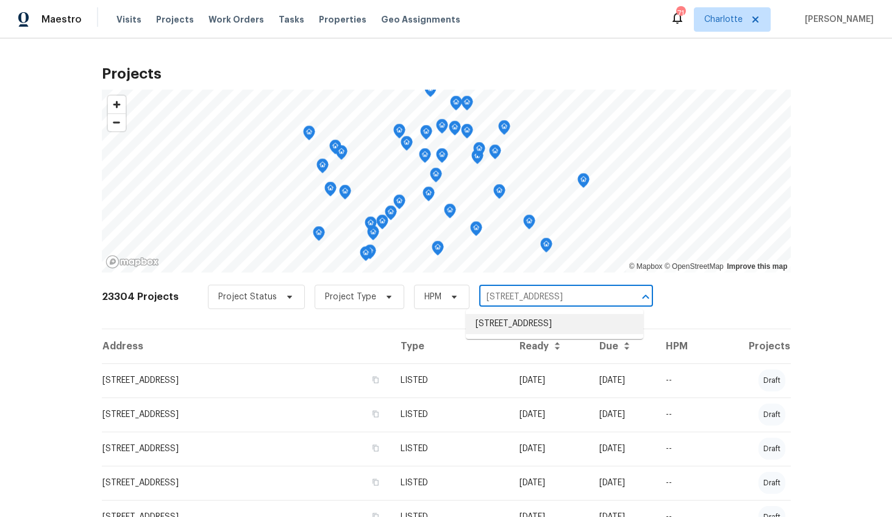
click at [488, 318] on li "1047 Mallard Dr, Rock Hill, SC 29732" at bounding box center [554, 324] width 177 height 20
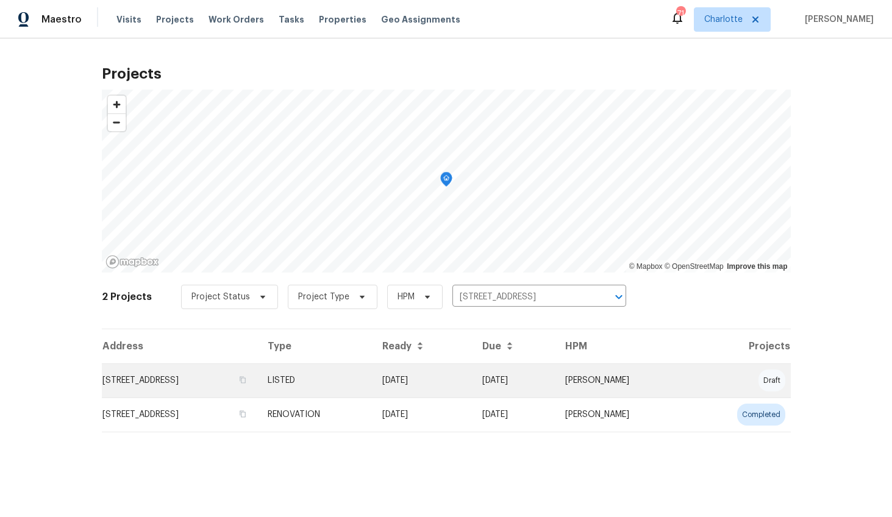
click at [167, 385] on td "1047 Mallard Dr, Rock Hill, SC 29732" at bounding box center [180, 380] width 156 height 34
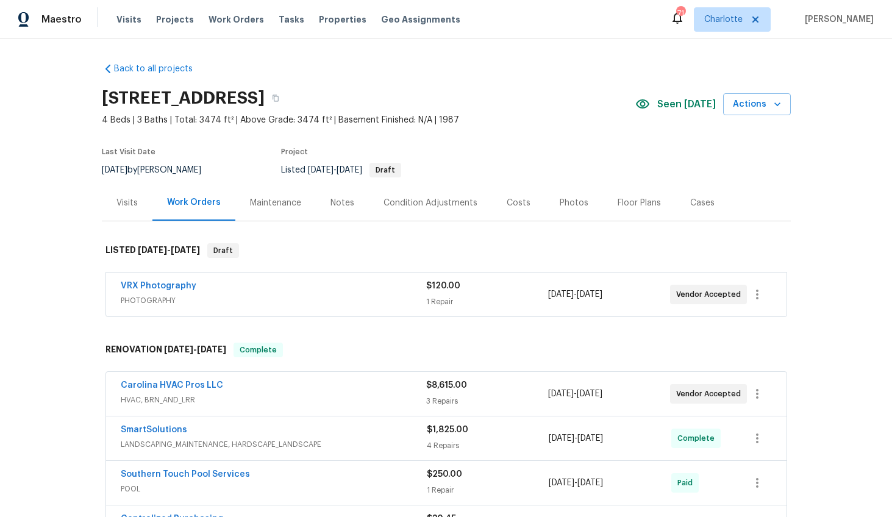
click at [545, 208] on div "Photos" at bounding box center [574, 203] width 58 height 36
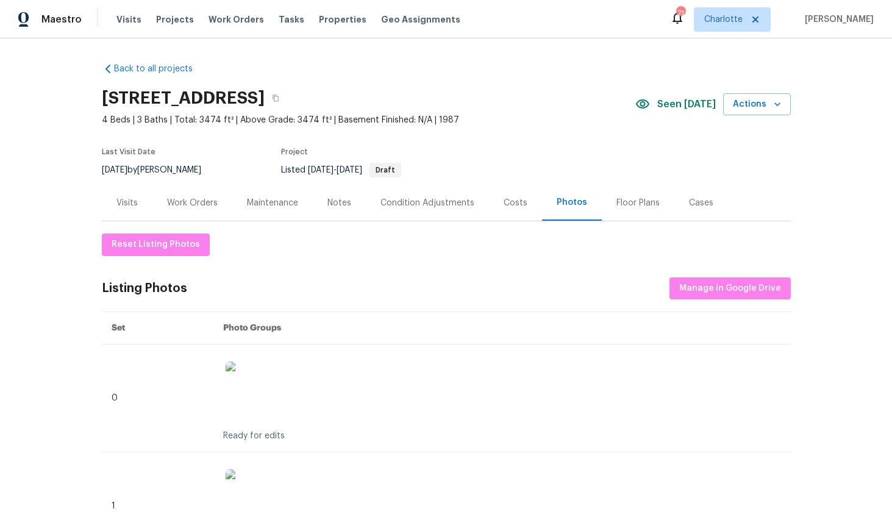
click at [129, 204] on div "Visits" at bounding box center [126, 203] width 21 height 12
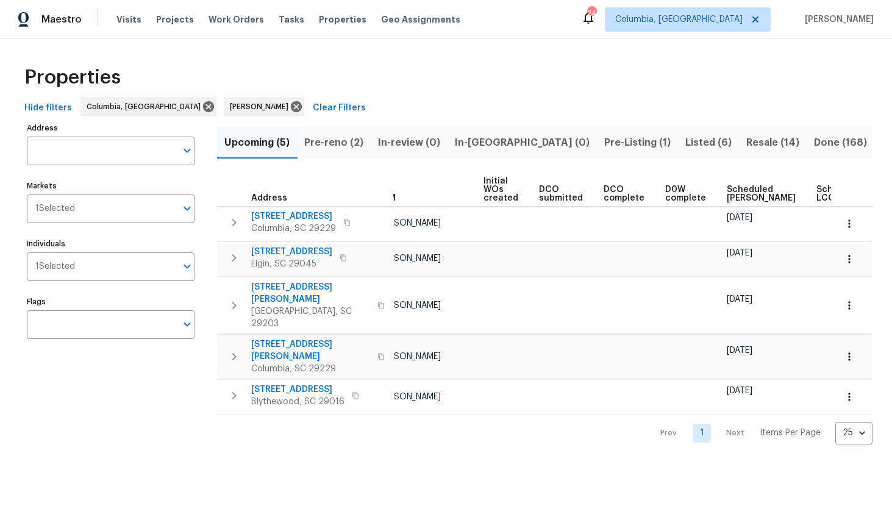
scroll to position [0, 122]
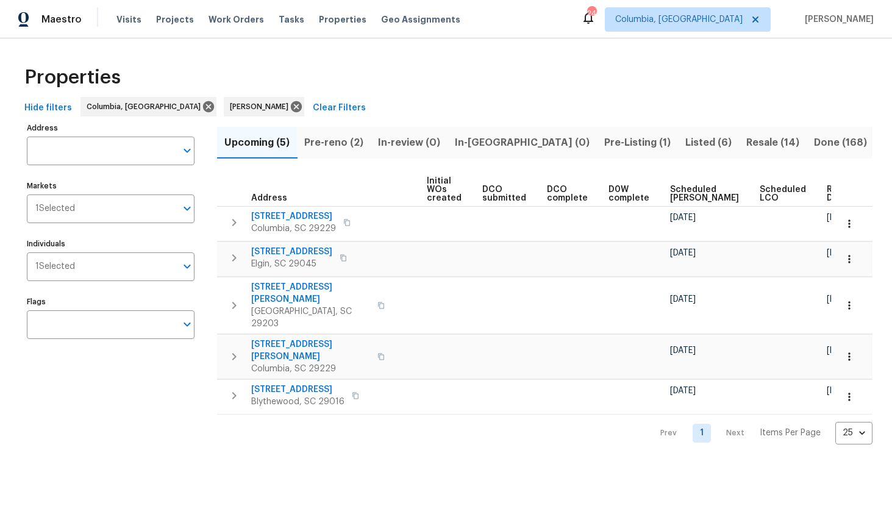
click at [827, 201] on span "Ready Date" at bounding box center [840, 193] width 27 height 17
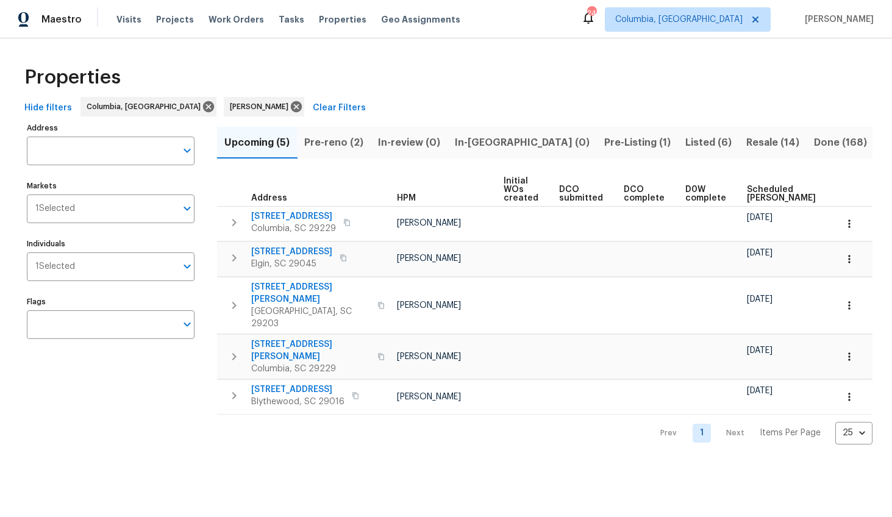
scroll to position [0, 143]
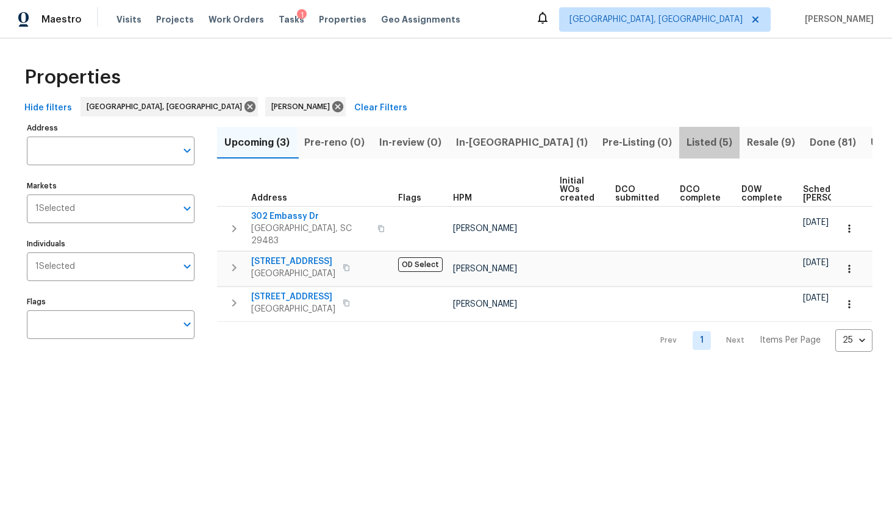
click at [679, 144] on button "Listed (5)" at bounding box center [709, 143] width 60 height 32
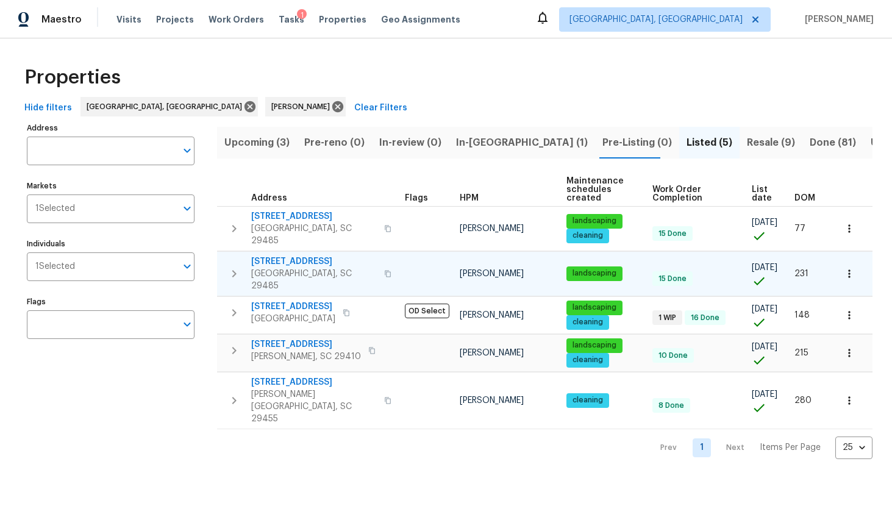
click at [294, 255] on span "[STREET_ADDRESS]" at bounding box center [314, 261] width 126 height 12
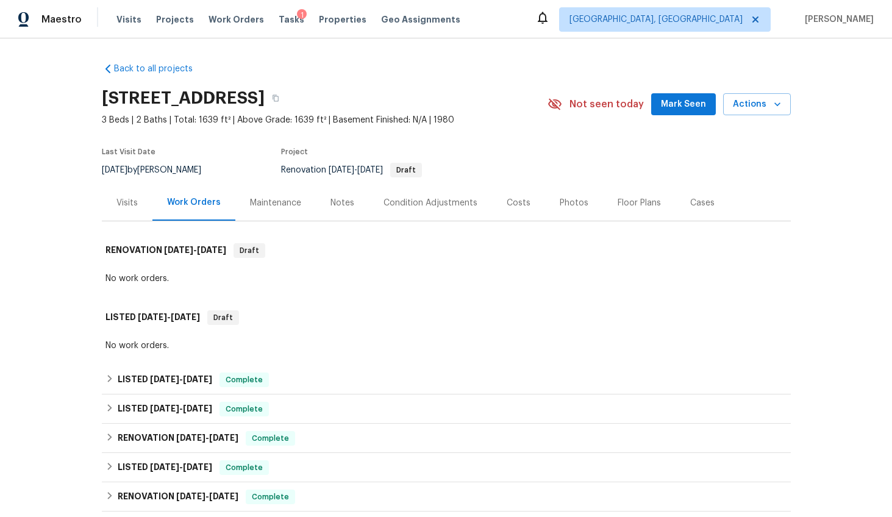
click at [116, 210] on div "Visits" at bounding box center [127, 203] width 51 height 36
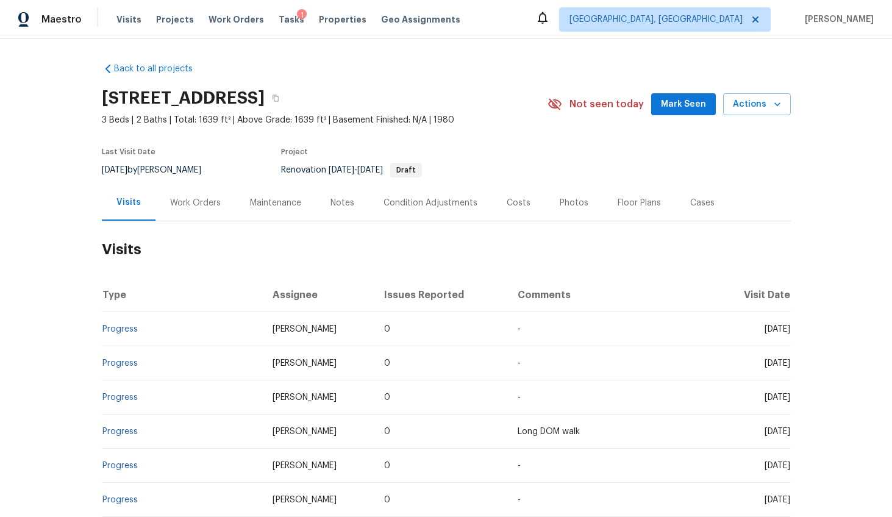
click at [172, 208] on div "Work Orders" at bounding box center [195, 203] width 51 height 12
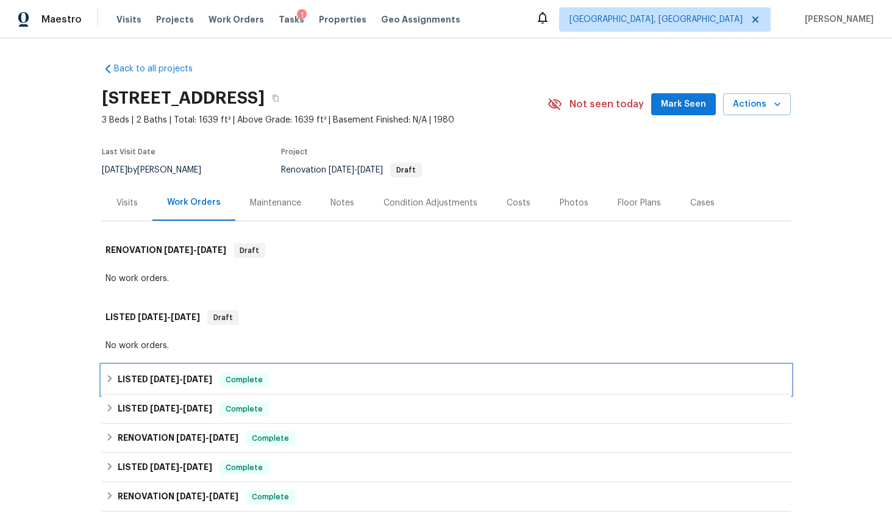
click at [150, 379] on span "7/6/25" at bounding box center [164, 379] width 29 height 9
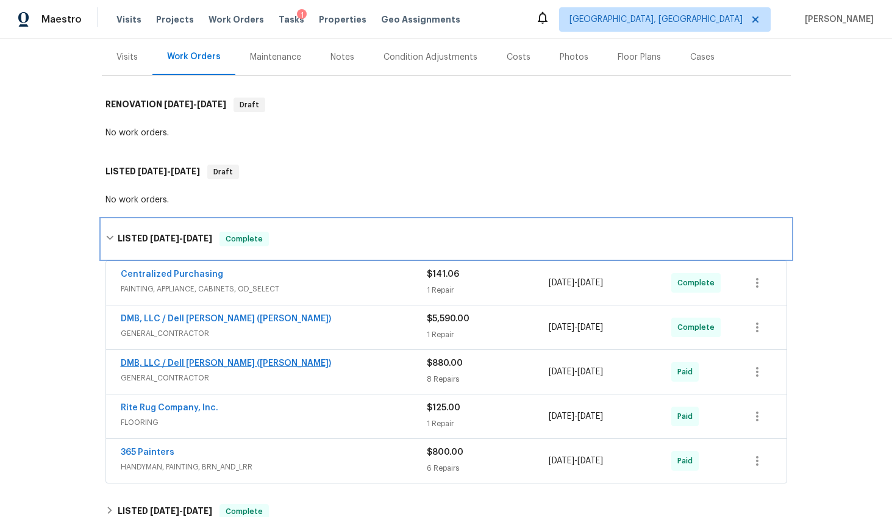
scroll to position [144, 0]
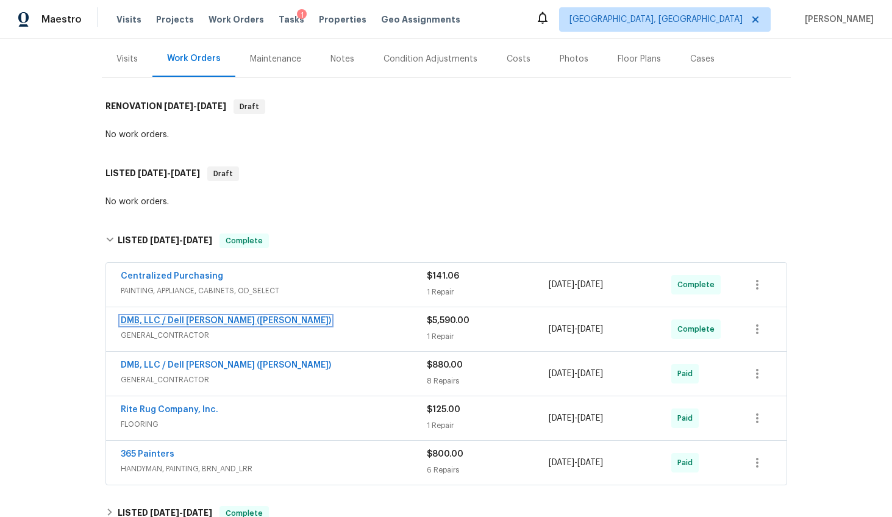
click at [194, 317] on link "DMB, LLC / Dell Bryson (Heise)" at bounding box center [226, 320] width 210 height 9
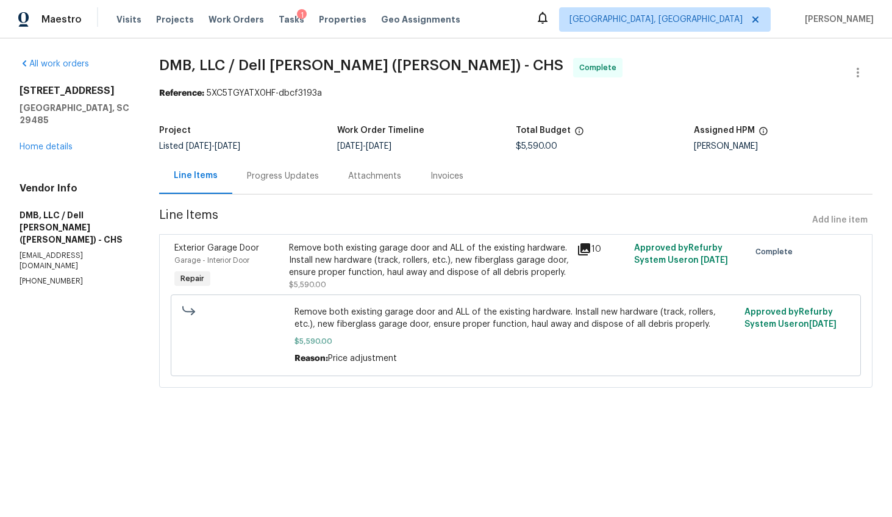
click at [282, 179] on div "Progress Updates" at bounding box center [283, 176] width 72 height 12
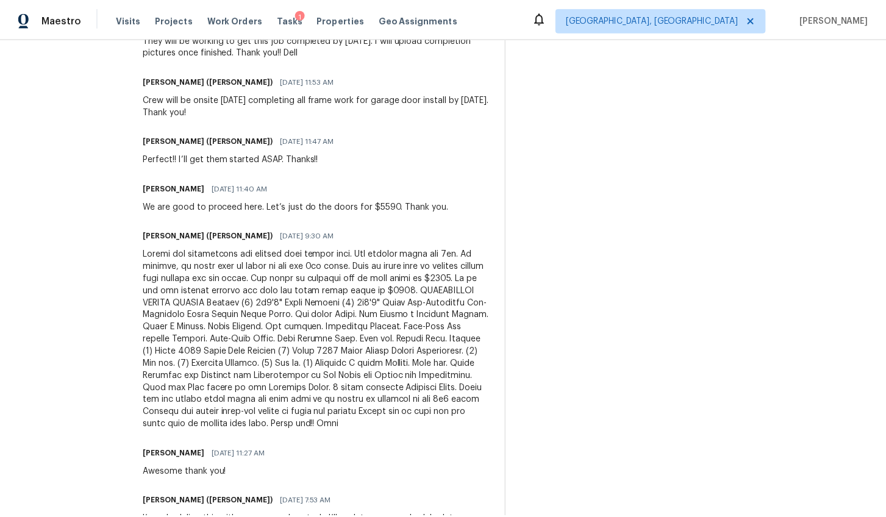
scroll to position [1029, 0]
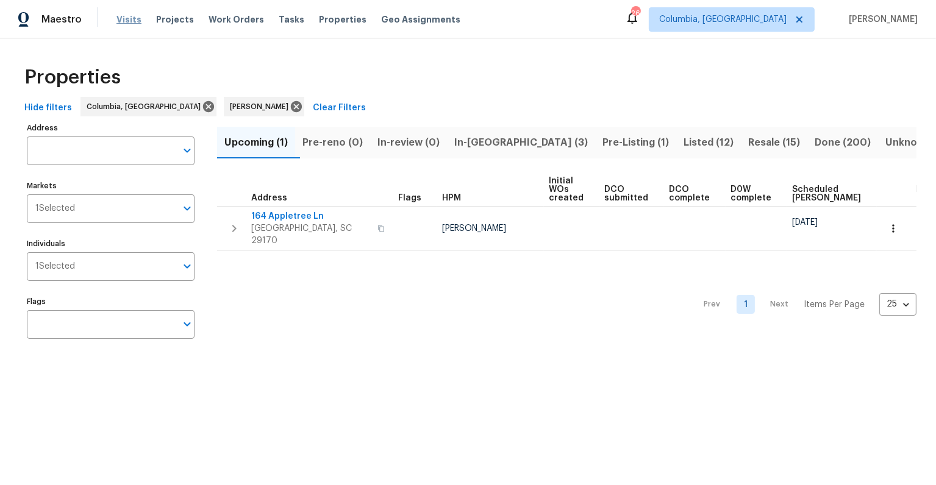
click at [119, 18] on span "Visits" at bounding box center [128, 19] width 25 height 12
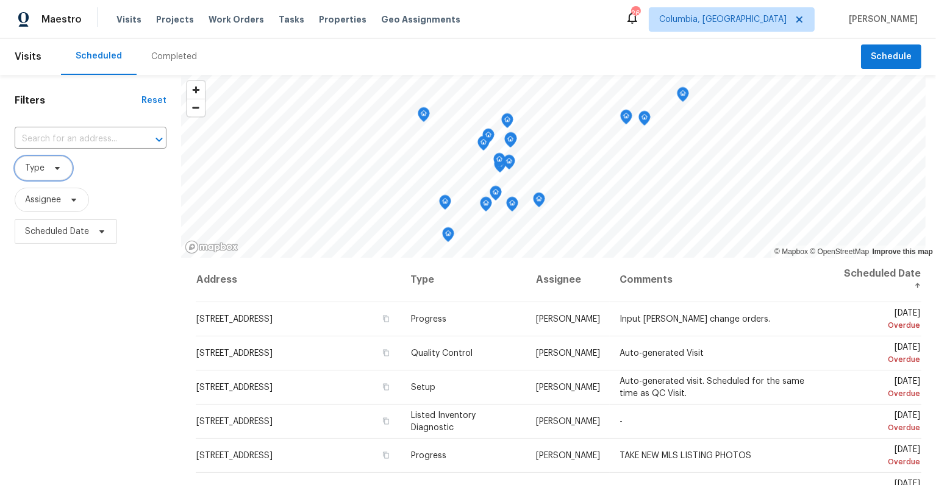
click at [42, 166] on span "Type" at bounding box center [35, 168] width 20 height 12
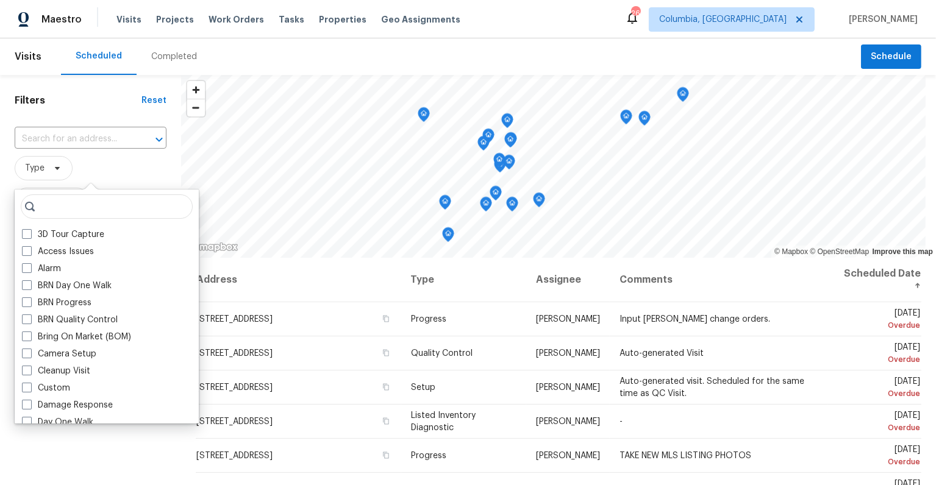
click at [116, 167] on span "Type" at bounding box center [91, 168] width 152 height 24
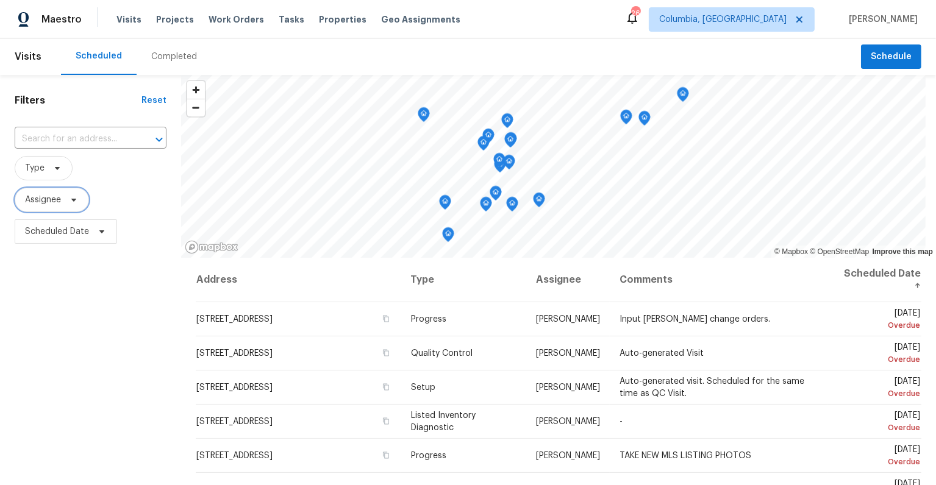
click at [66, 205] on span "Assignee" at bounding box center [52, 200] width 74 height 24
click at [140, 201] on span "Assignee" at bounding box center [91, 200] width 152 height 24
click at [110, 236] on span "Scheduled Date" at bounding box center [66, 231] width 102 height 24
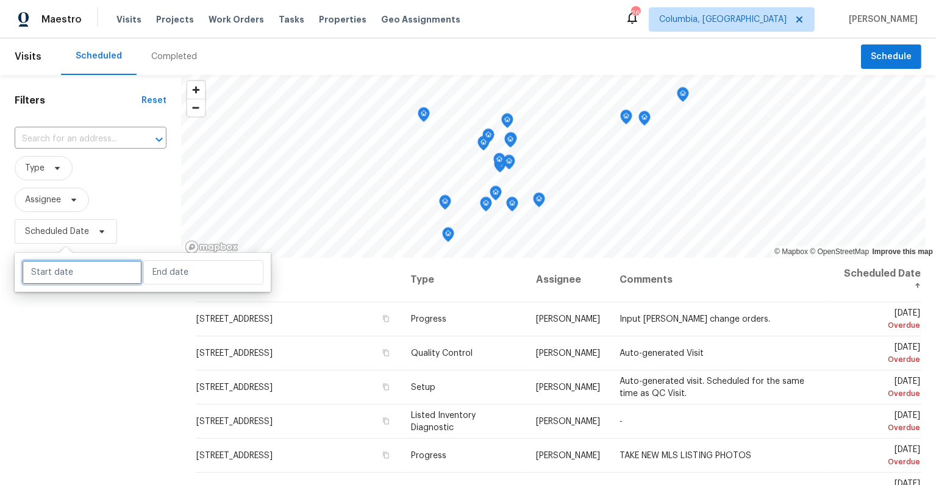
click at [100, 274] on input "text" at bounding box center [82, 272] width 120 height 24
select select "8"
select select "2025"
select select "9"
select select "2025"
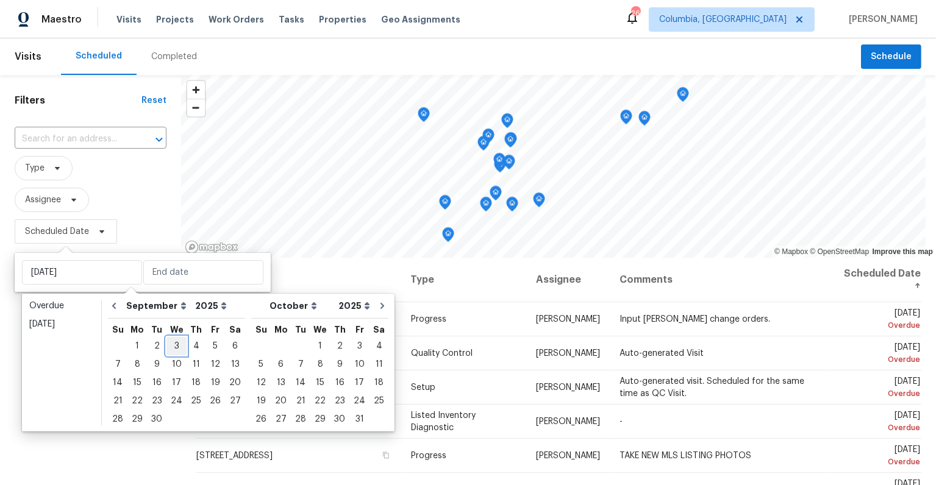
click at [172, 344] on div "3" at bounding box center [176, 346] width 20 height 17
type input "[DATE]"
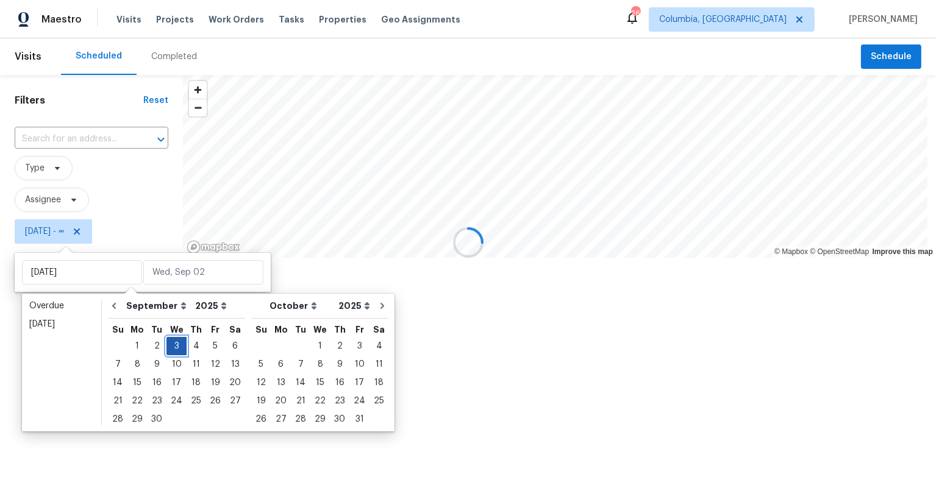
click at [172, 344] on div "3" at bounding box center [176, 346] width 20 height 17
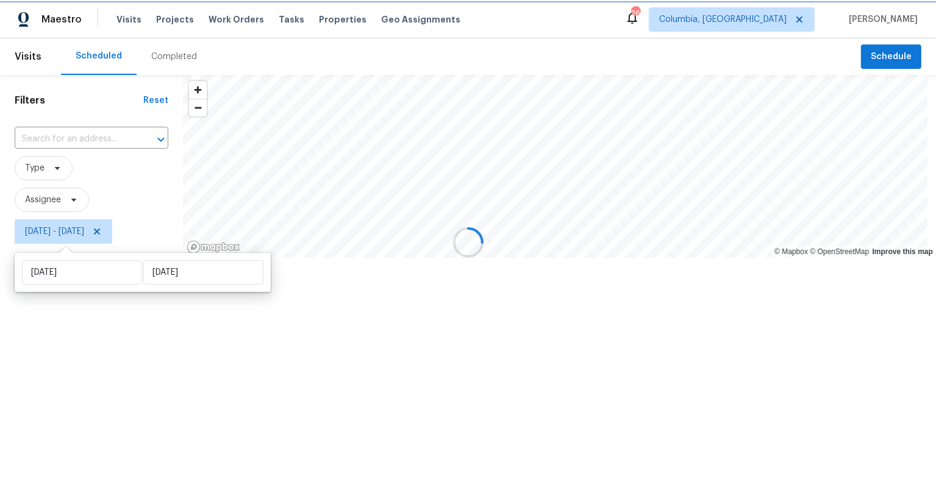
type input "[DATE]"
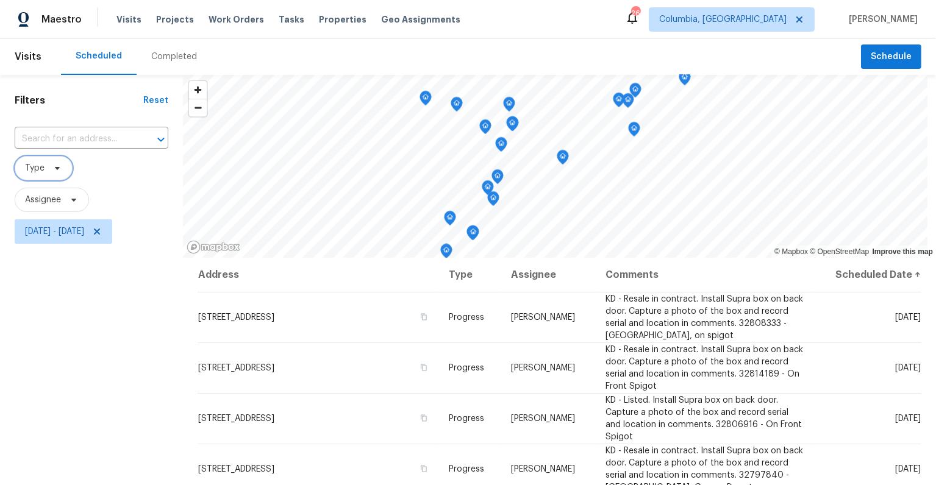
click at [45, 168] on span "Type" at bounding box center [44, 168] width 58 height 24
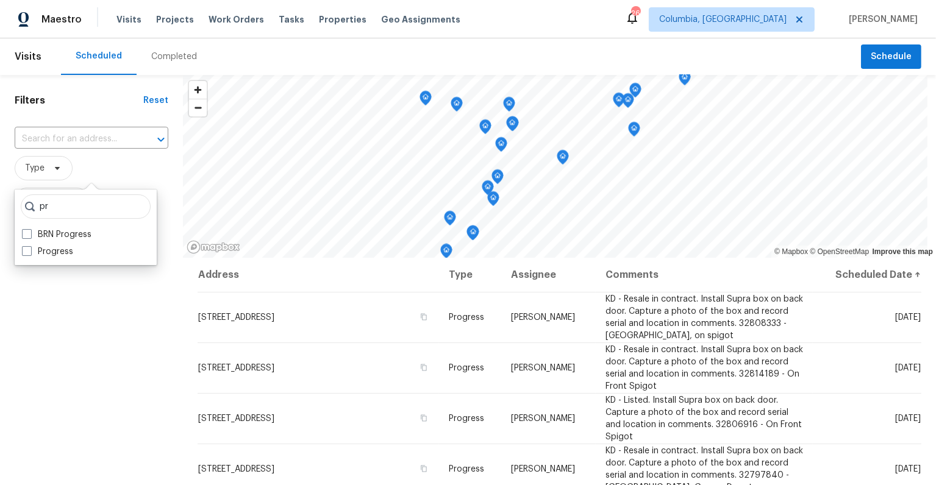
type input "p"
type input "prog"
click at [54, 253] on label "Progress" at bounding box center [47, 252] width 51 height 12
click at [30, 253] on input "Progress" at bounding box center [26, 250] width 8 height 8
checkbox input "true"
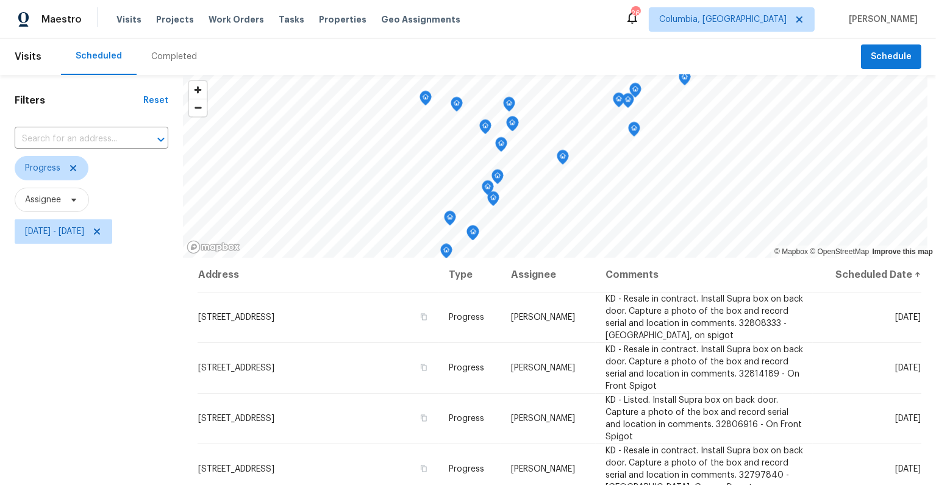
click at [106, 363] on div "Filters Reset ​ Progress Assignee Wed, Sep 03 - Wed, Sep 03" at bounding box center [91, 360] width 183 height 571
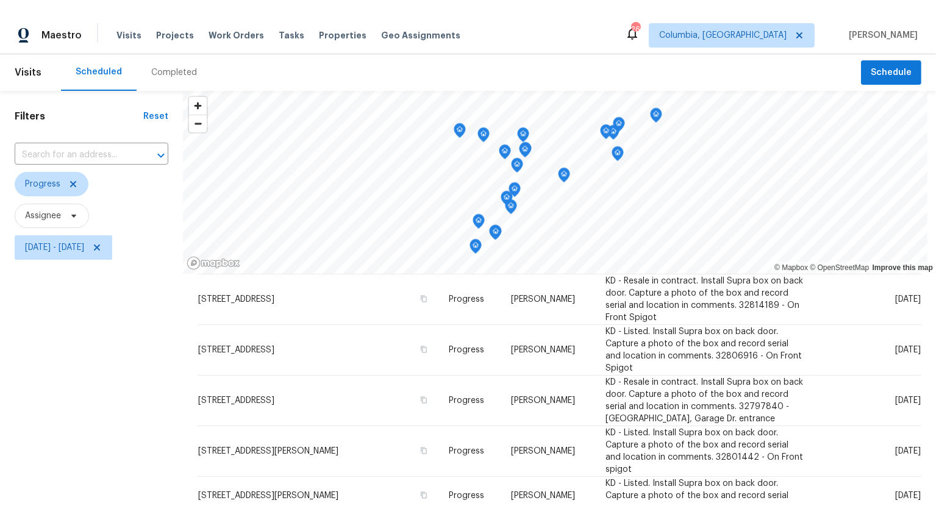
scroll to position [85, 0]
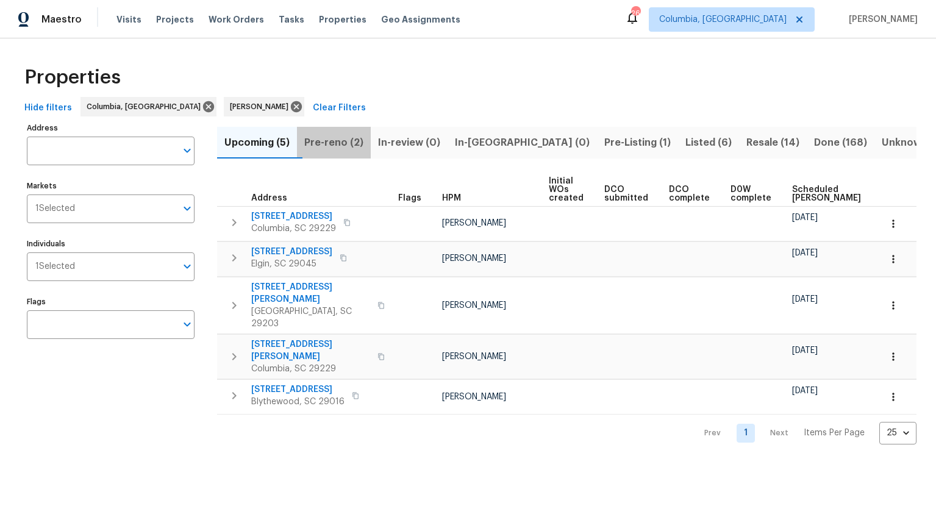
click at [358, 138] on span "Pre-reno (2)" at bounding box center [333, 142] width 59 height 17
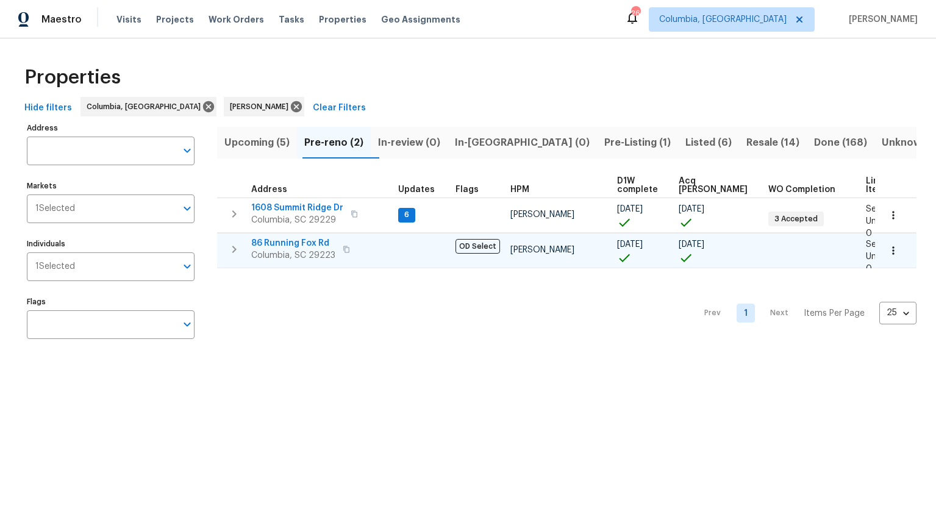
click at [319, 241] on span "86 Running Fox Rd" at bounding box center [293, 243] width 84 height 12
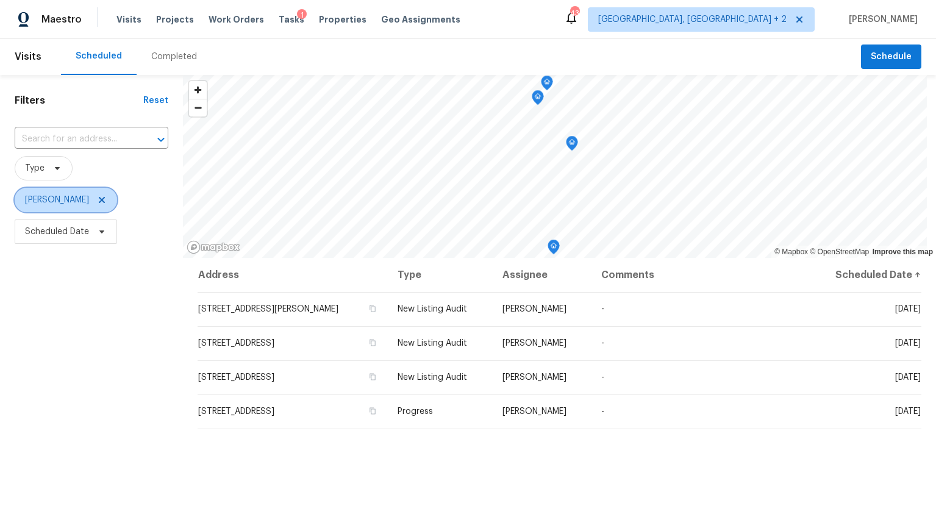
click at [97, 200] on icon at bounding box center [102, 200] width 10 height 10
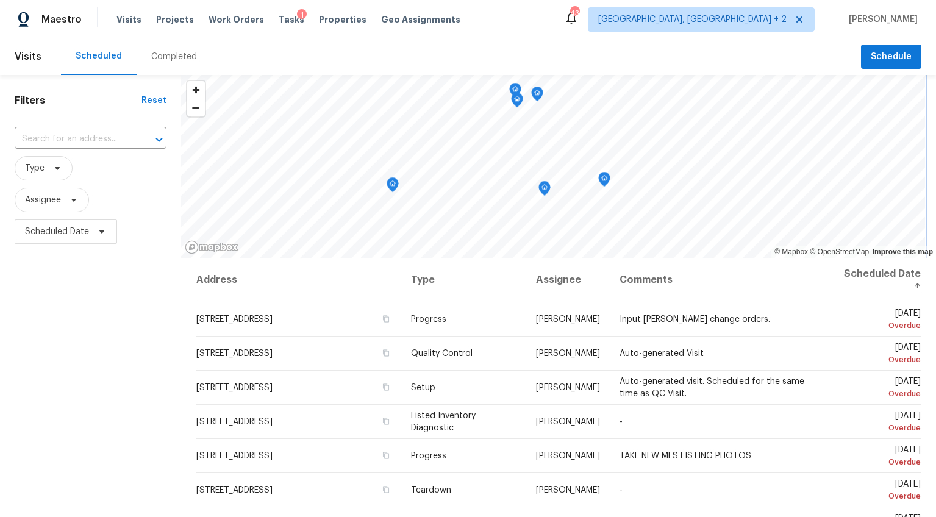
click at [606, 286] on div "© Mapbox © OpenStreetMap Improve this map Address Type Assignee Comments Schedu…" at bounding box center [558, 373] width 755 height 596
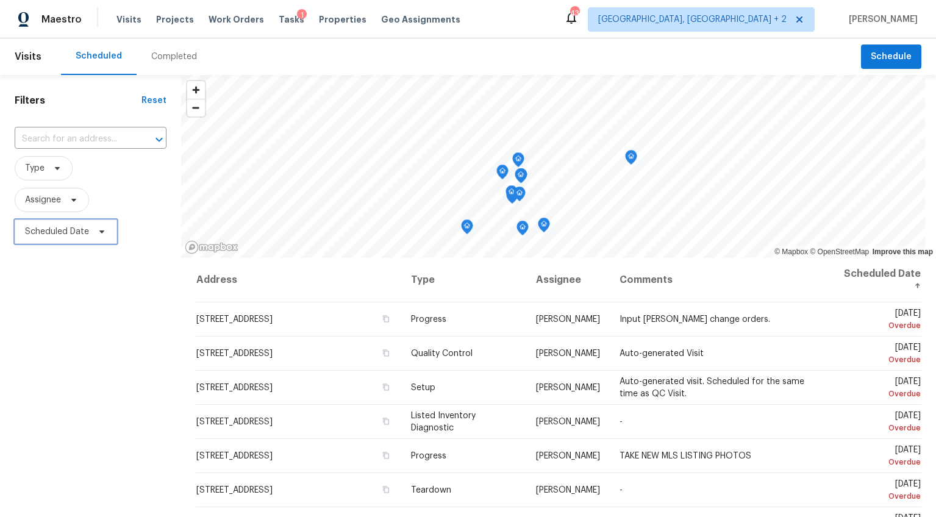
click at [57, 222] on span "Scheduled Date" at bounding box center [66, 231] width 102 height 24
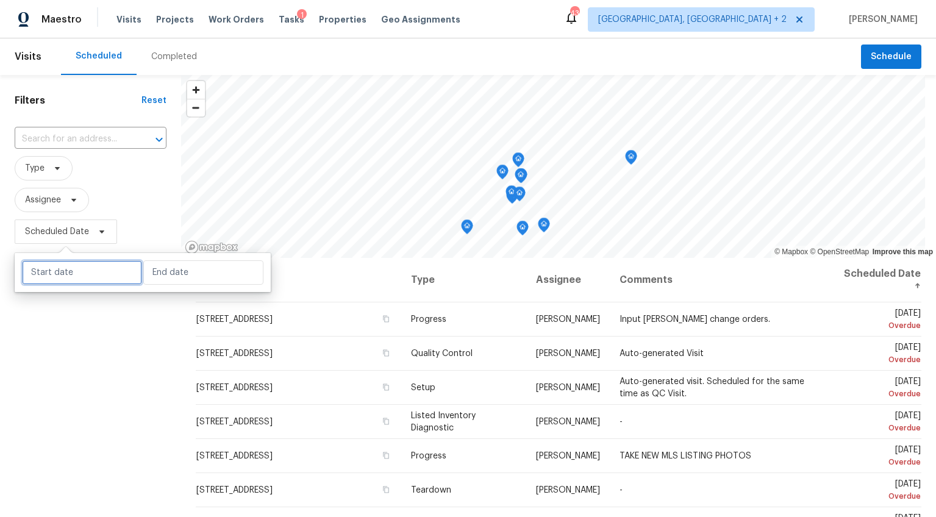
click at [59, 274] on input "text" at bounding box center [82, 272] width 120 height 24
select select "8"
select select "2025"
select select "9"
select select "2025"
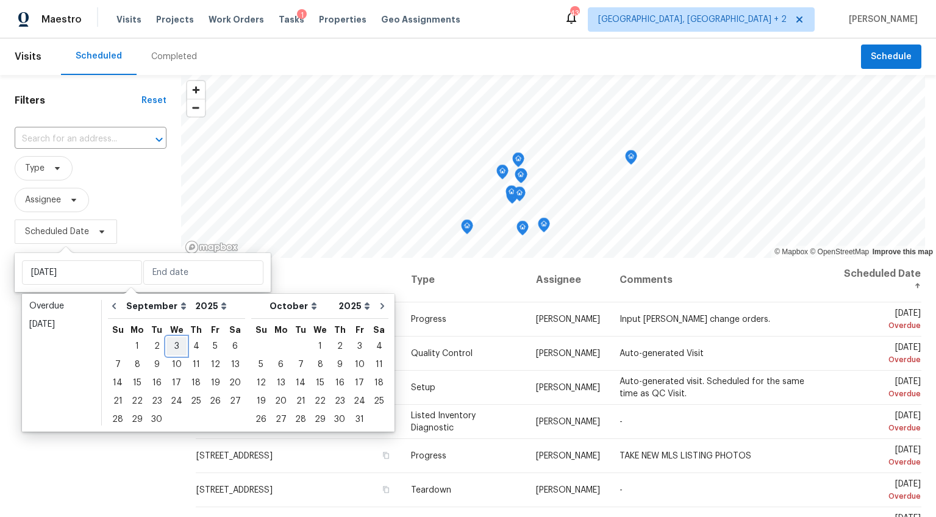
click at [177, 345] on div "3" at bounding box center [176, 346] width 20 height 17
type input "[DATE]"
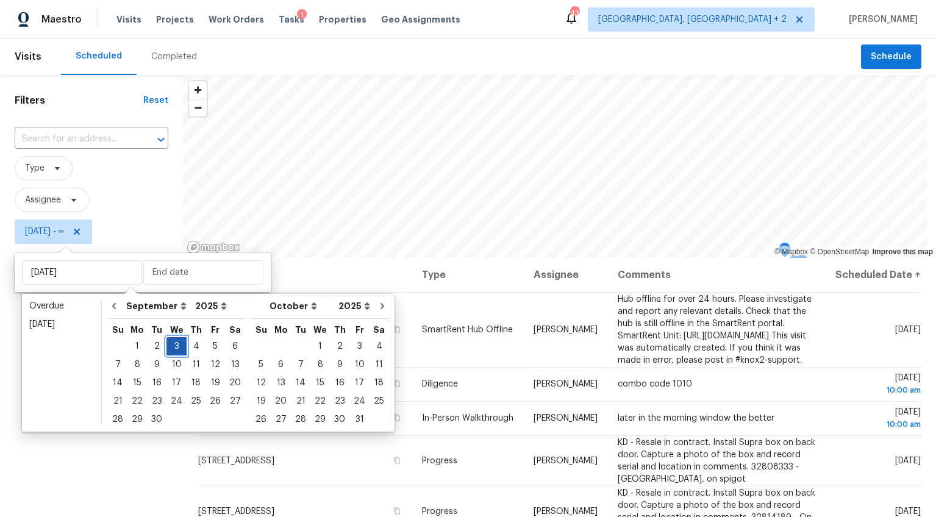
click at [177, 345] on div "3" at bounding box center [176, 346] width 20 height 17
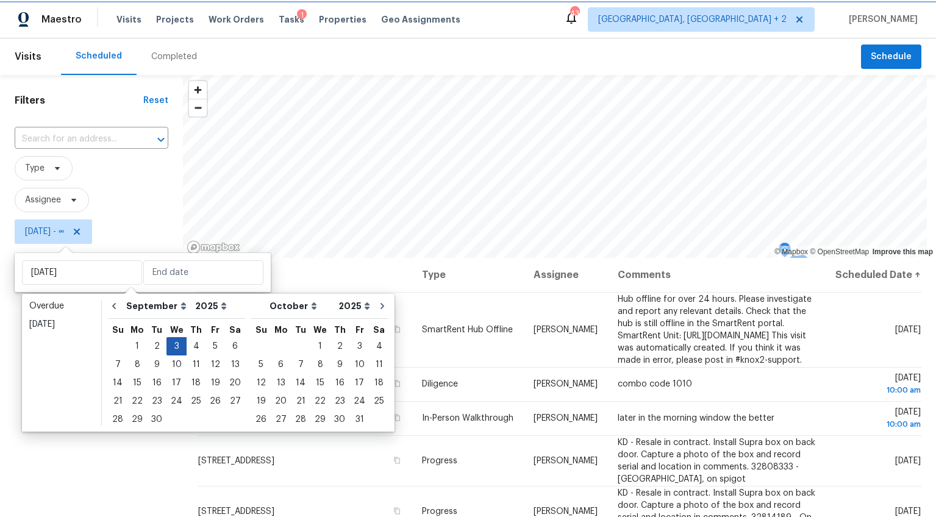
type input "[DATE]"
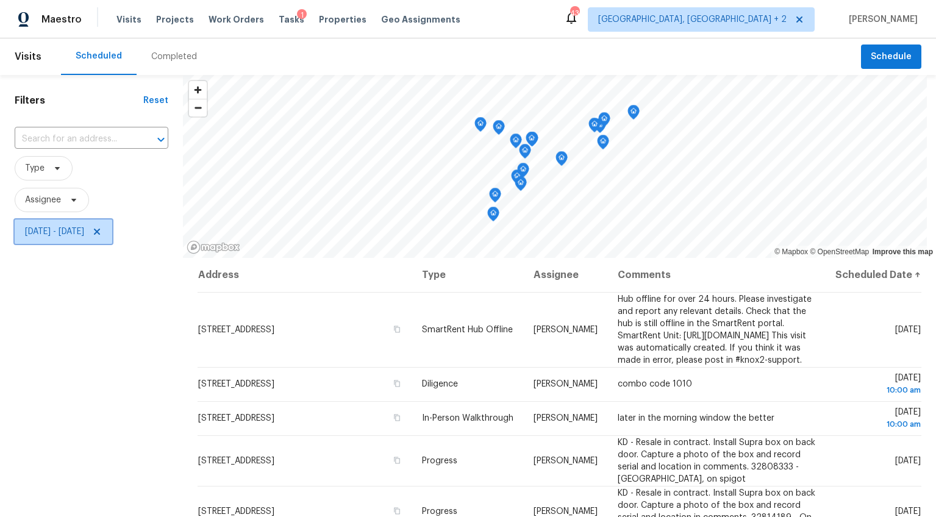
click at [102, 231] on icon at bounding box center [97, 232] width 10 height 10
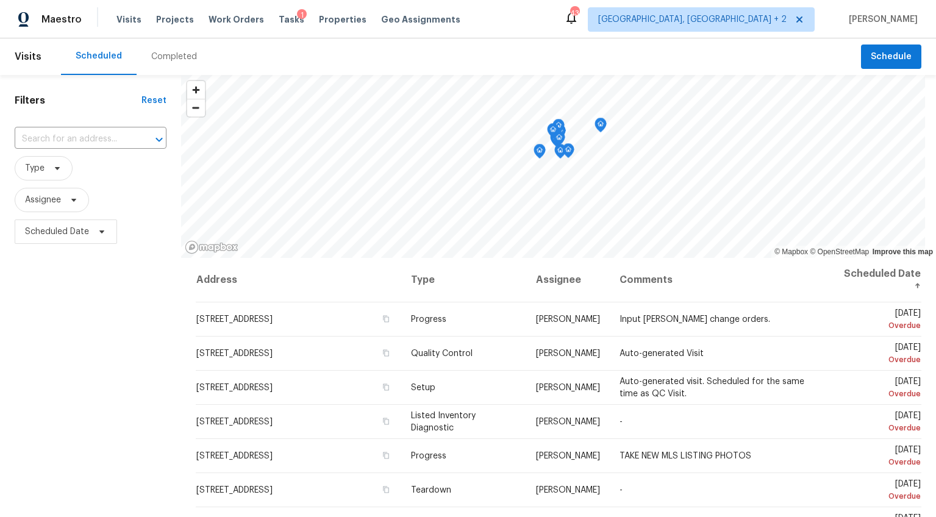
click at [176, 55] on div "Completed" at bounding box center [174, 57] width 46 height 12
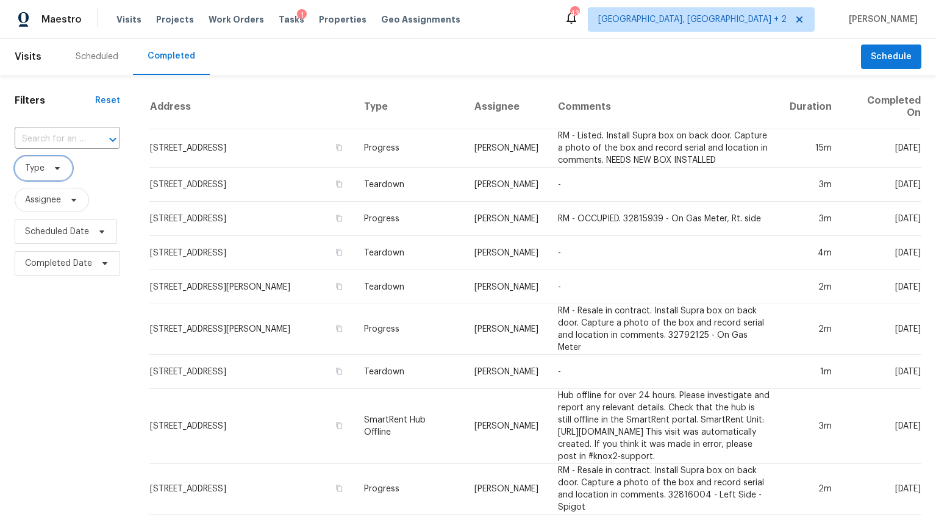
click at [55, 167] on icon at bounding box center [57, 168] width 5 height 3
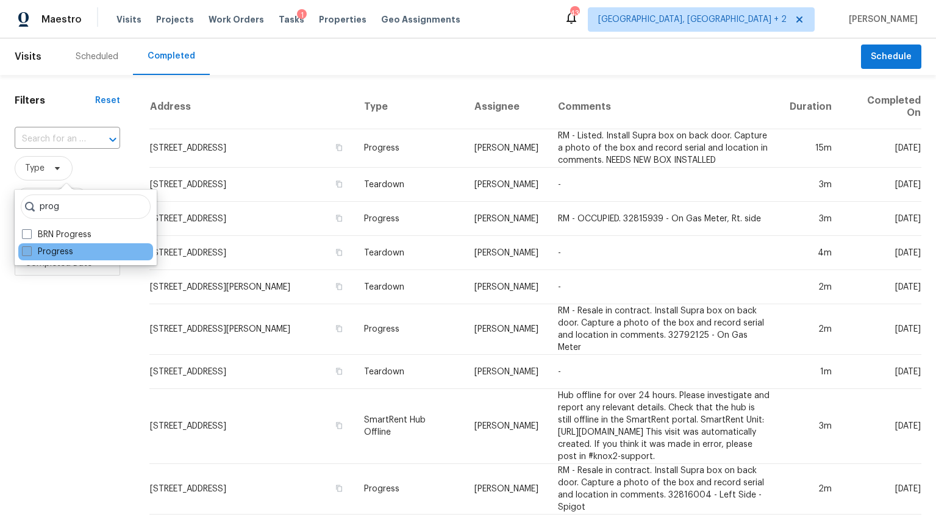
type input "prog"
click at [57, 252] on label "Progress" at bounding box center [47, 252] width 51 height 12
click at [30, 252] on input "Progress" at bounding box center [26, 250] width 8 height 8
checkbox input "true"
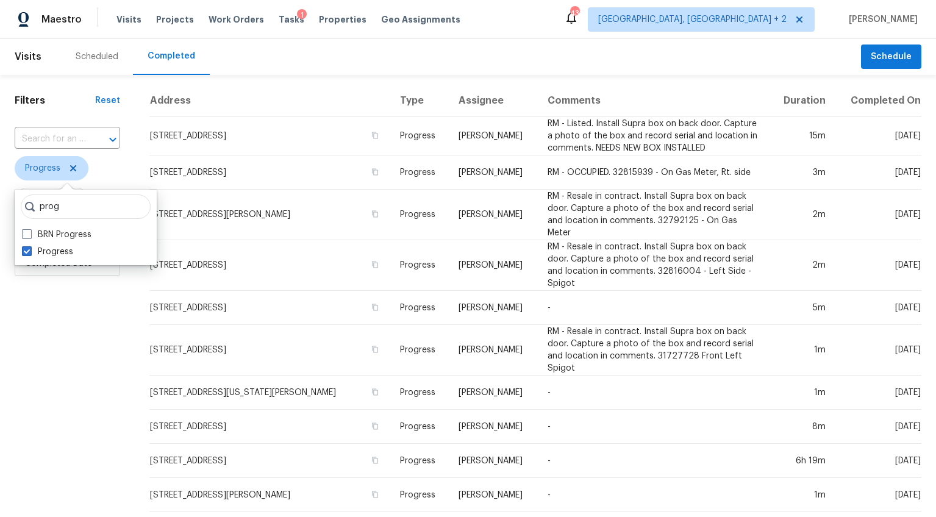
click at [32, 344] on div "Filters Reset ​ Progress Assignee Scheduled Date Completed Date" at bounding box center [67, 480] width 135 height 811
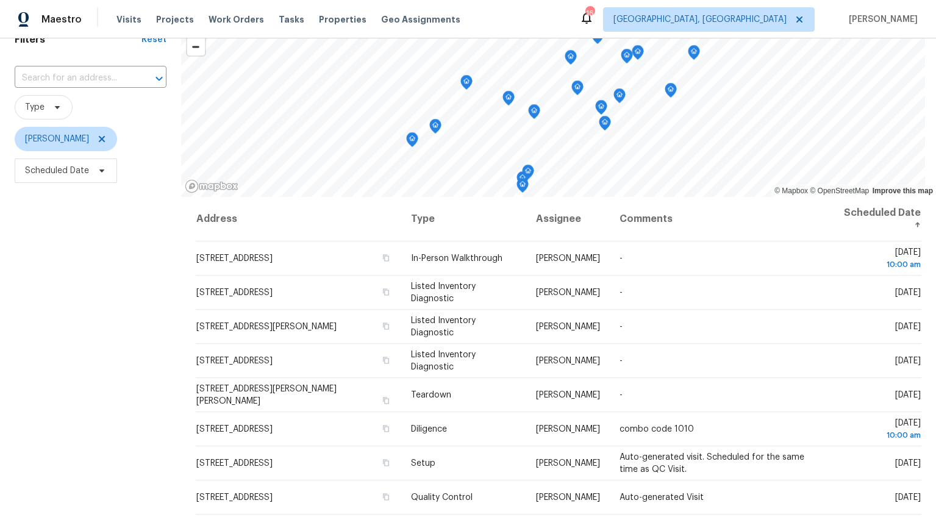
scroll to position [68, 0]
